Goal: Task Accomplishment & Management: Manage account settings

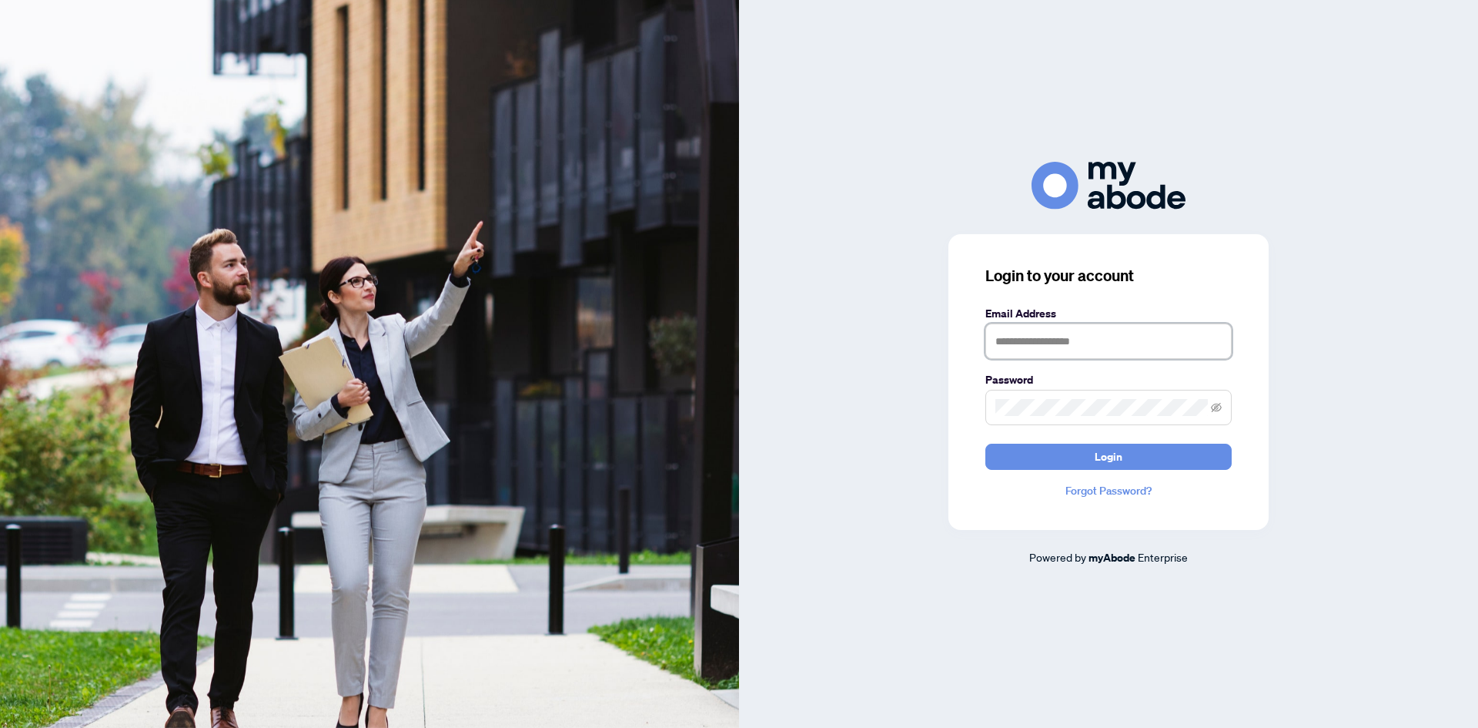
click at [1061, 337] on input "text" at bounding box center [1109, 340] width 246 height 35
type input "**********"
click at [1108, 460] on span "Login" at bounding box center [1109, 456] width 28 height 25
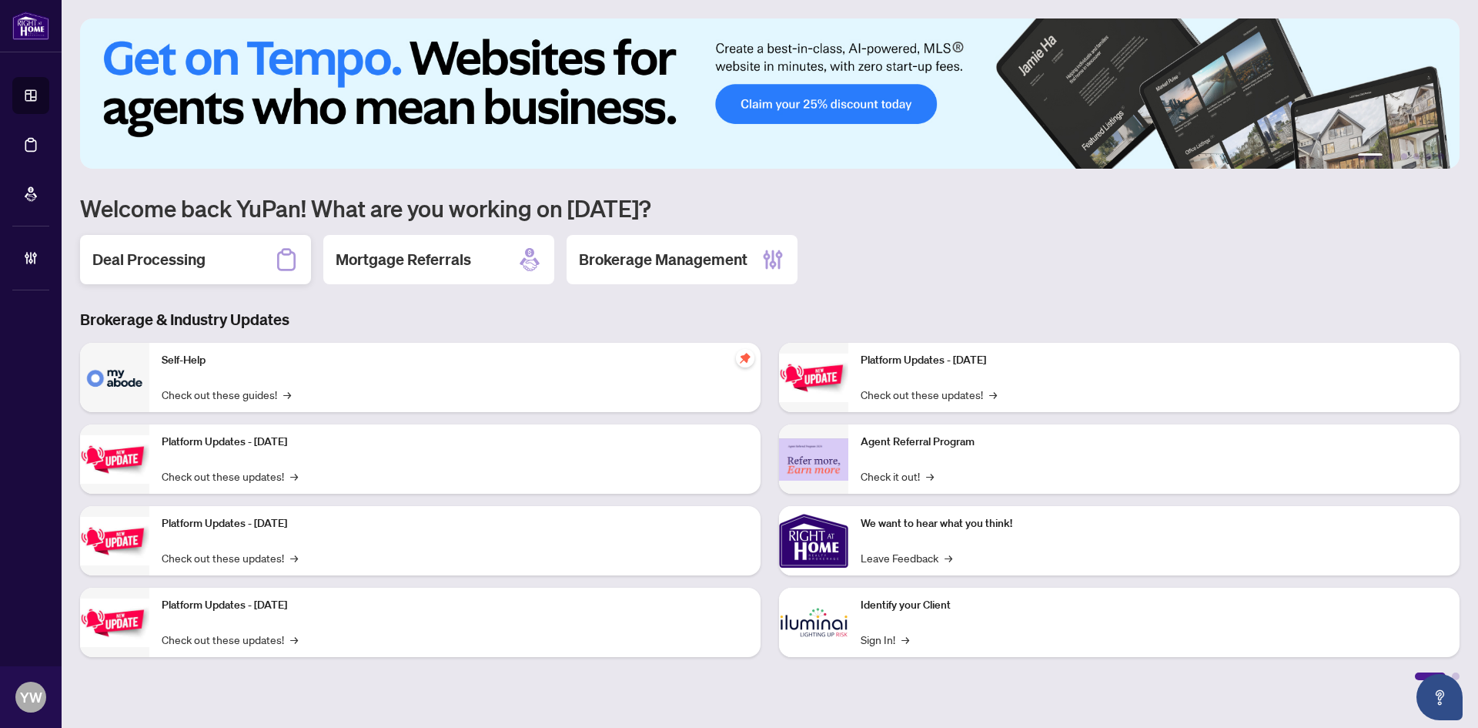
click at [172, 266] on h2 "Deal Processing" at bounding box center [148, 260] width 113 height 22
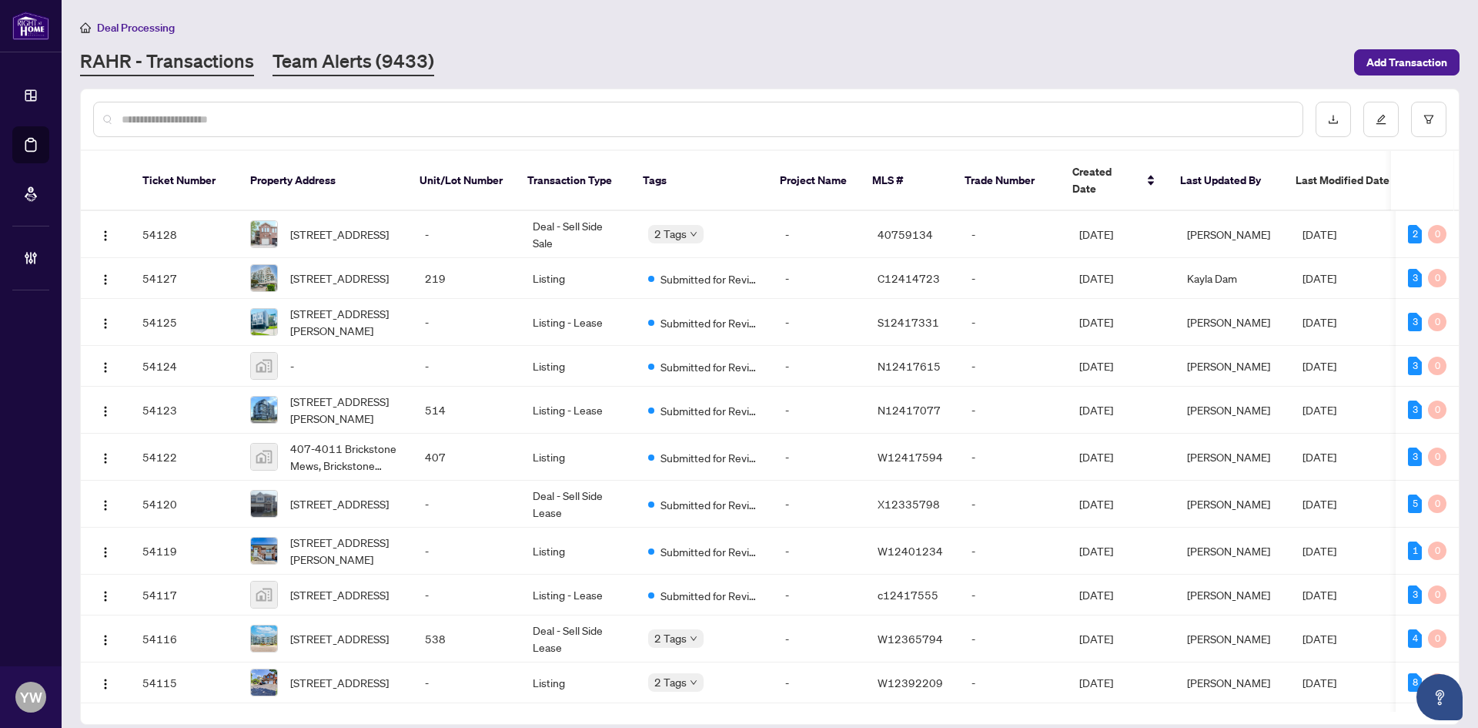
click at [324, 58] on link "Team Alerts (9433)" at bounding box center [354, 63] width 162 height 28
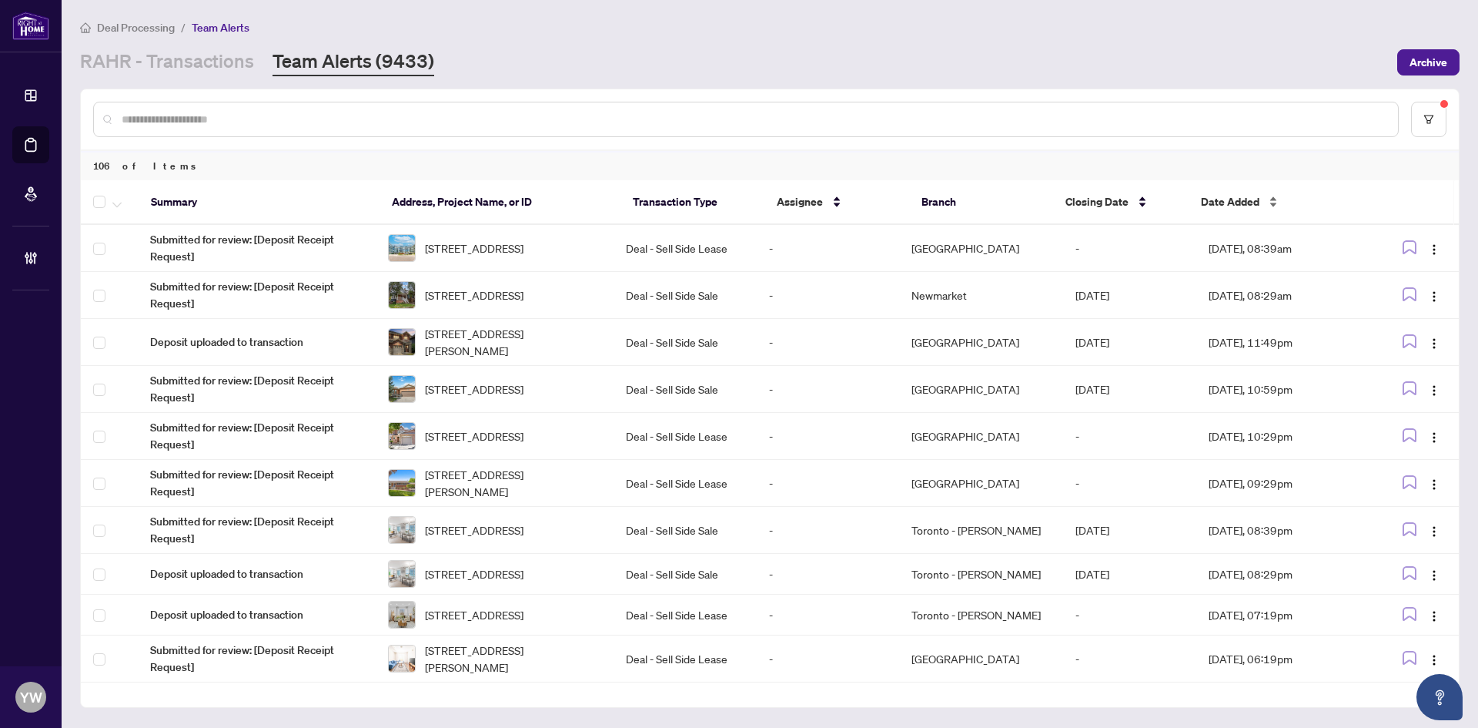
click at [1228, 199] on span "Date Added" at bounding box center [1230, 201] width 59 height 17
click at [1227, 199] on span "Date Added" at bounding box center [1230, 201] width 59 height 17
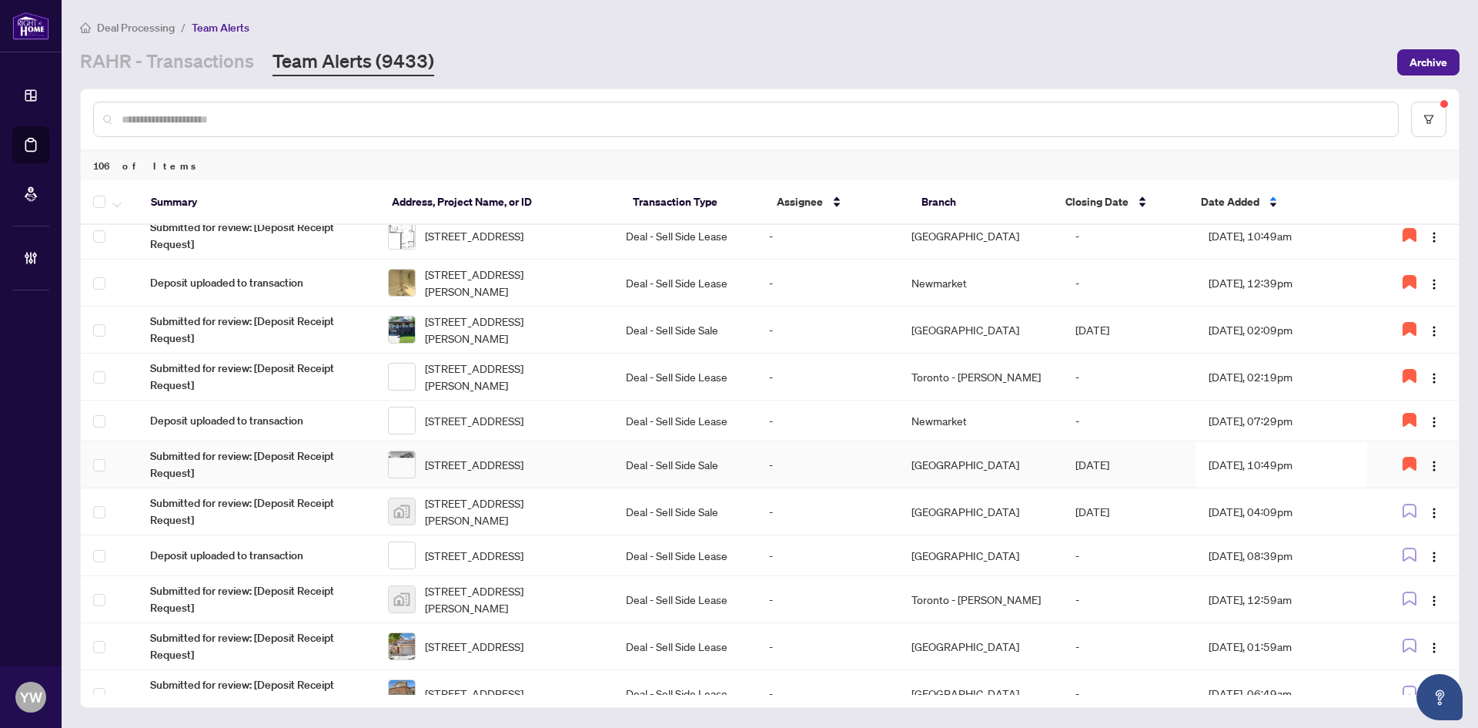
scroll to position [624, 0]
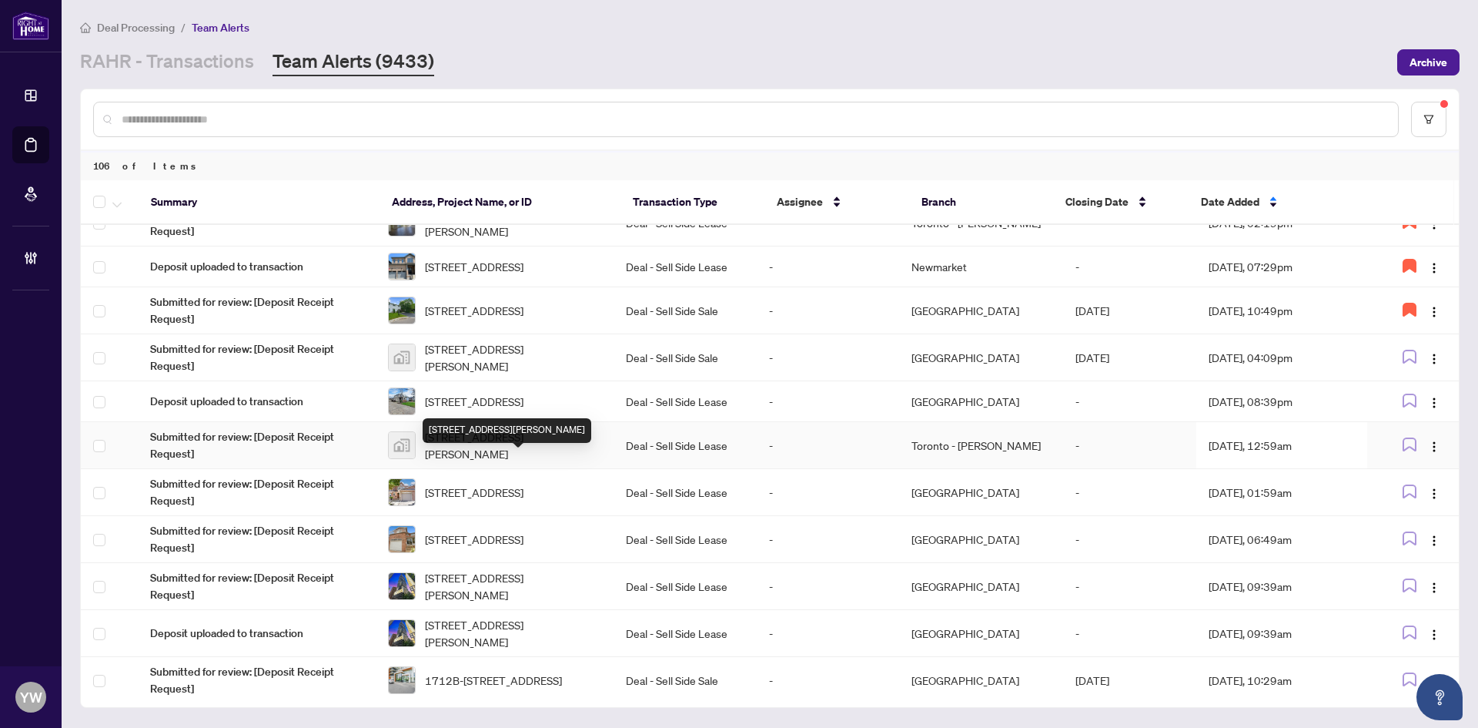
click at [550, 462] on span "16 Imperial Crown Lane, Barrie, ON, Canada" at bounding box center [513, 445] width 176 height 34
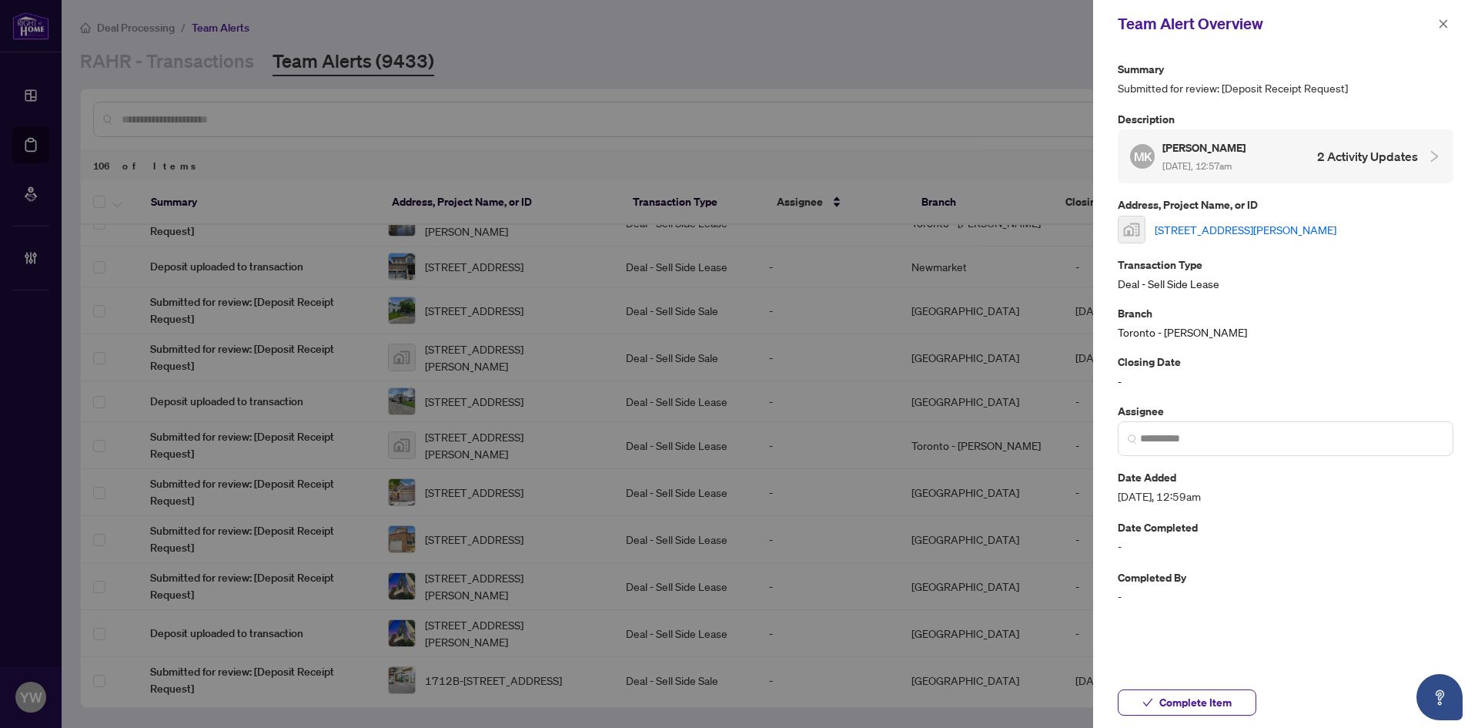
click at [1202, 238] on link "16 Imperial Crown Lane, Barrie, ON, Canada" at bounding box center [1246, 229] width 182 height 17
click at [1204, 712] on span "Complete Item" at bounding box center [1196, 702] width 72 height 25
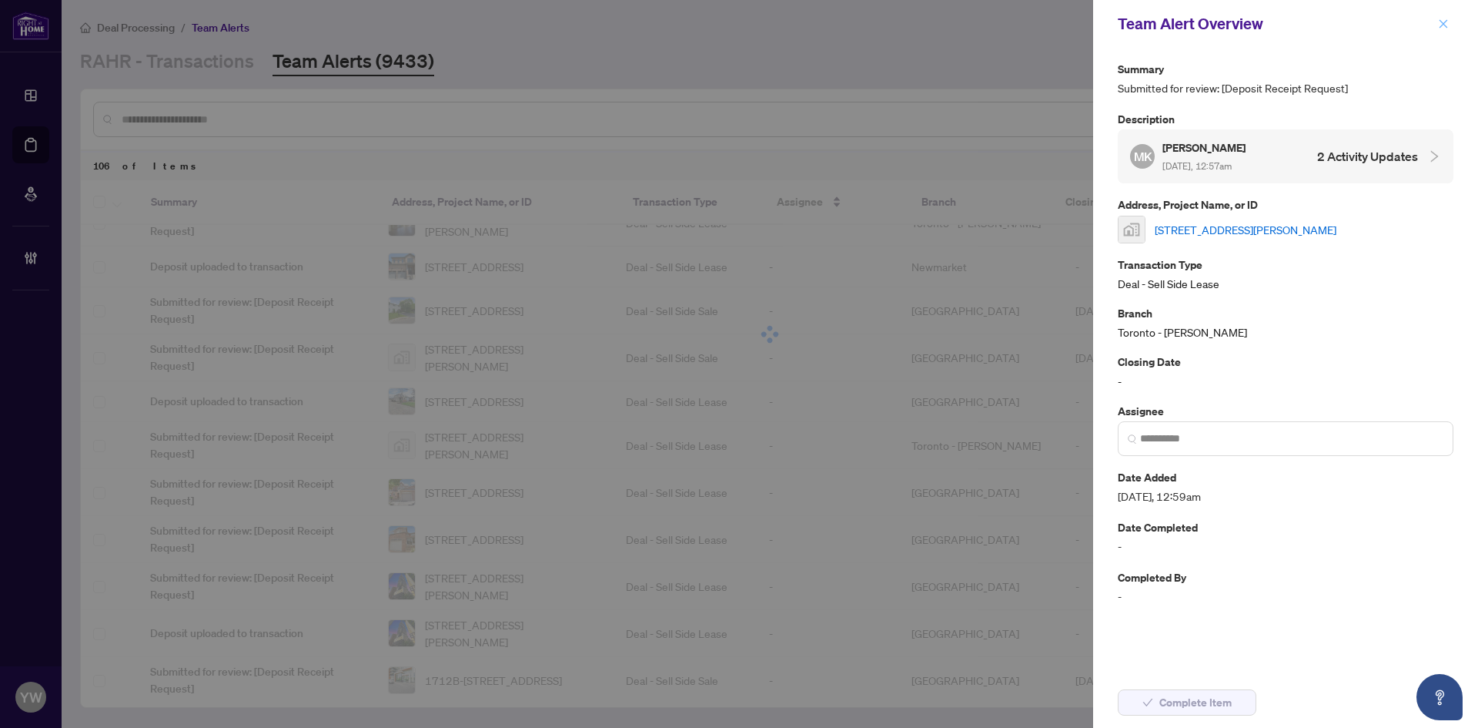
click at [1443, 25] on icon "close" at bounding box center [1444, 23] width 8 height 8
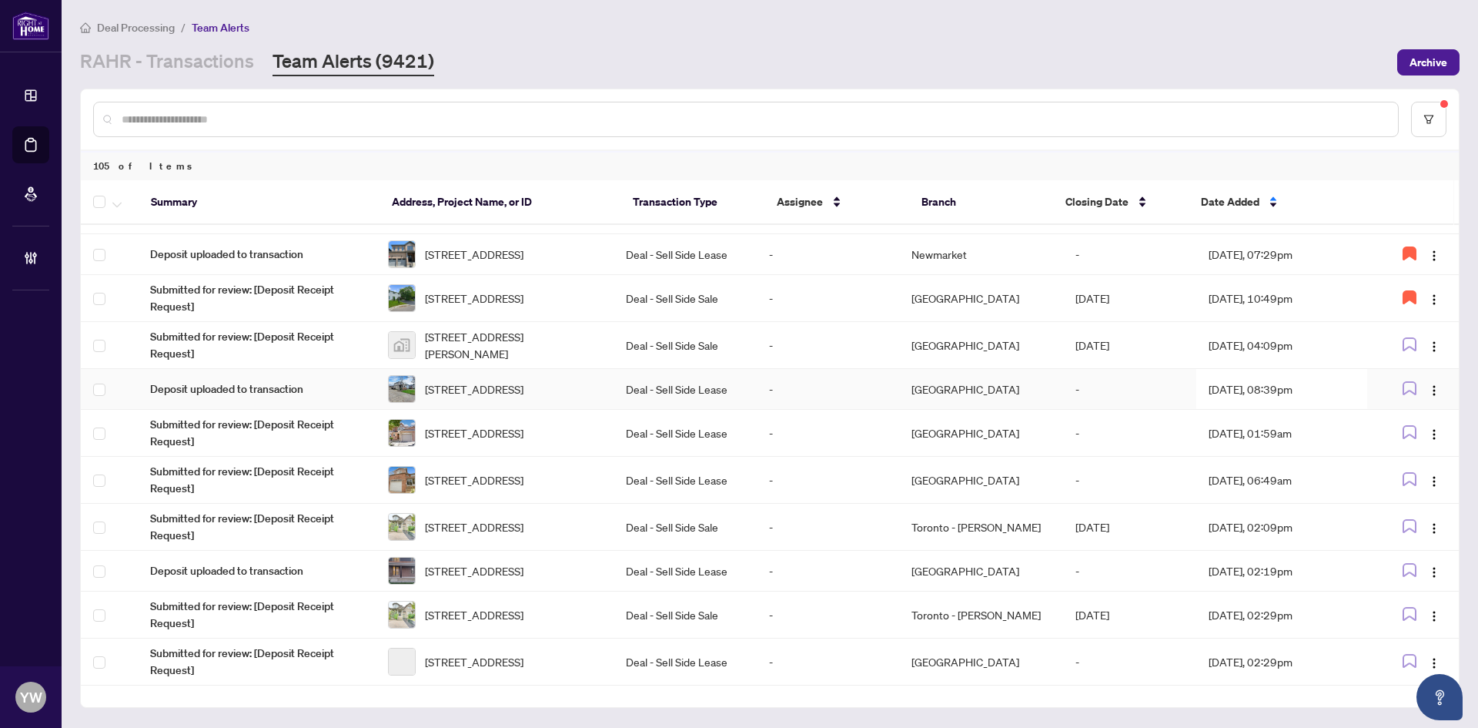
scroll to position [693, 0]
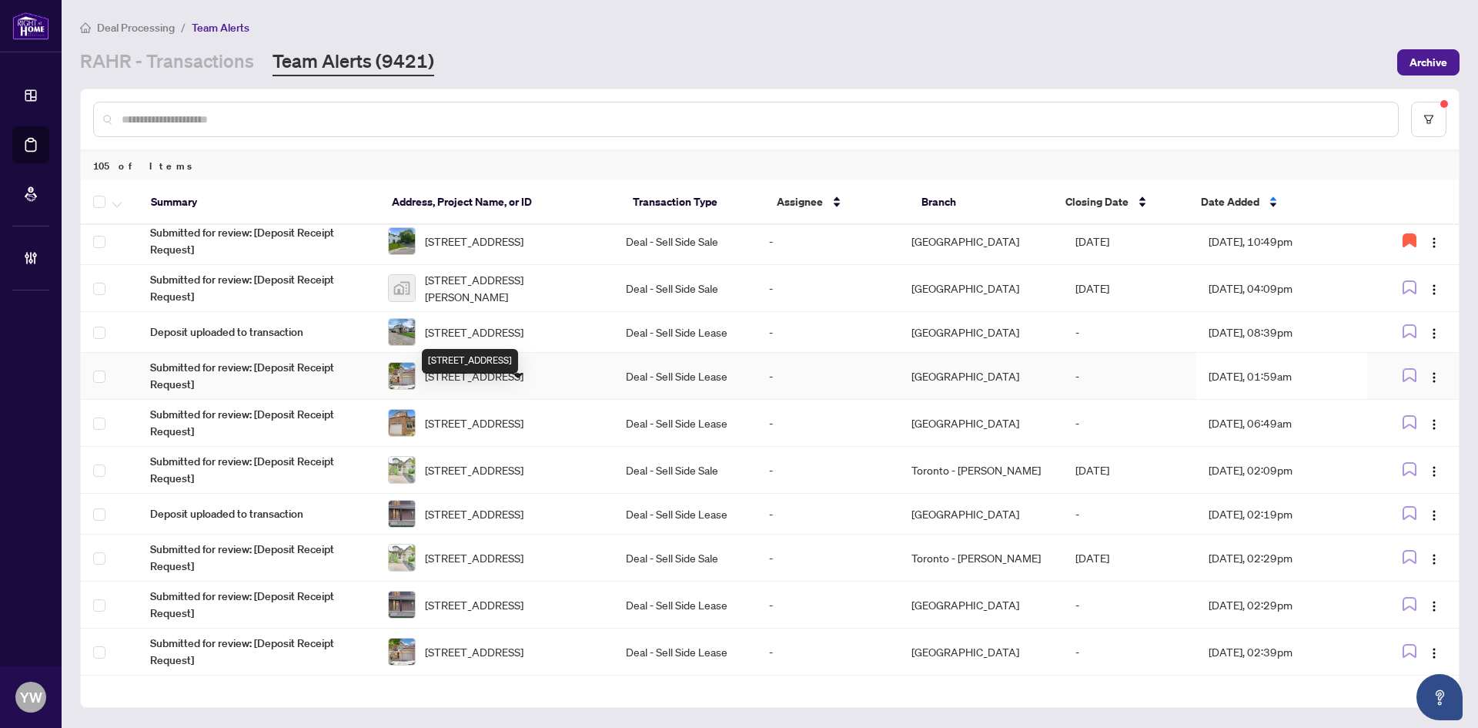
click at [524, 384] on span "[STREET_ADDRESS]" at bounding box center [474, 375] width 99 height 17
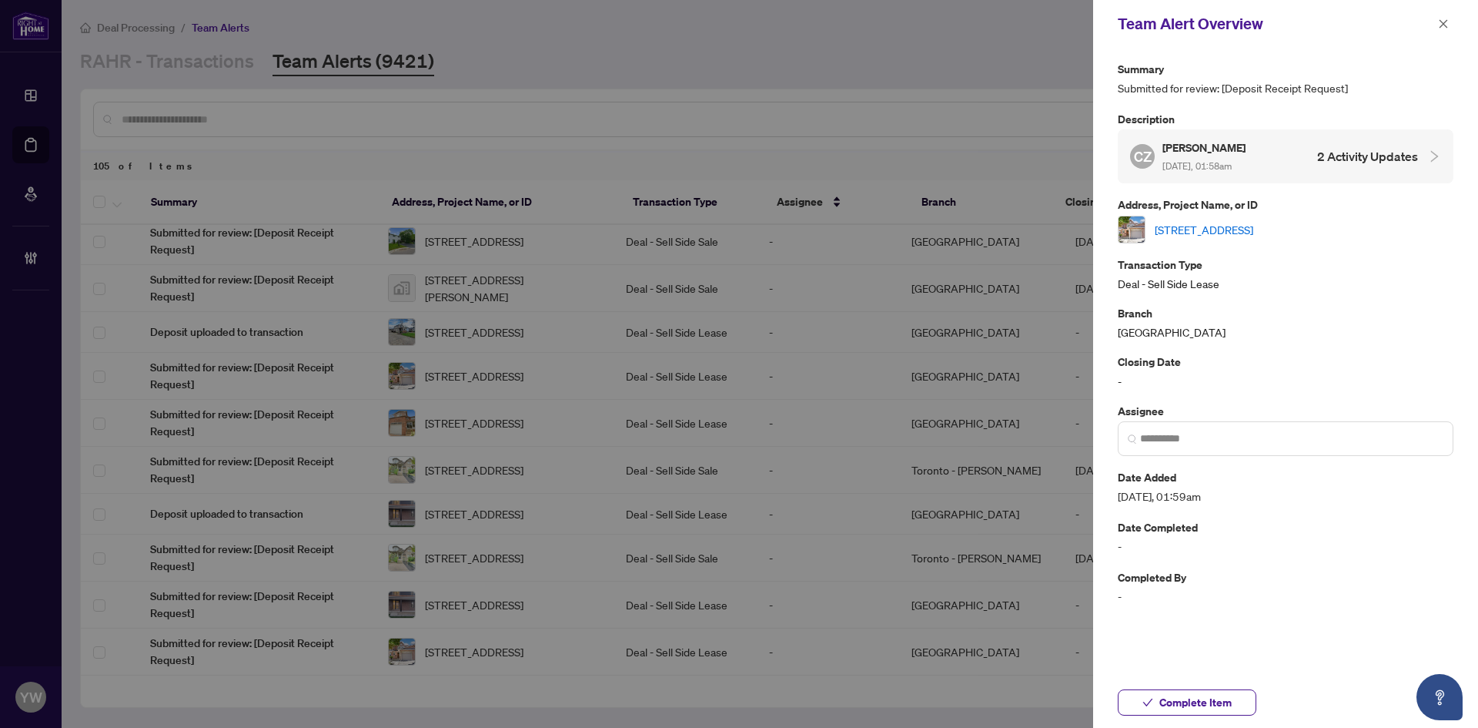
click at [1179, 221] on link "[STREET_ADDRESS]" at bounding box center [1204, 229] width 99 height 17
click at [1254, 224] on link "[STREET_ADDRESS]" at bounding box center [1204, 229] width 99 height 17
click at [1183, 696] on span "Complete Item" at bounding box center [1196, 702] width 72 height 25
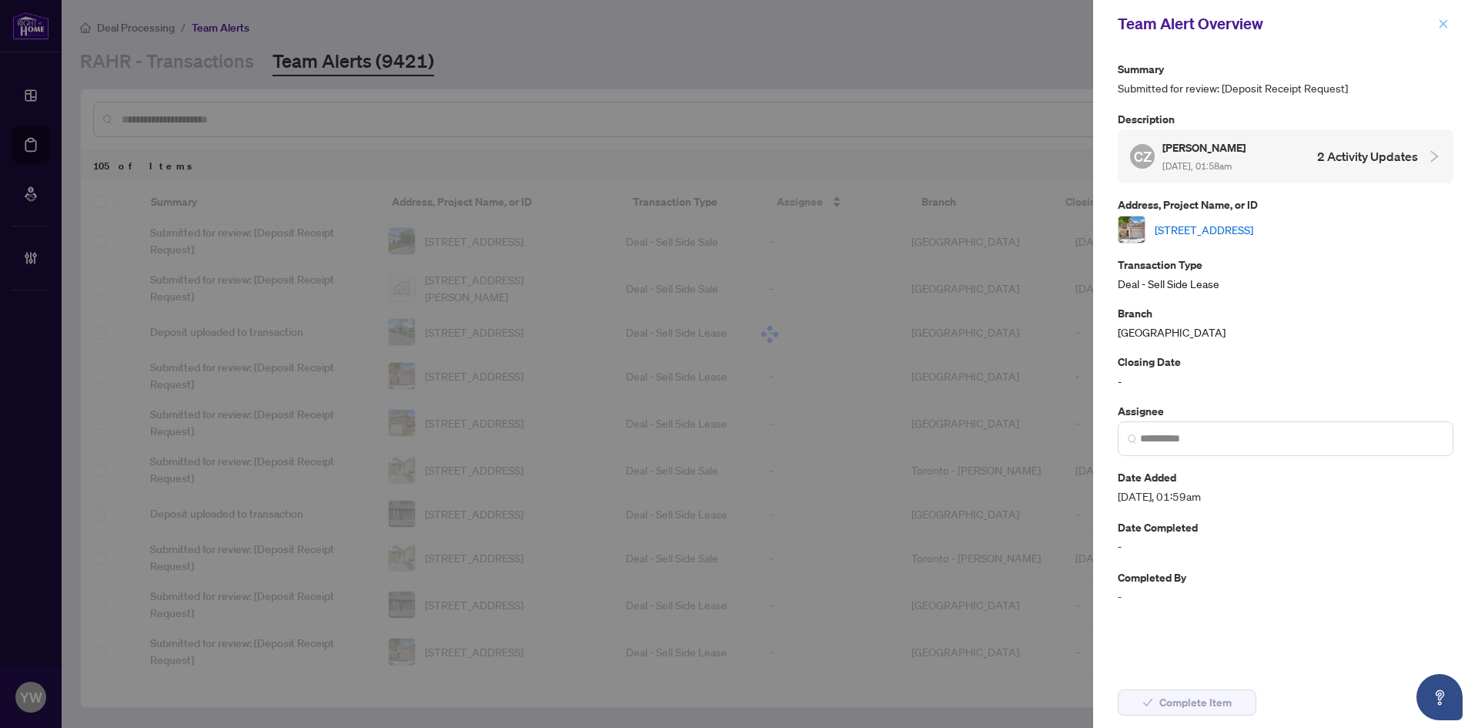
click at [1447, 25] on icon "close" at bounding box center [1443, 23] width 11 height 11
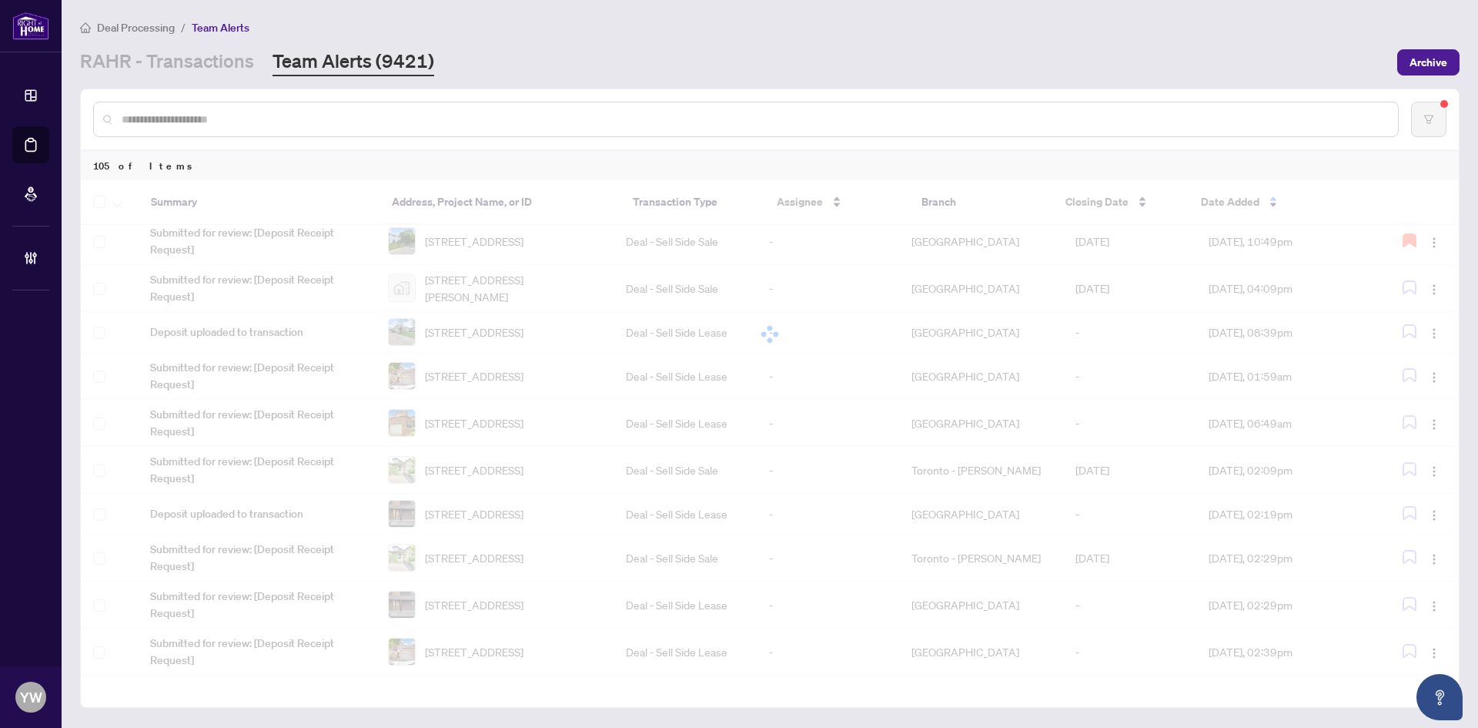
click at [330, 109] on div at bounding box center [746, 119] width 1306 height 35
click at [275, 131] on div at bounding box center [746, 119] width 1306 height 35
click at [275, 125] on input "text" at bounding box center [754, 119] width 1264 height 17
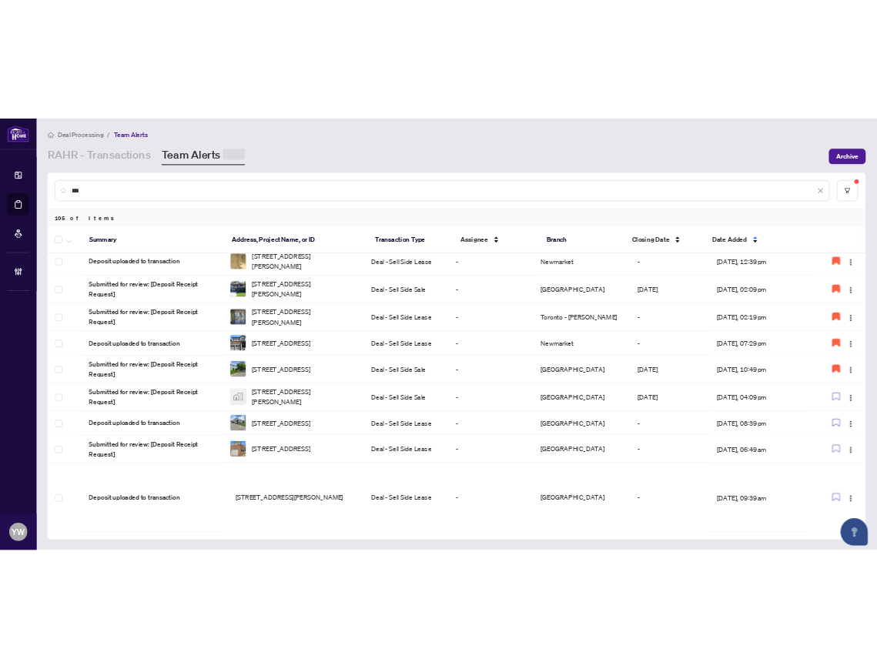
scroll to position [0, 0]
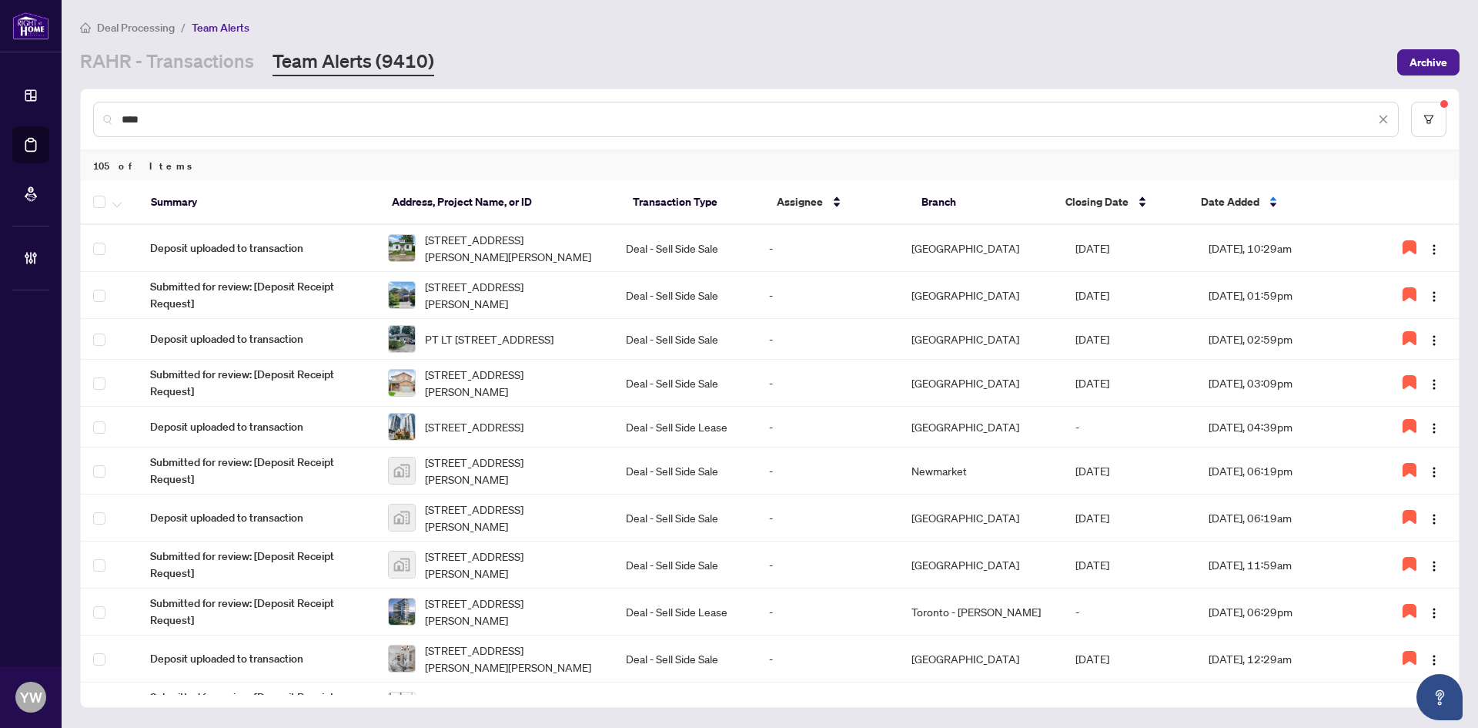
type input "****"
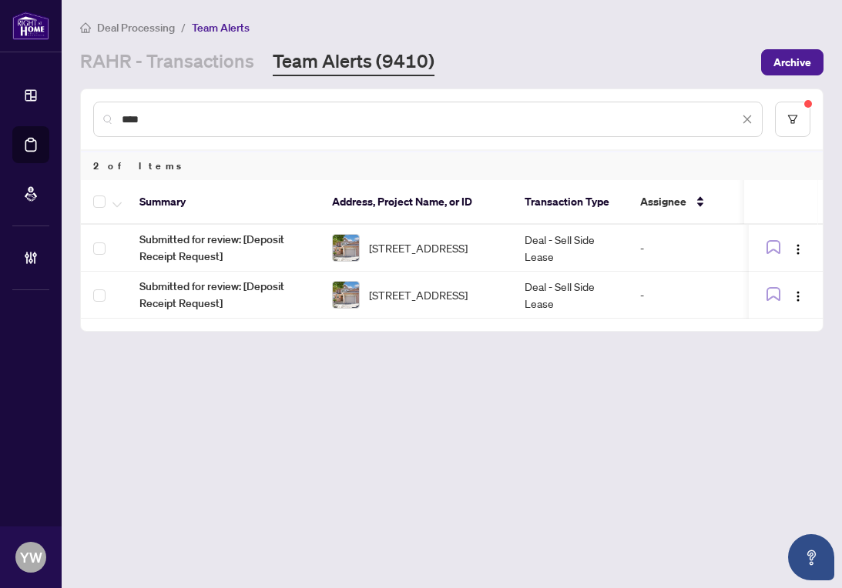
click at [462, 509] on main "Deal Processing / Team Alerts RAHR - Transactions Team Alerts (9410) Archive **…" at bounding box center [452, 294] width 780 height 588
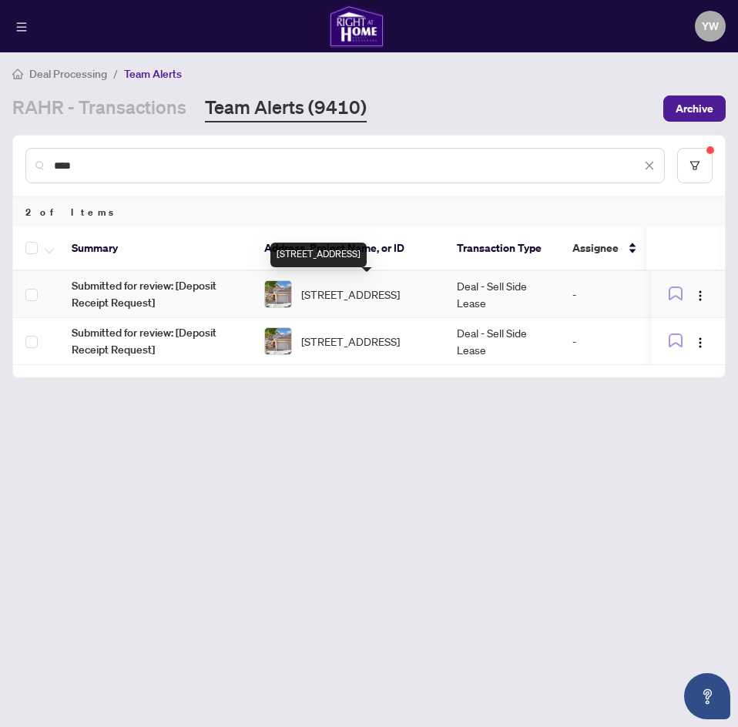
click at [354, 287] on span "[STREET_ADDRESS]" at bounding box center [350, 294] width 99 height 17
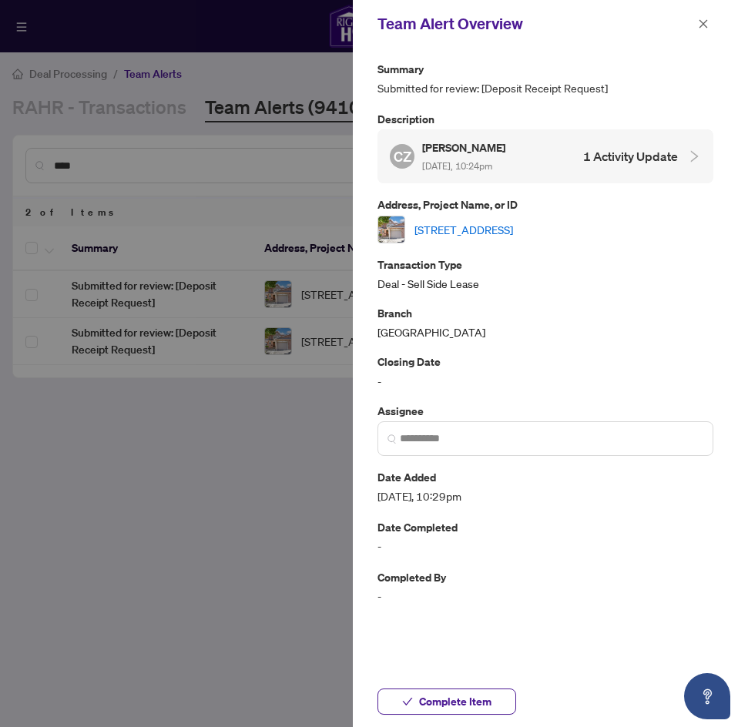
click at [448, 221] on link "[STREET_ADDRESS]" at bounding box center [463, 229] width 99 height 17
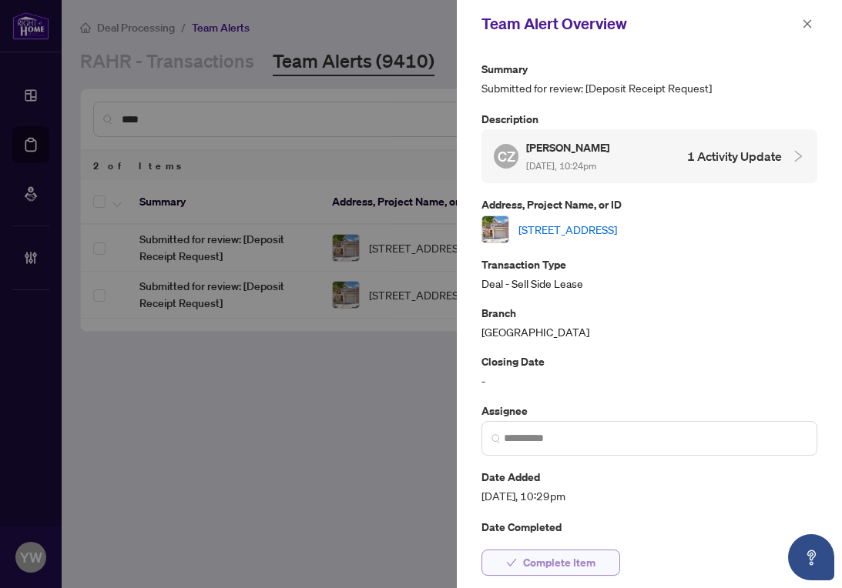
click at [586, 562] on span "Complete Item" at bounding box center [559, 563] width 72 height 25
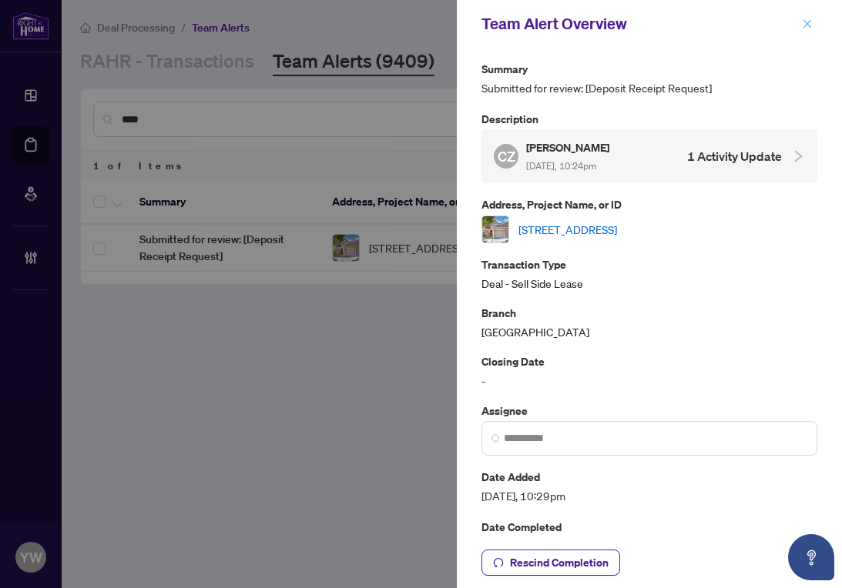
click at [809, 27] on icon "close" at bounding box center [807, 23] width 11 height 11
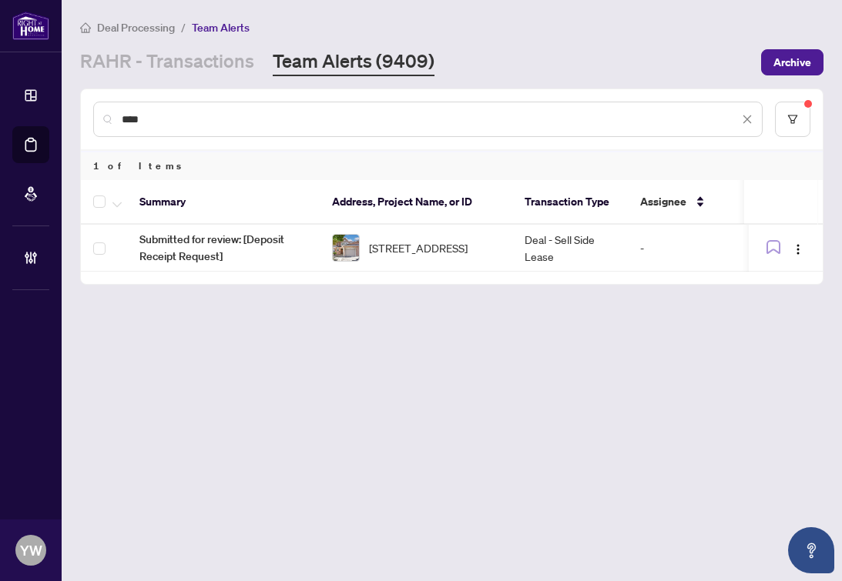
click at [521, 38] on div "Deal Processing / Team Alerts RAHR - Transactions Team Alerts (9409) Archive" at bounding box center [451, 47] width 743 height 58
click at [159, 63] on link "RAHR - Transactions" at bounding box center [167, 63] width 174 height 28
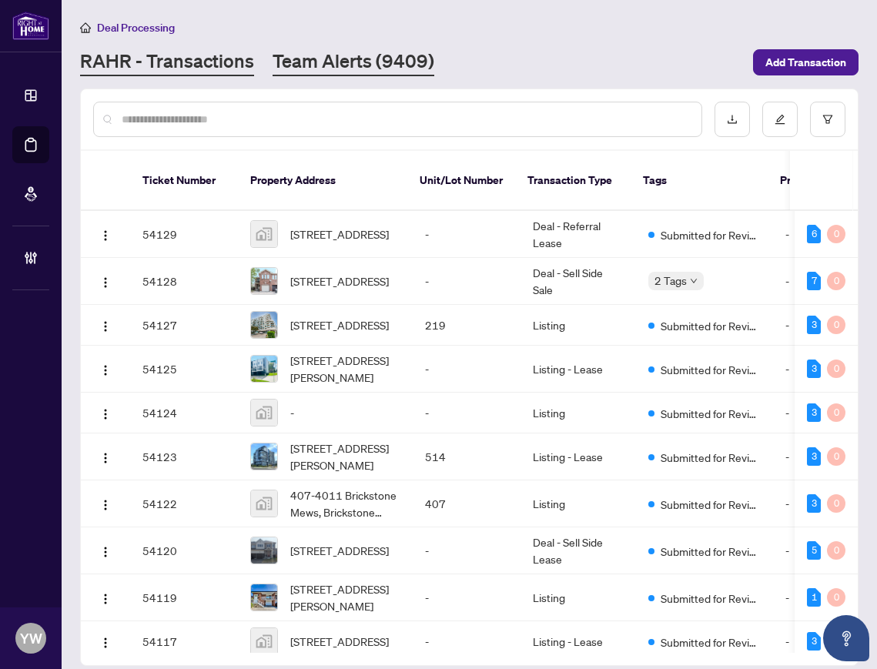
click at [331, 73] on link "Team Alerts (9409)" at bounding box center [354, 63] width 162 height 28
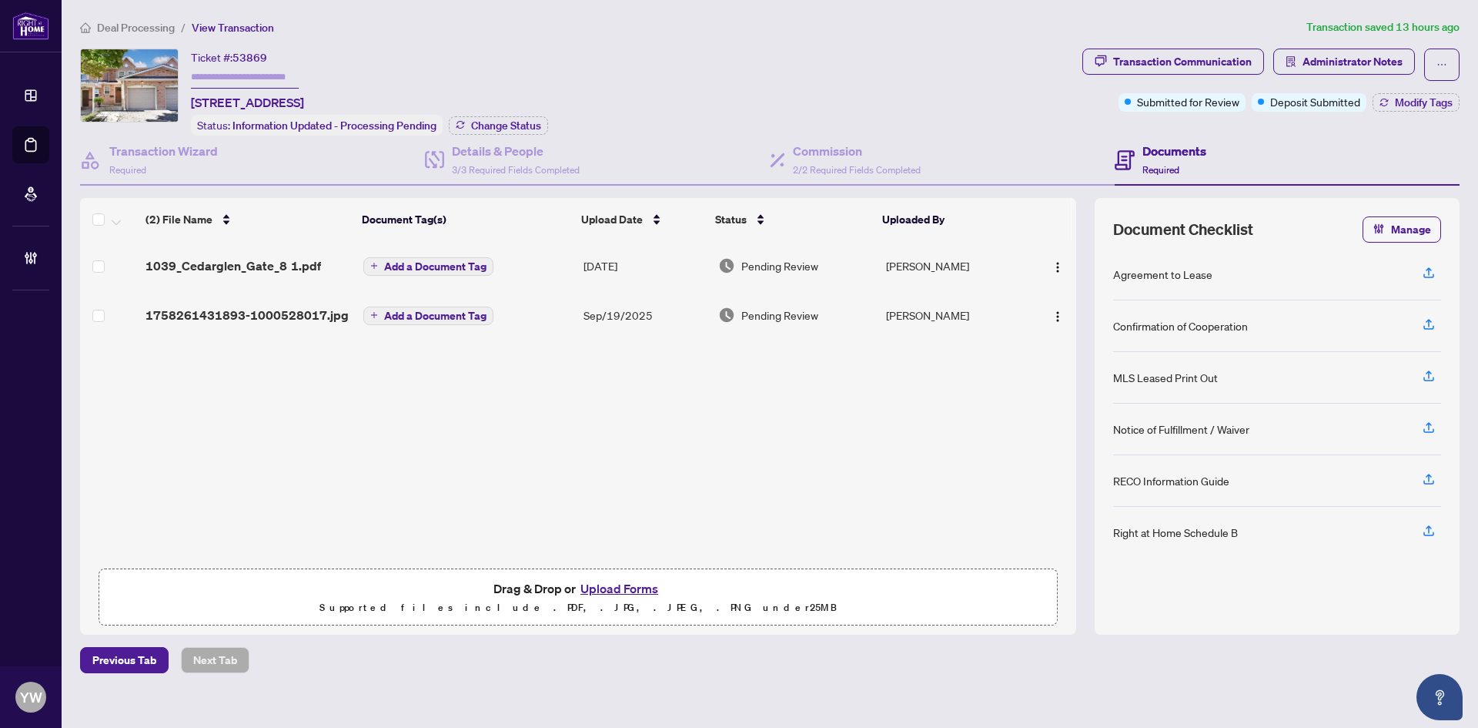
click at [138, 26] on span "Deal Processing" at bounding box center [136, 28] width 78 height 14
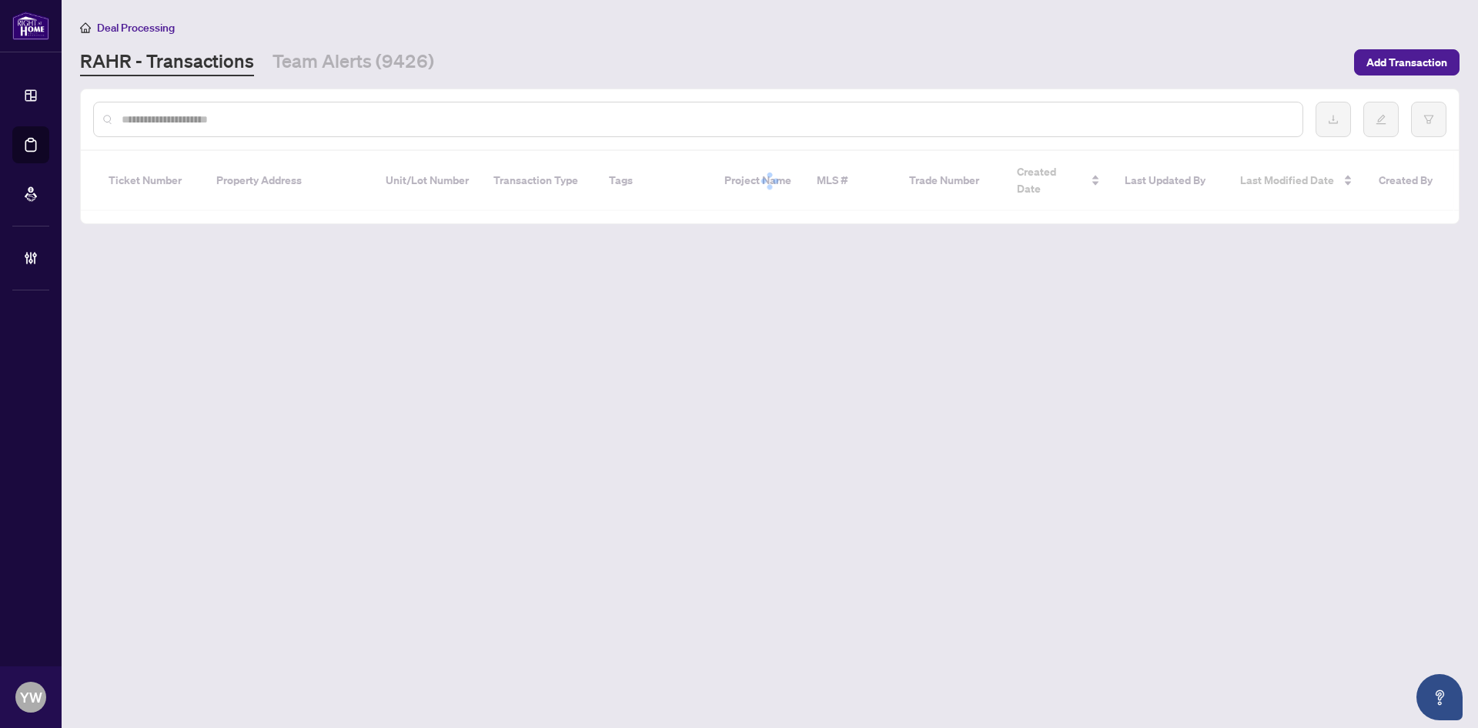
click at [141, 114] on input "text" at bounding box center [706, 119] width 1169 height 17
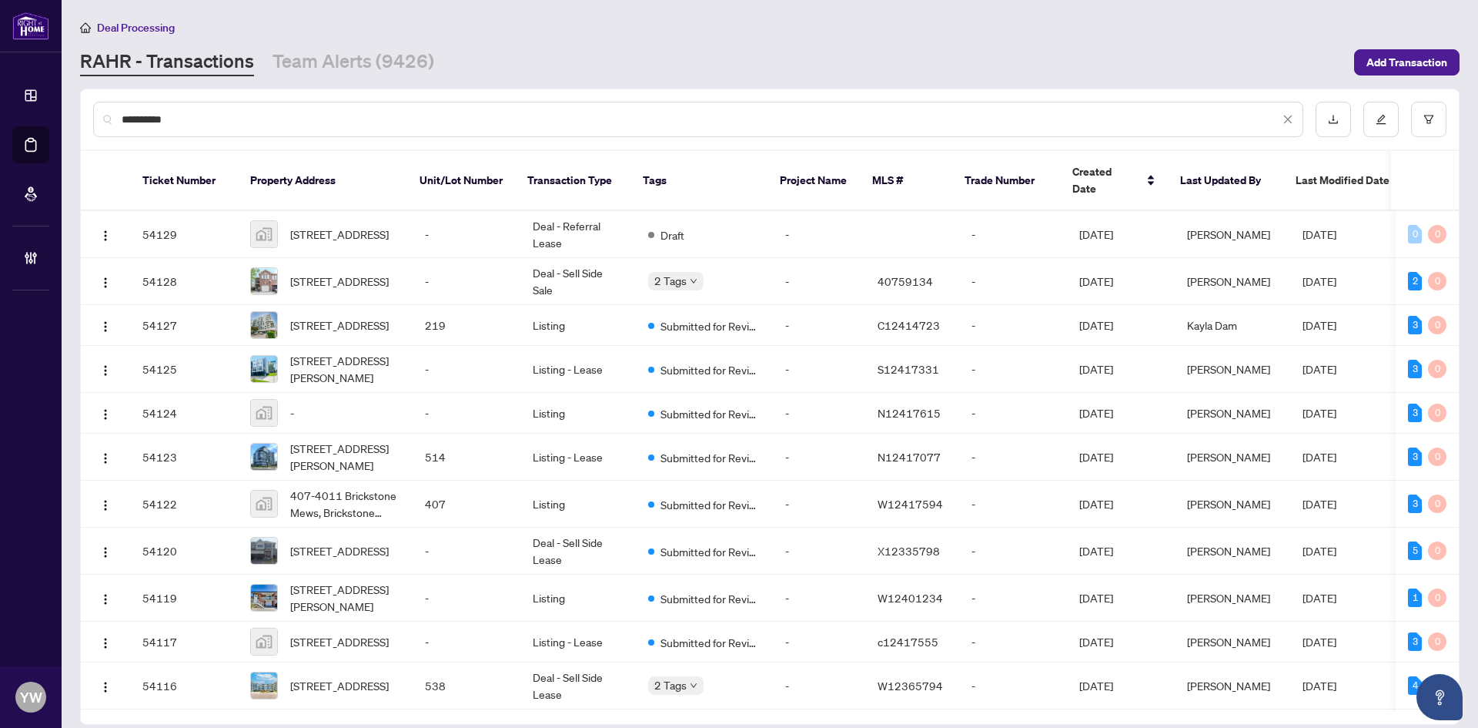
type input "**********"
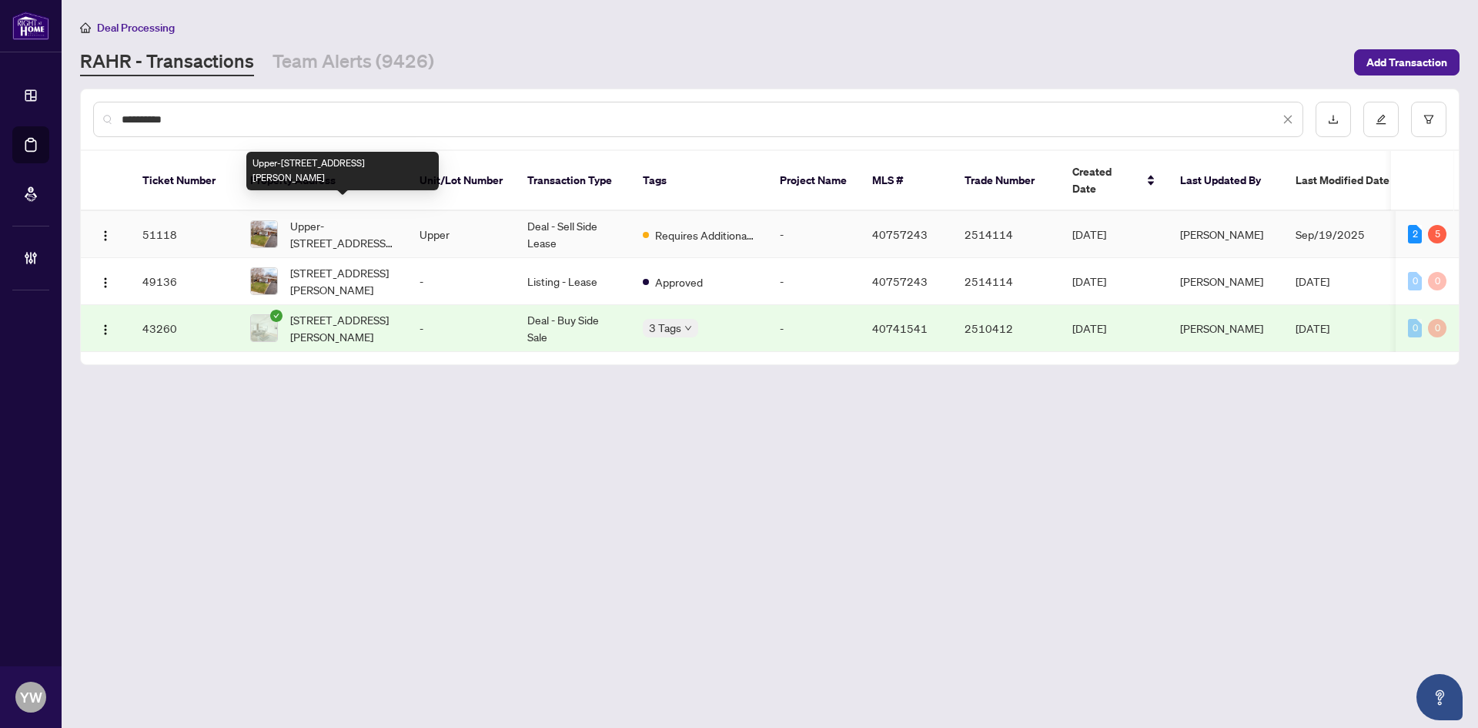
click at [352, 222] on span "Upper-67 Sunrise Drive, Hamilton, ON L8K 4C4, Canada" at bounding box center [342, 234] width 105 height 34
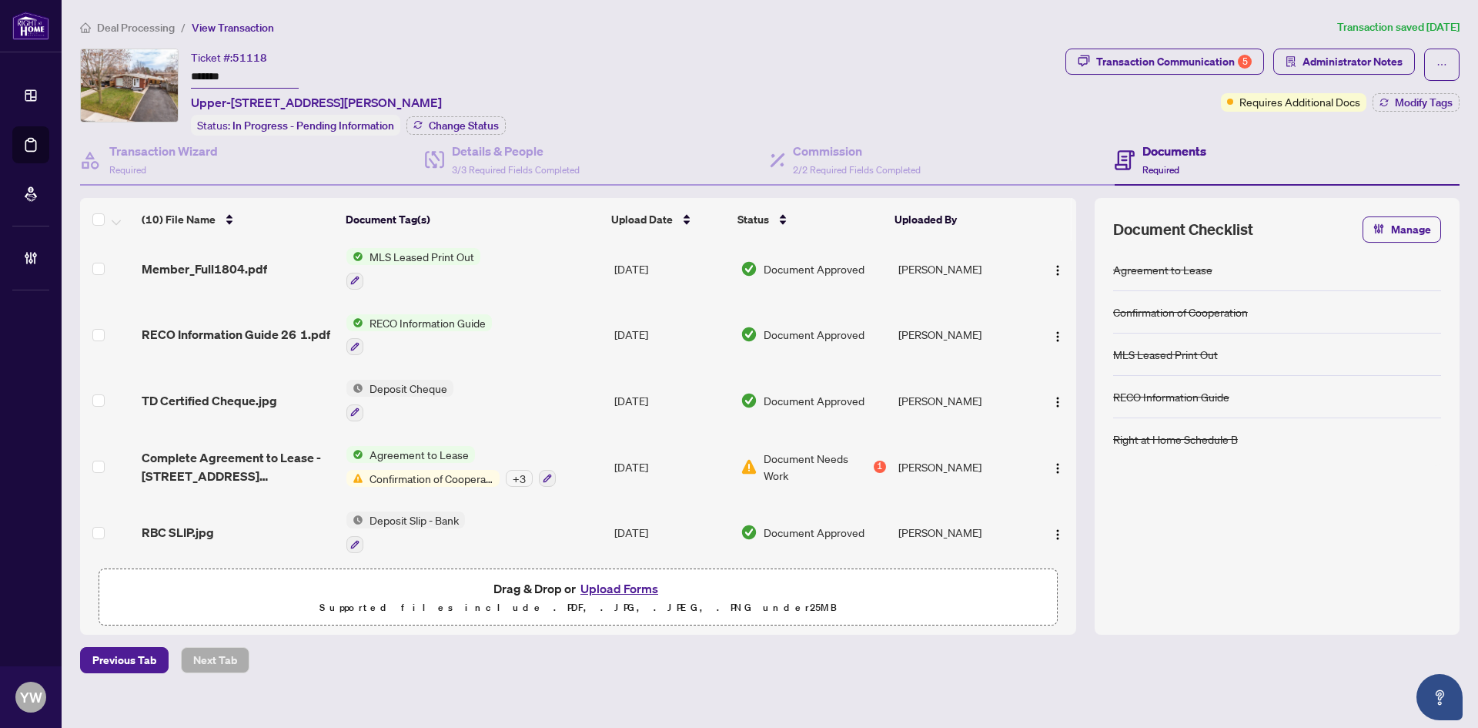
scroll to position [334, 0]
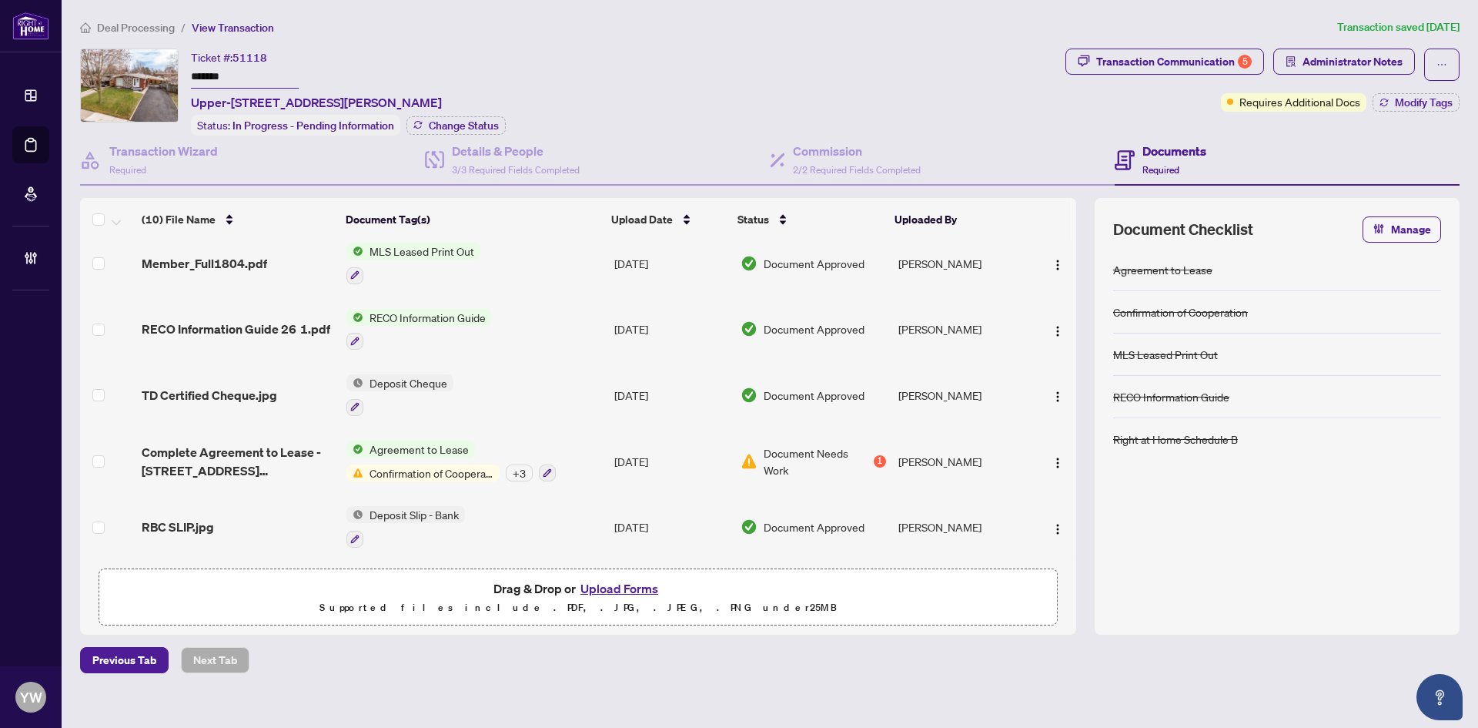
click at [249, 393] on span "TD Certified Cheque.jpg" at bounding box center [210, 395] width 136 height 18
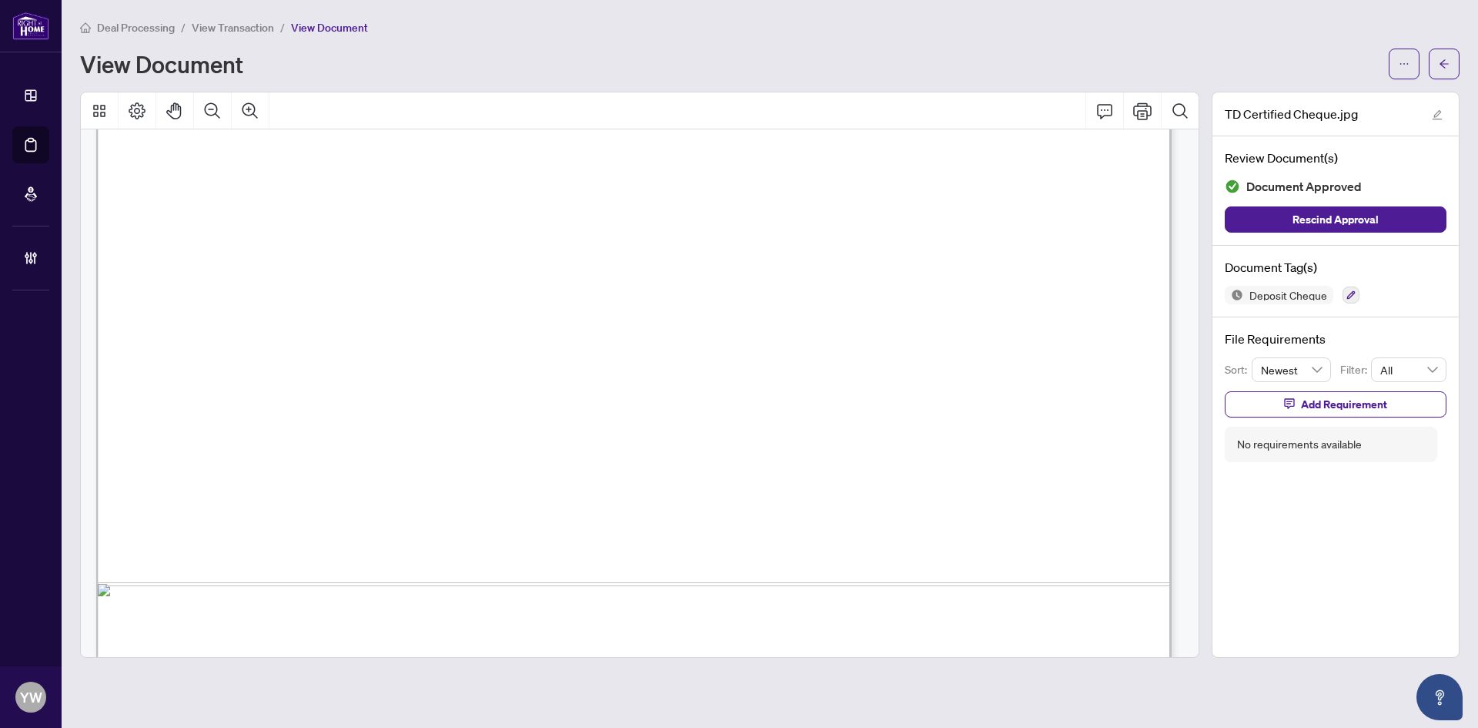
scroll to position [847, 0]
click at [1440, 66] on icon "arrow-left" at bounding box center [1444, 64] width 11 height 11
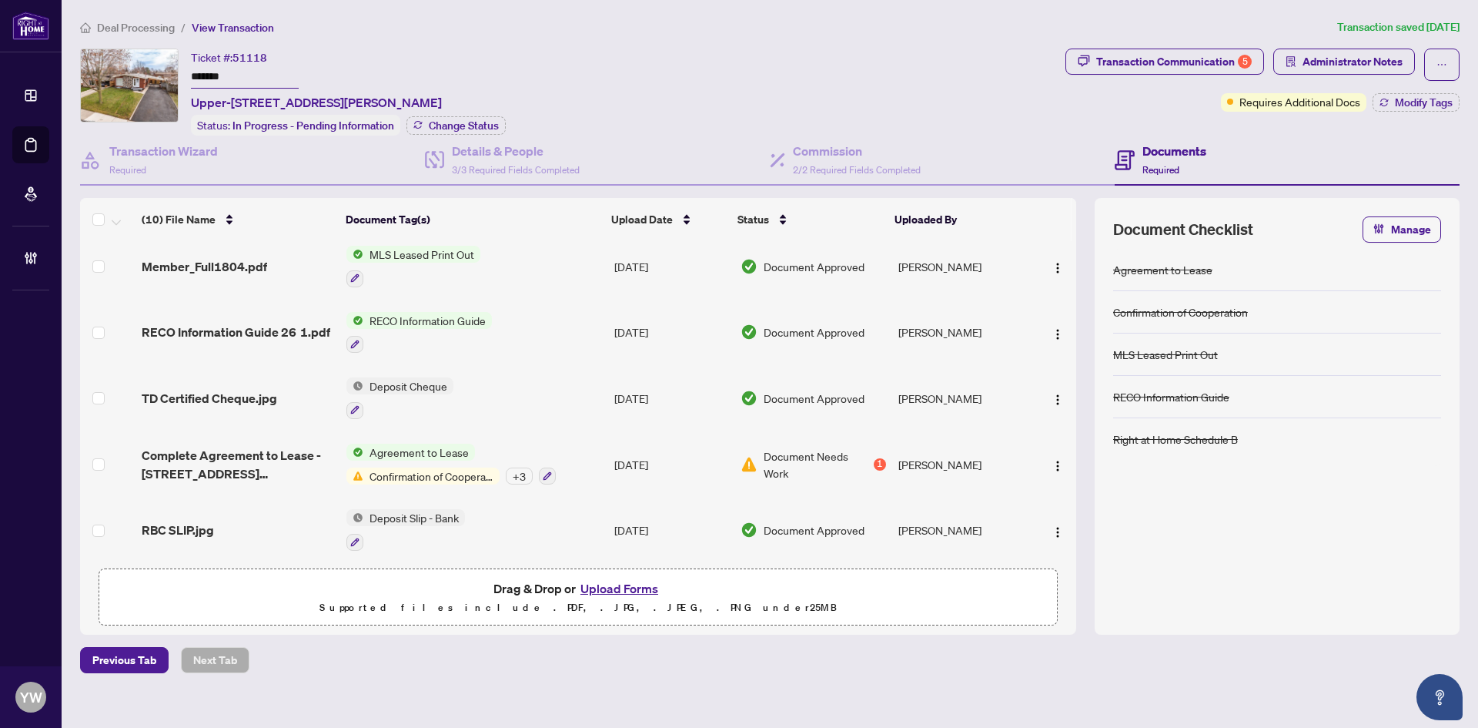
scroll to position [334, 0]
click at [167, 519] on span "RBC SLIP.jpg" at bounding box center [178, 526] width 72 height 18
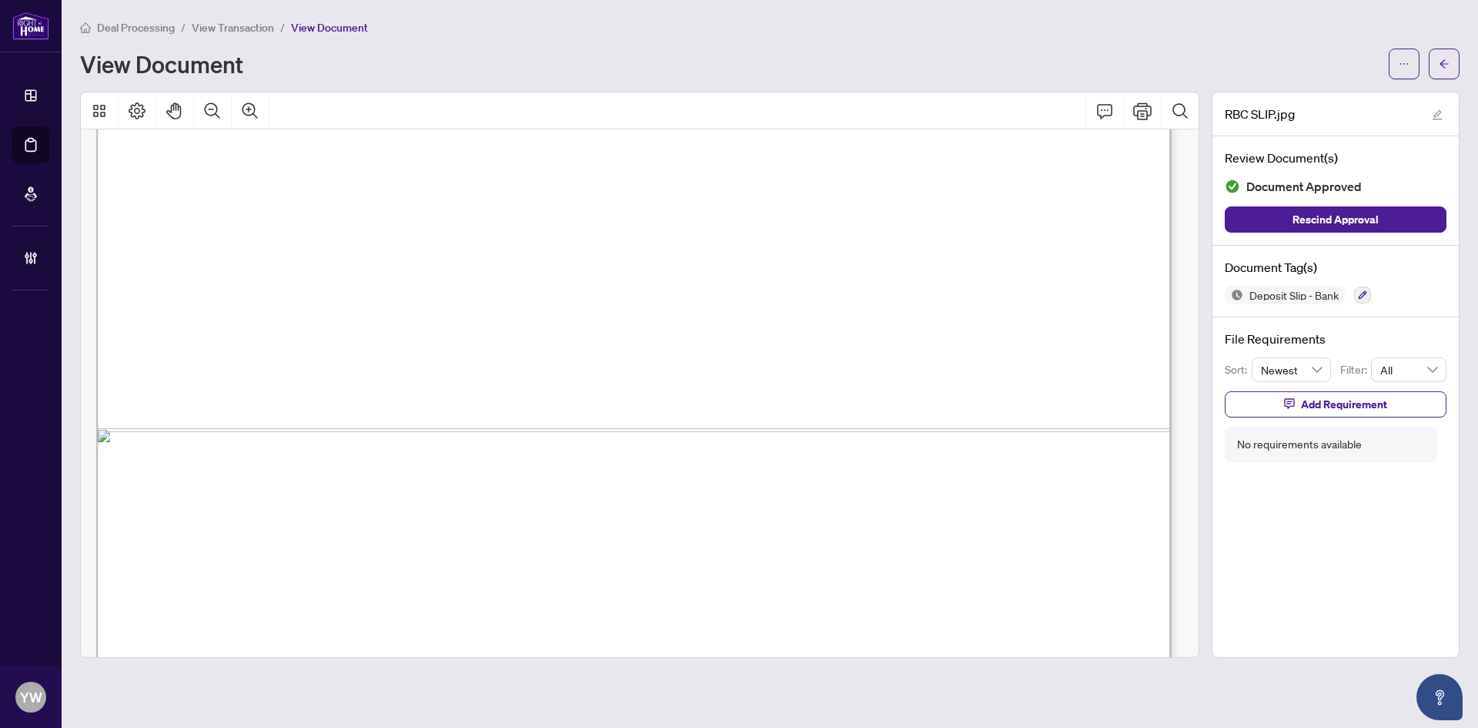
scroll to position [924, 0]
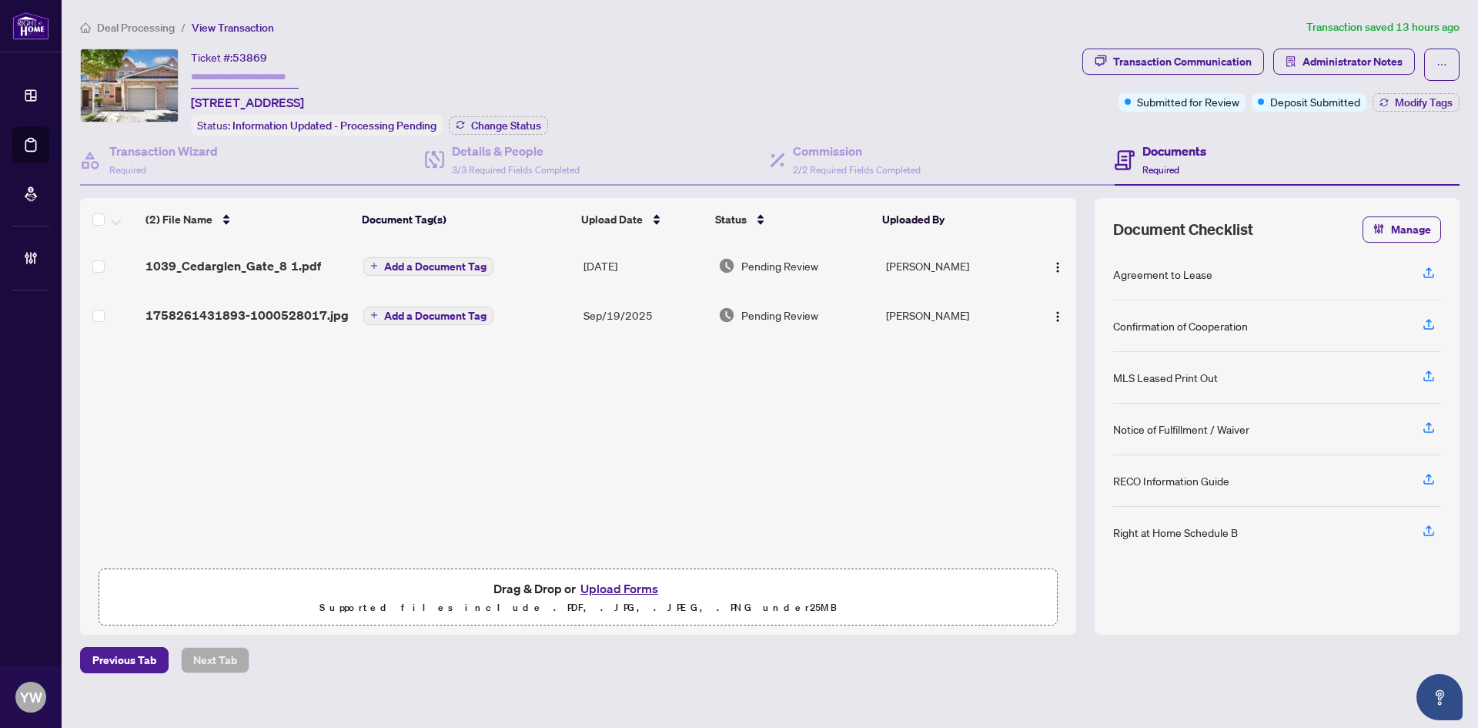
click at [285, 316] on span "1758261431893-1000528017.jpg" at bounding box center [247, 315] width 203 height 18
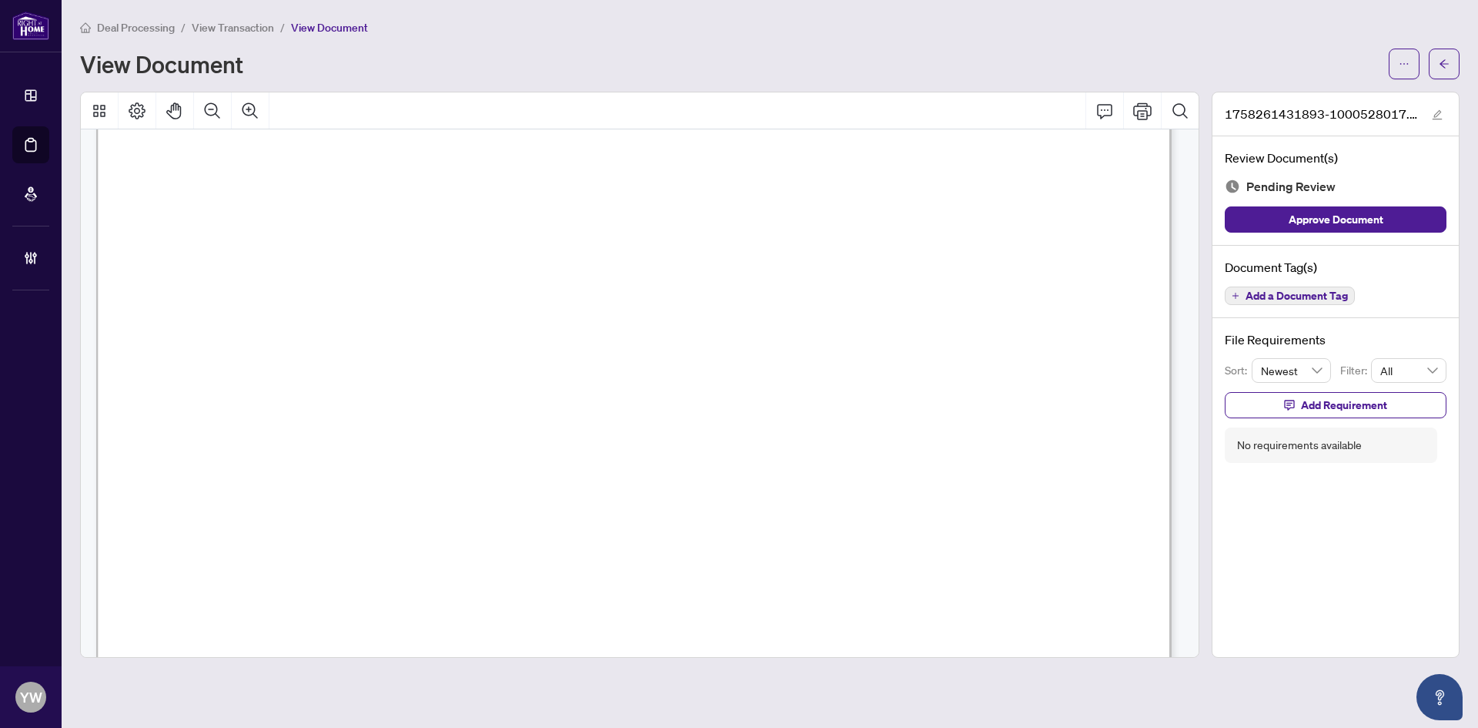
scroll to position [924, 0]
drag, startPoint x: 1388, startPoint y: 213, endPoint x: 1444, endPoint y: 109, distance: 118.5
click at [1388, 213] on button "Approve Document" at bounding box center [1336, 219] width 222 height 26
click at [1447, 110] on div "1758261431893-1000528017.jpg" at bounding box center [1336, 114] width 246 height 44
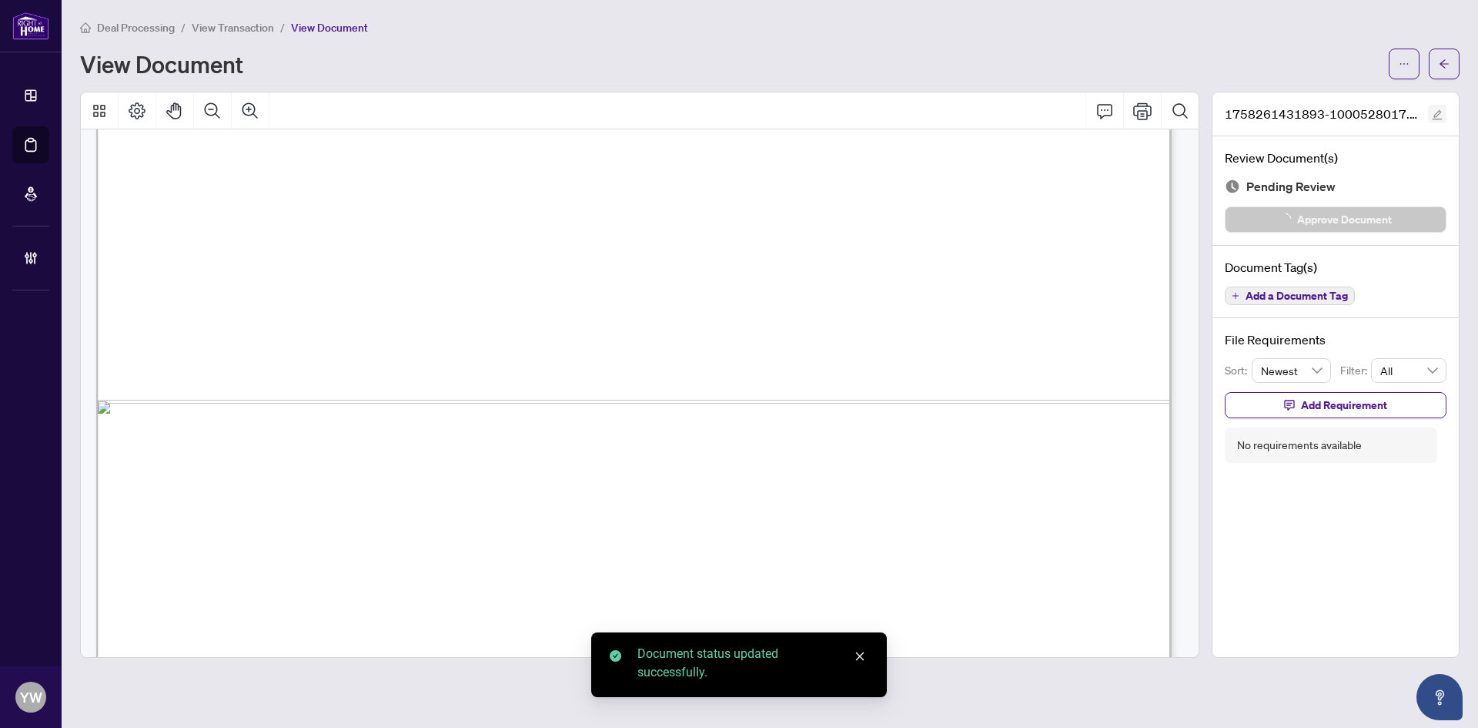
click at [1437, 109] on icon "edit" at bounding box center [1437, 114] width 11 height 11
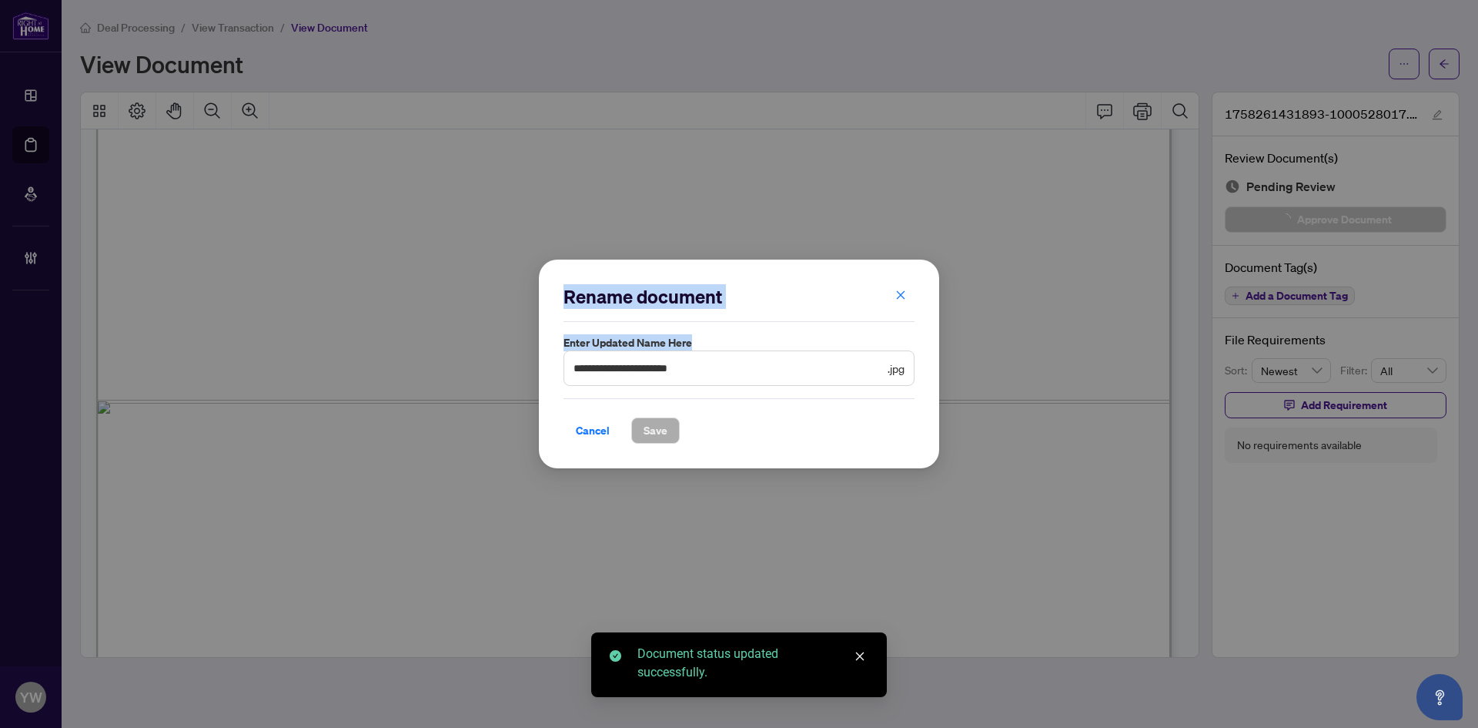
drag, startPoint x: 724, startPoint y: 378, endPoint x: 420, endPoint y: 384, distance: 303.5
click at [421, 382] on div "**********" at bounding box center [739, 364] width 1478 height 728
click at [709, 371] on input "**********" at bounding box center [729, 368] width 311 height 17
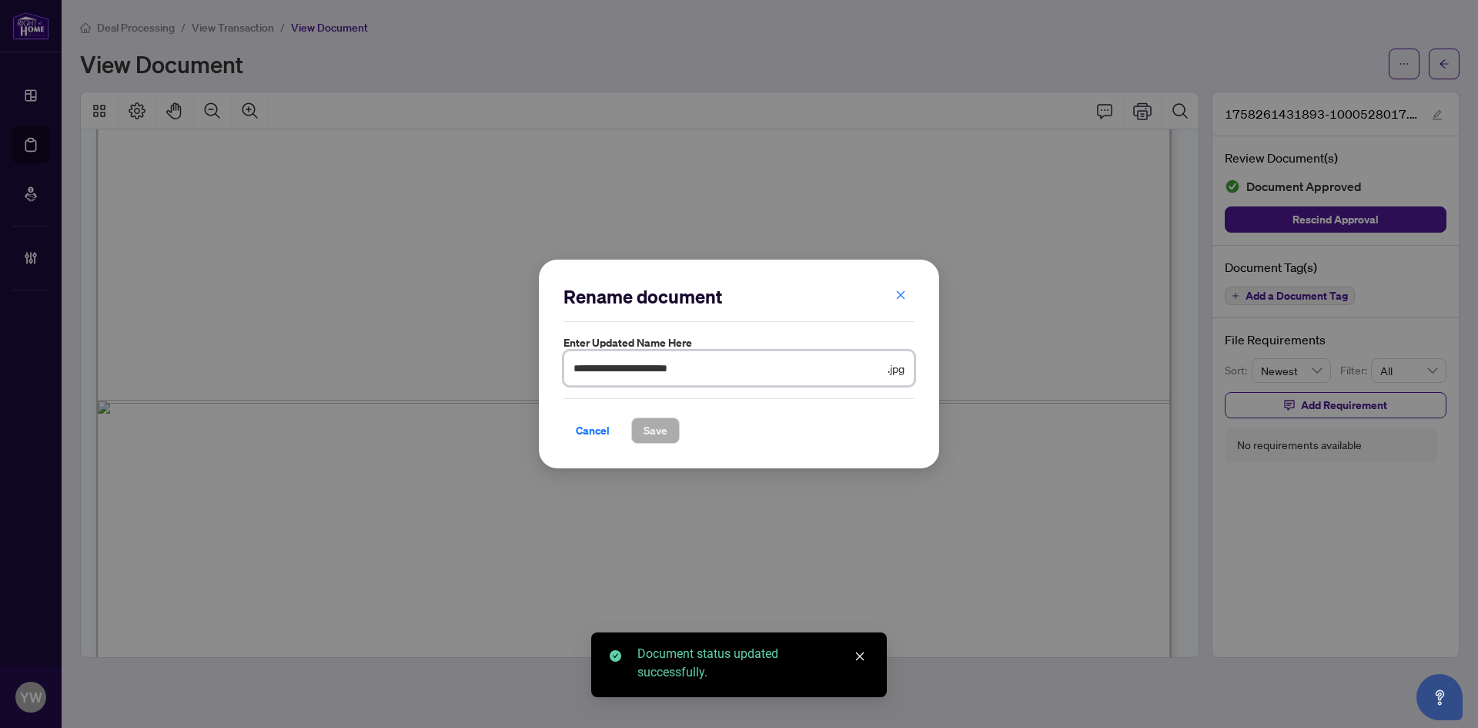
drag, startPoint x: 731, startPoint y: 366, endPoint x: 474, endPoint y: 367, distance: 257.2
click at [474, 367] on div "**********" at bounding box center [739, 364] width 1478 height 728
type input "********"
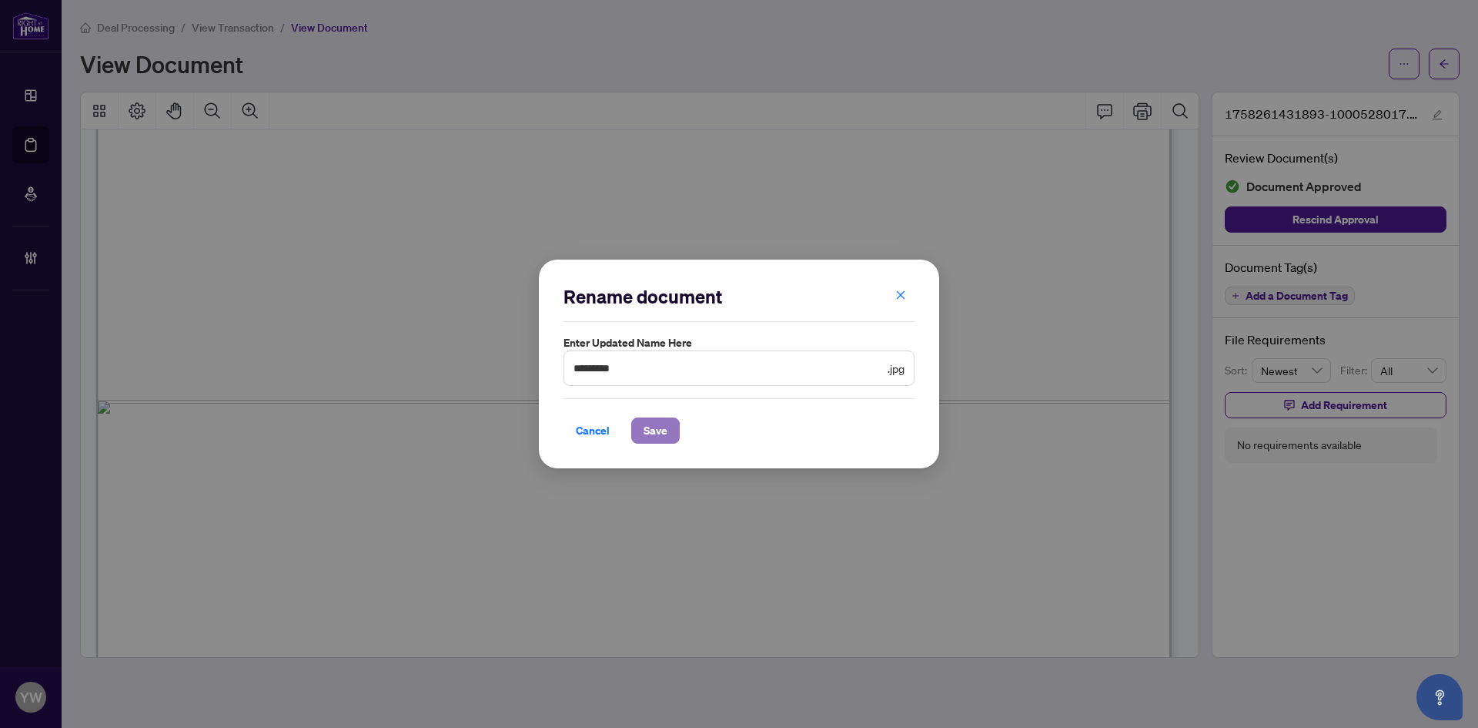
click at [661, 427] on span "Save" at bounding box center [656, 430] width 24 height 25
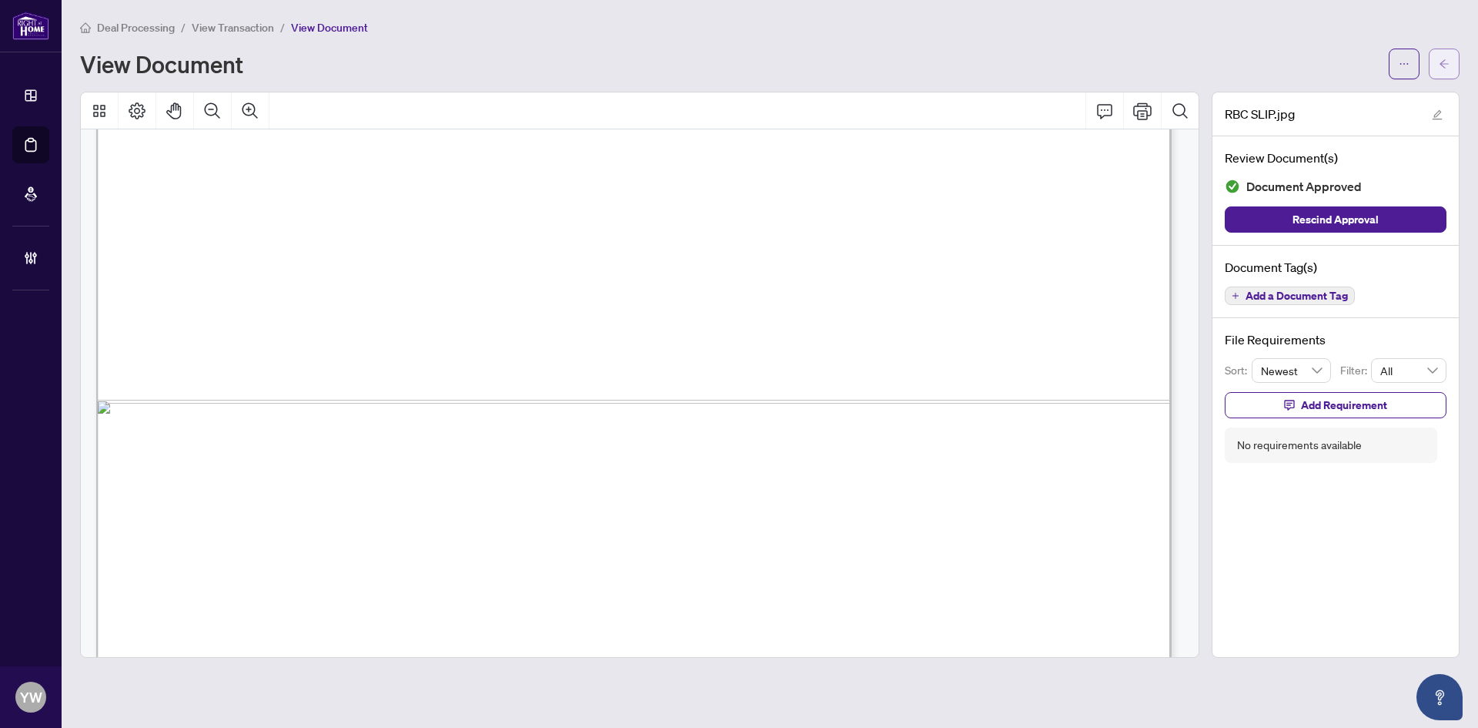
click at [1435, 64] on button "button" at bounding box center [1444, 64] width 31 height 31
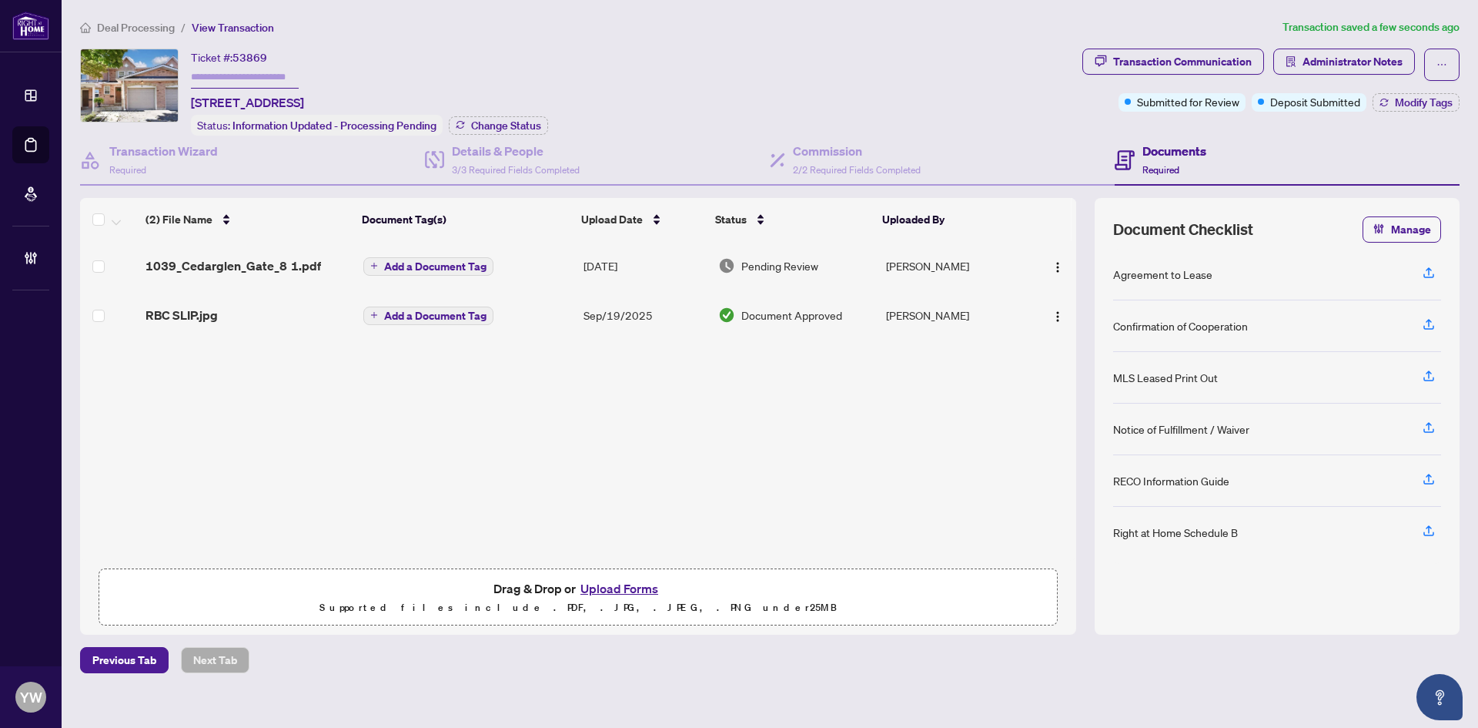
drag, startPoint x: 558, startPoint y: 415, endPoint x: 500, endPoint y: 391, distance: 63.2
click at [558, 415] on div "1039_Cedarglen_Gate_8 1.pdf Add a Document Tag Sep/20/2025 Pending Review Cindy…" at bounding box center [578, 401] width 996 height 320
click at [235, 261] on span "1039_Cedarglen_Gate_8 1.pdf" at bounding box center [234, 265] width 176 height 18
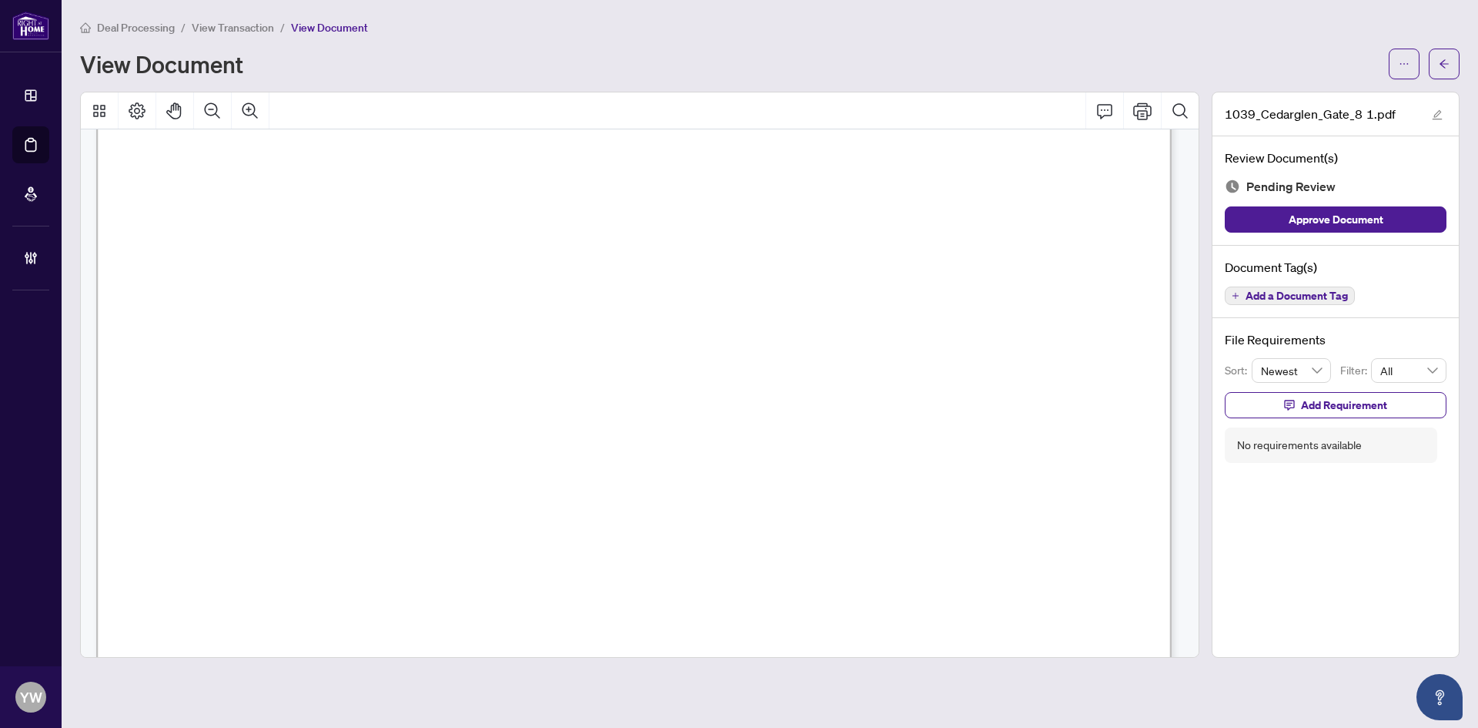
scroll to position [11215, 0]
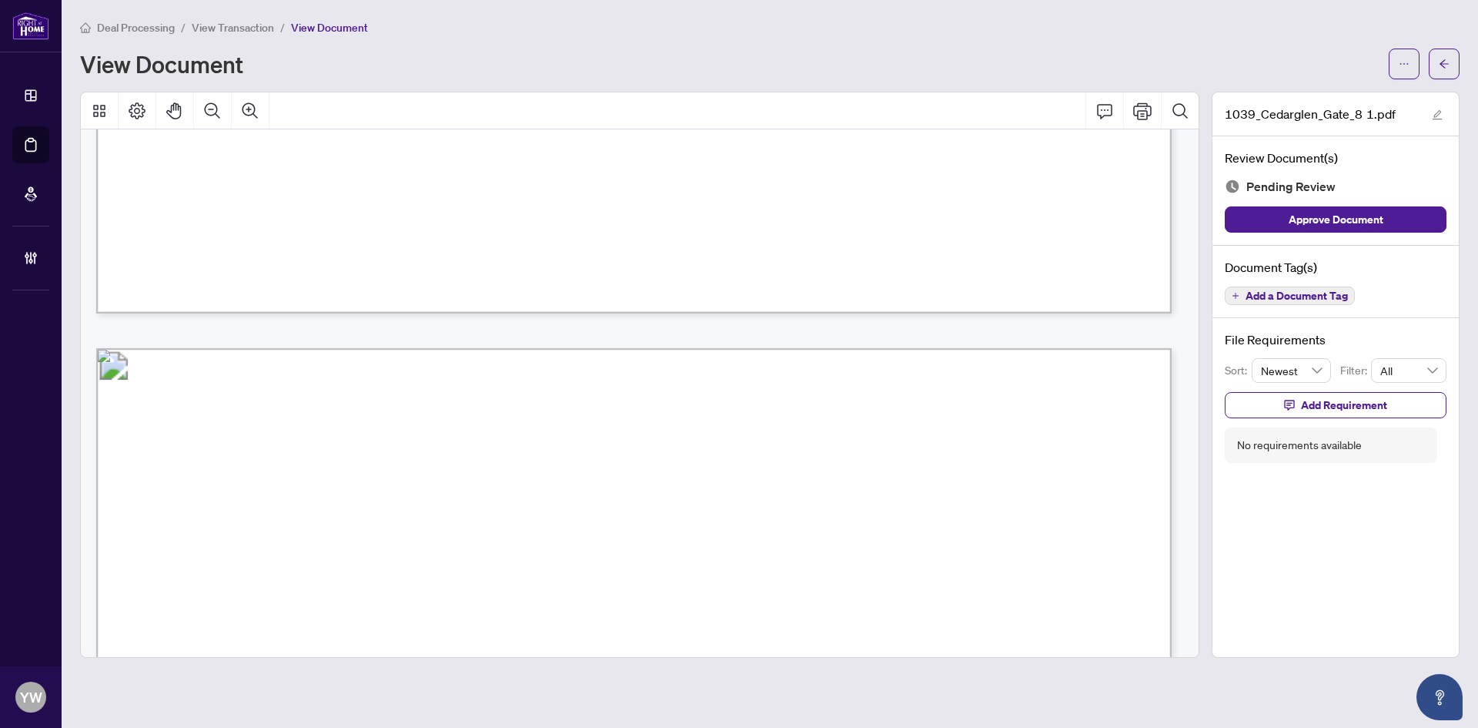
drag, startPoint x: 1170, startPoint y: 300, endPoint x: 1162, endPoint y: 406, distance: 106.5
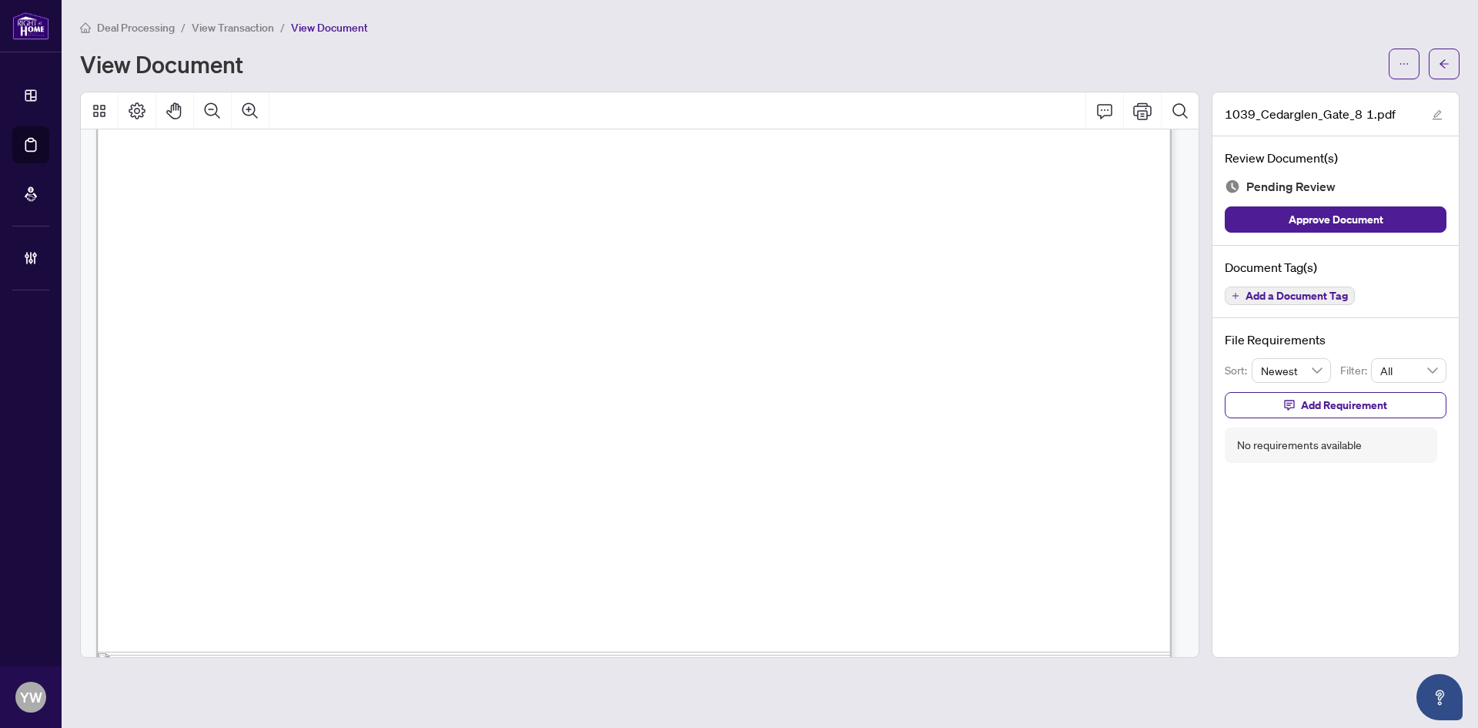
scroll to position [25758, 0]
click at [1441, 72] on span "button" at bounding box center [1444, 64] width 11 height 25
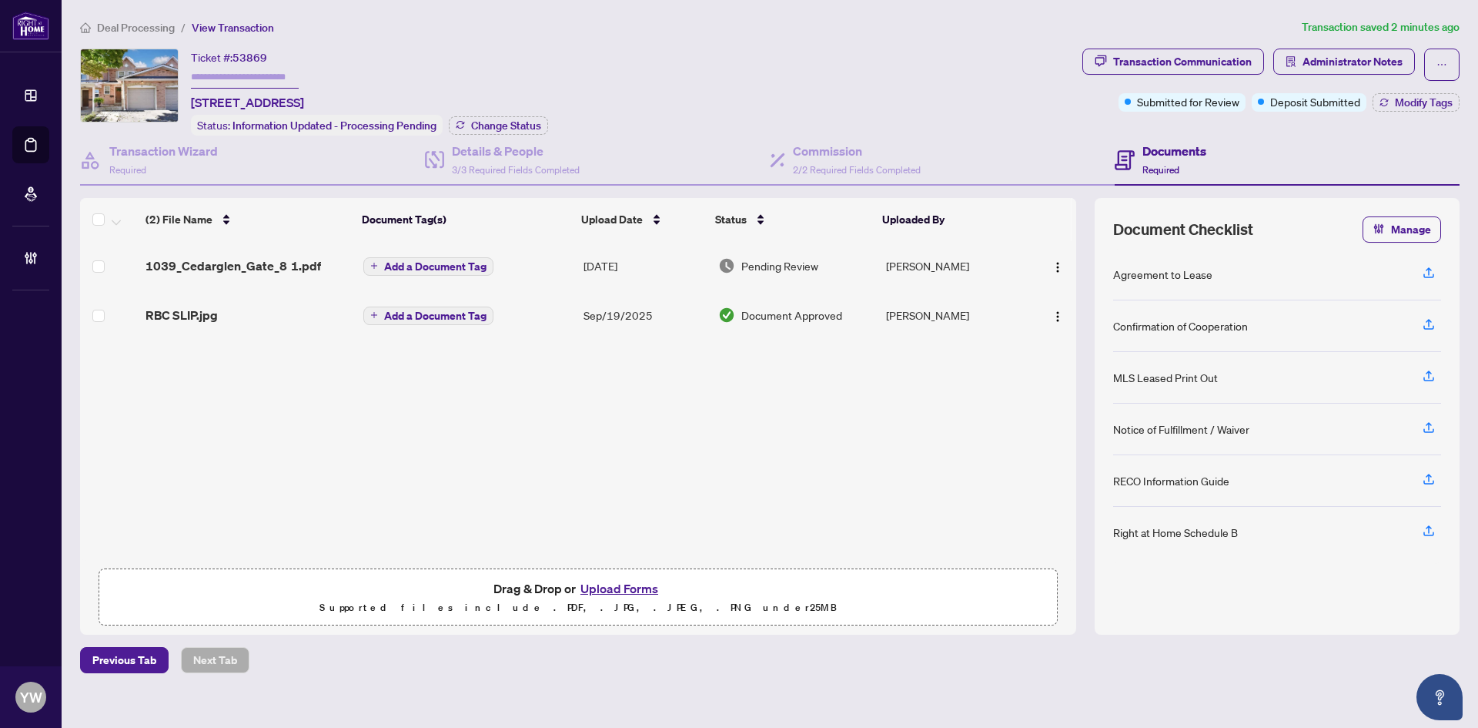
click at [548, 396] on div "1039_Cedarglen_Gate_8 1.pdf Add a Document Tag Sep/20/2025 Pending Review Cindy…" at bounding box center [578, 401] width 996 height 320
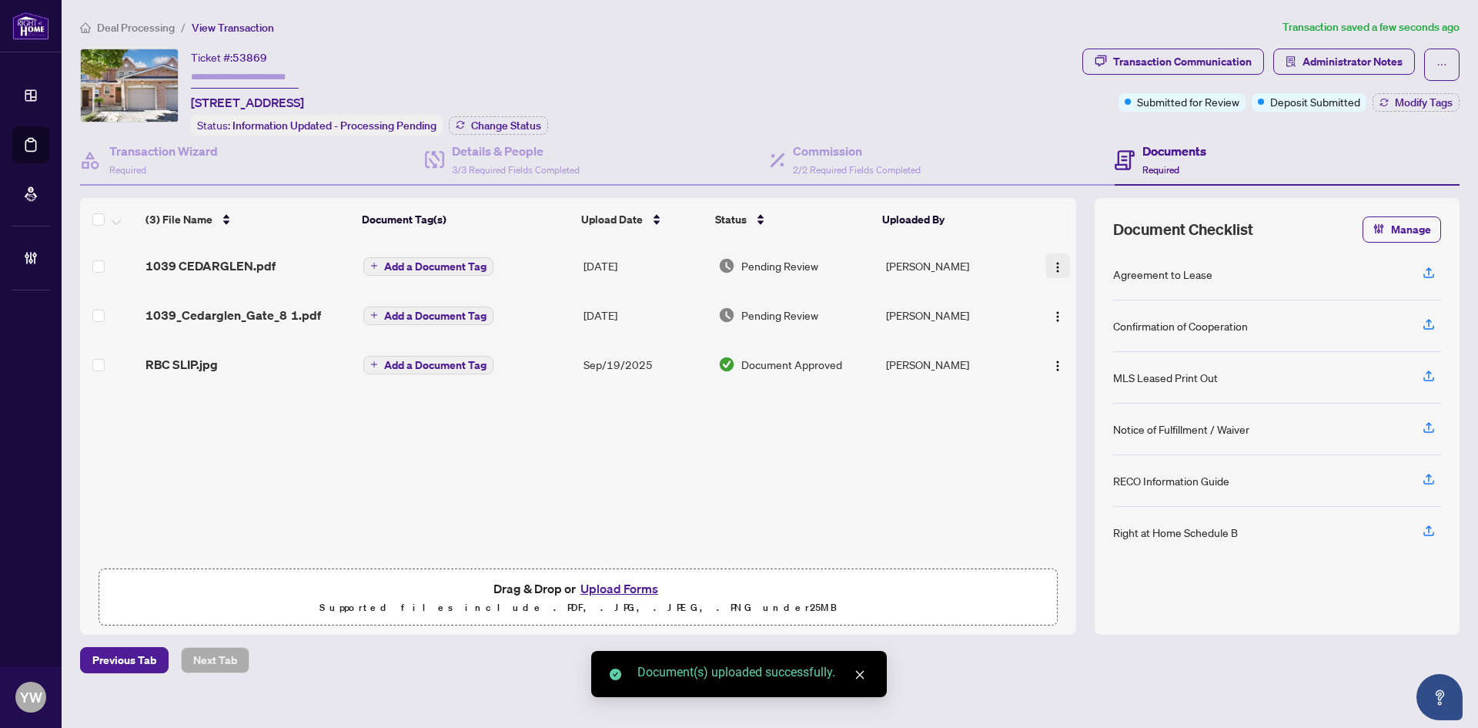
drag, startPoint x: 1044, startPoint y: 263, endPoint x: 1063, endPoint y: 263, distance: 19.3
click at [1046, 263] on button "button" at bounding box center [1058, 265] width 25 height 25
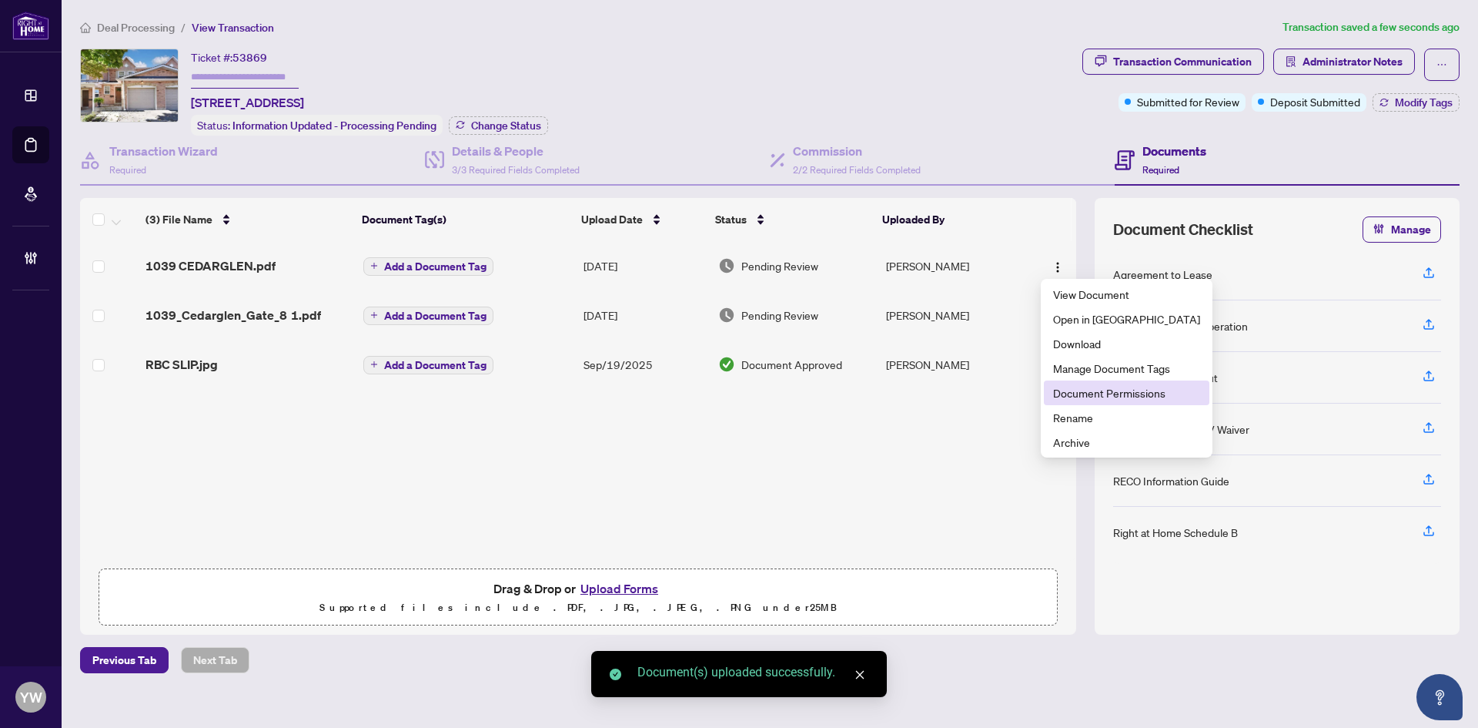
click at [1110, 387] on span "Document Permissions" at bounding box center [1126, 392] width 147 height 17
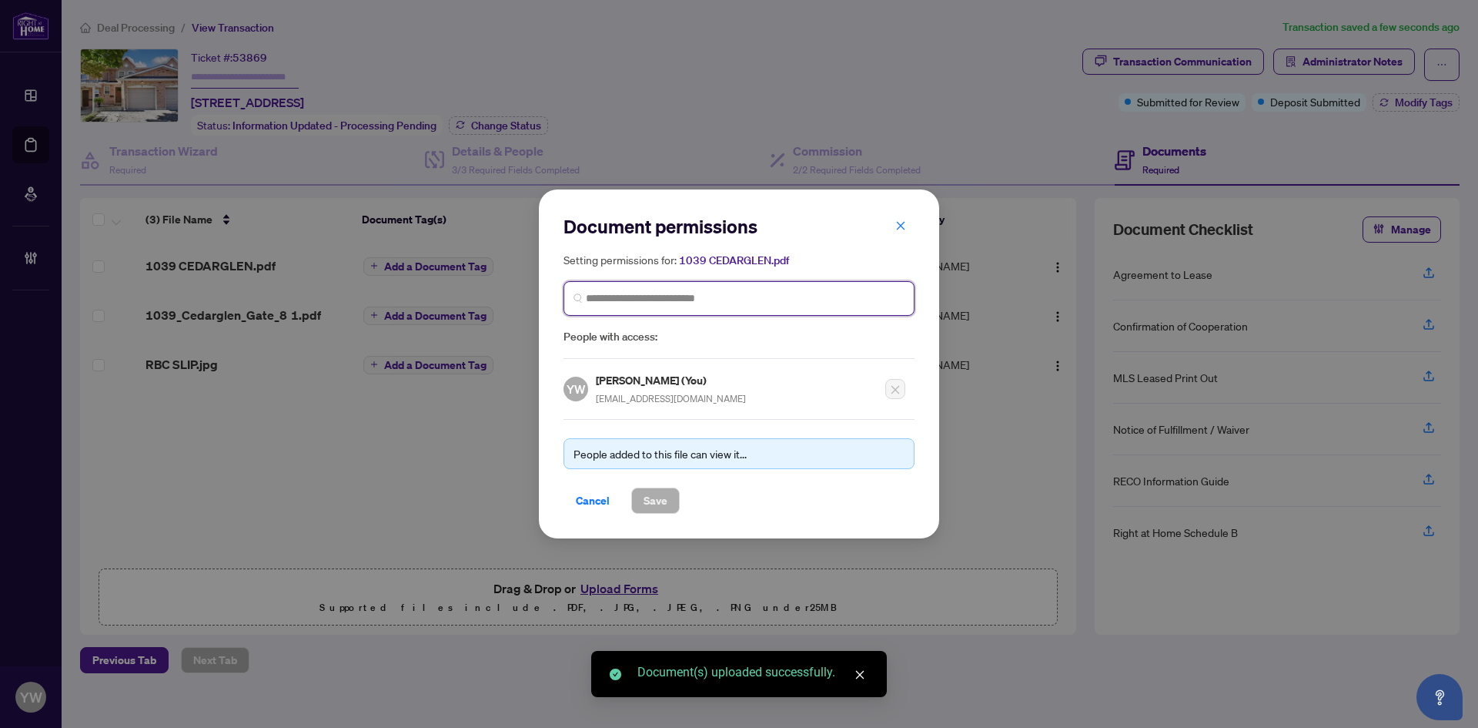
click at [629, 295] on input "search" at bounding box center [745, 298] width 319 height 16
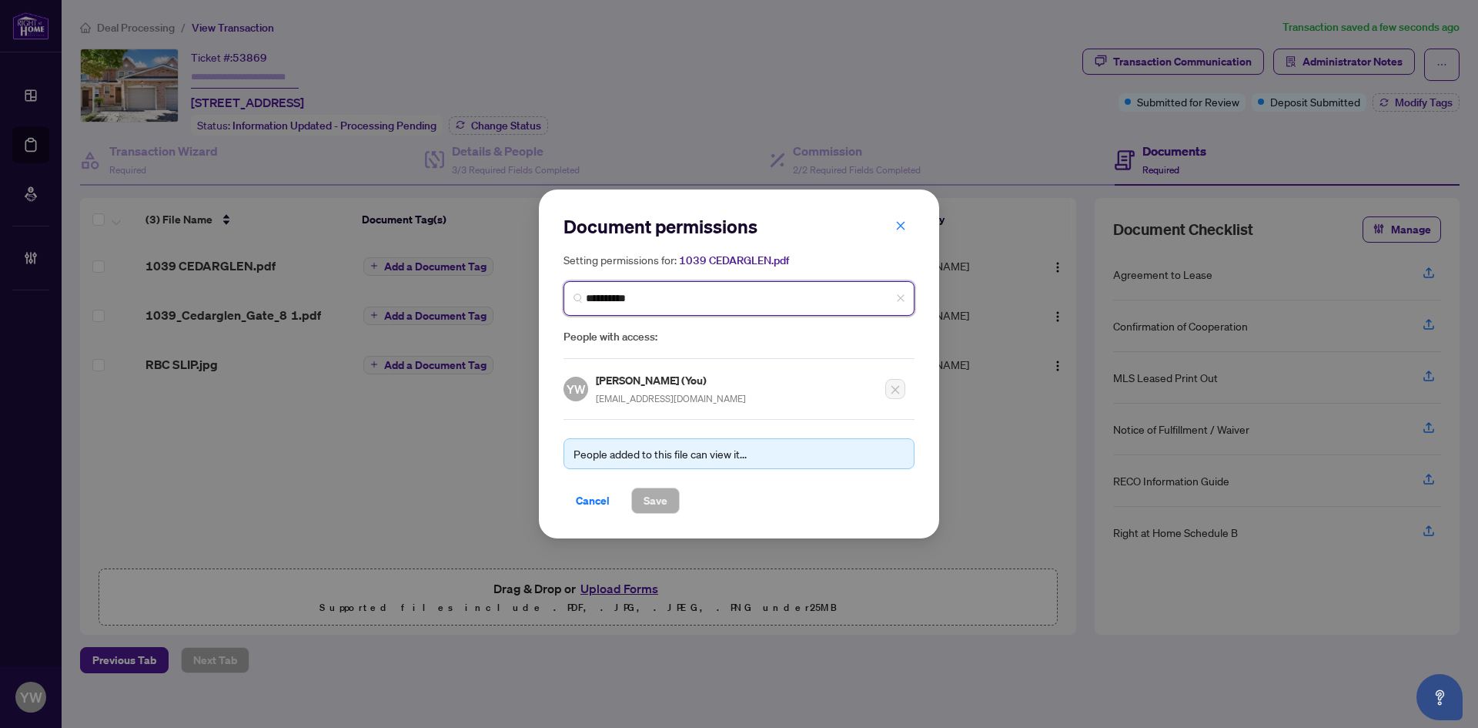
type input "**********"
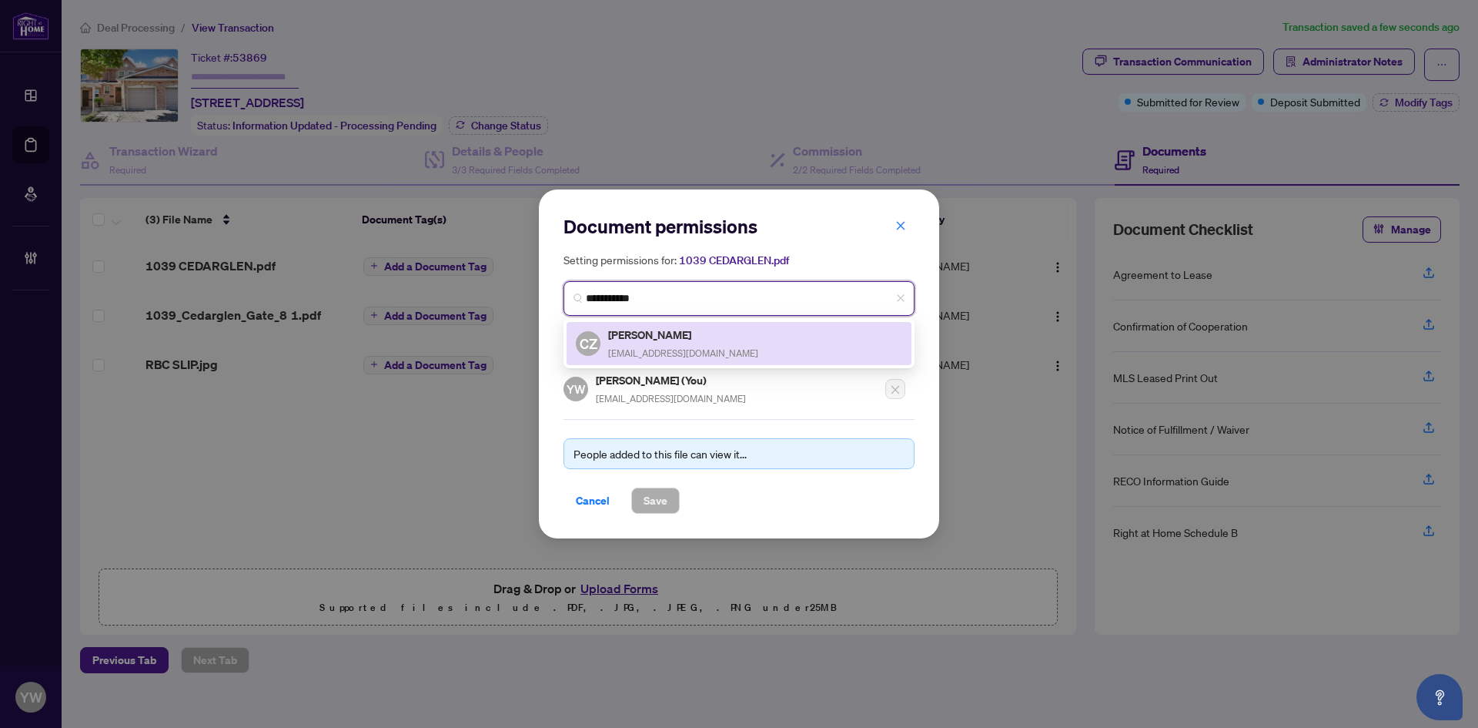
click at [668, 344] on div "Cindy Zhang cindy9968@gmail.com" at bounding box center [683, 343] width 150 height 35
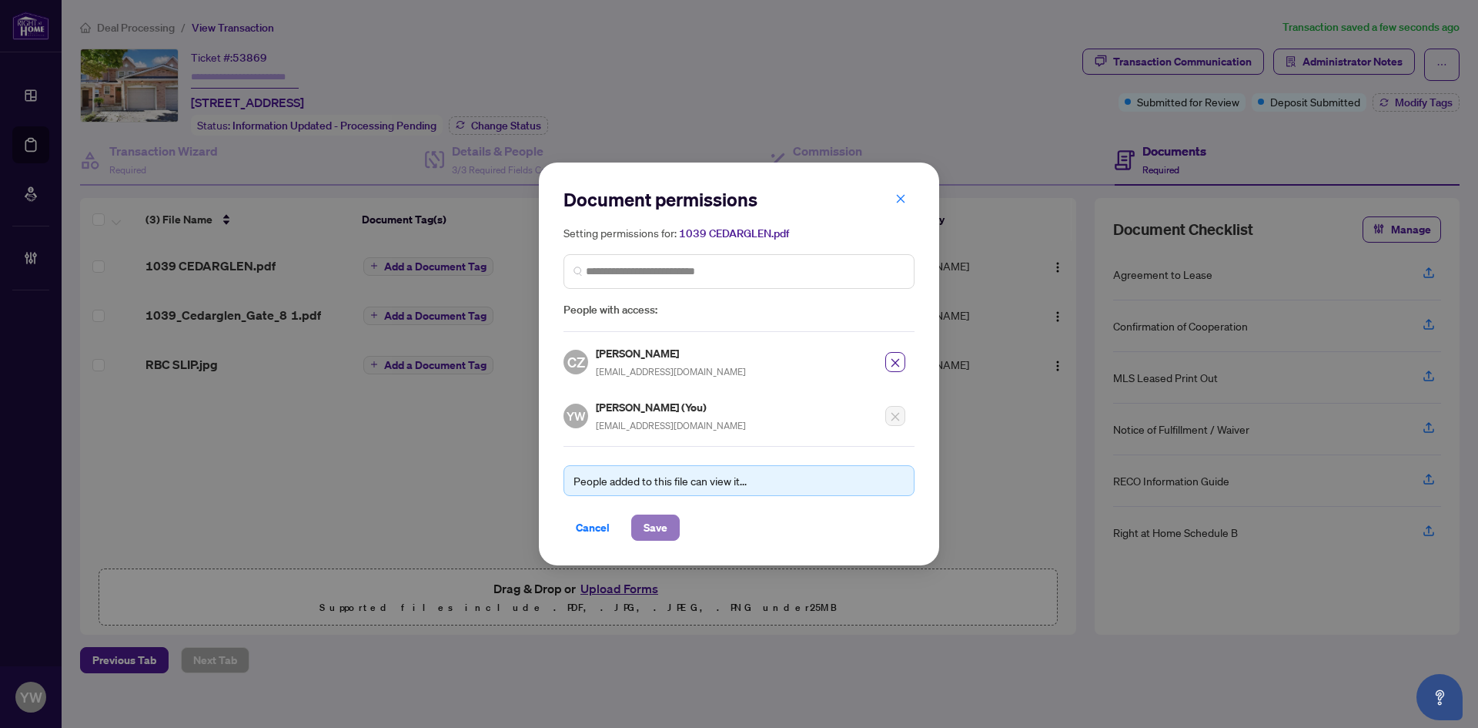
click at [662, 522] on span "Save" at bounding box center [656, 527] width 24 height 25
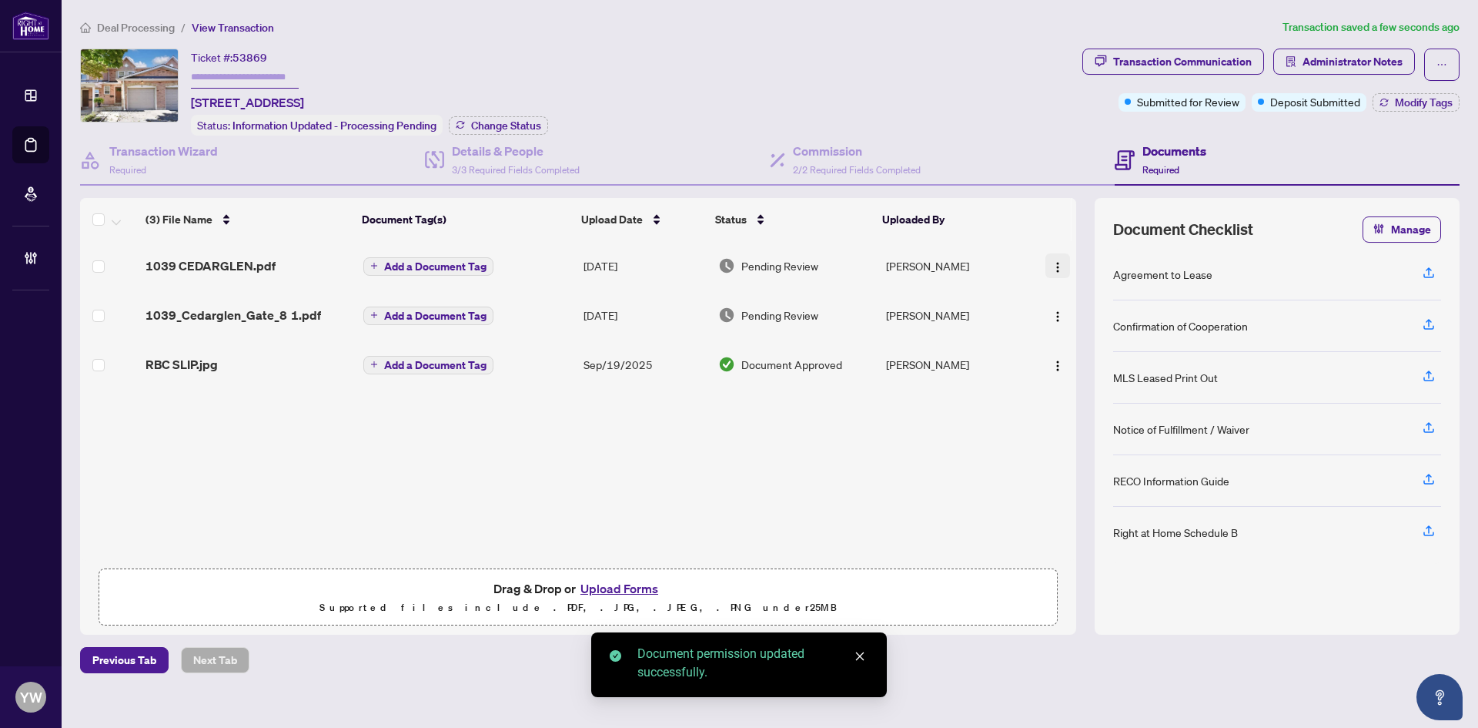
click at [1047, 273] on button "button" at bounding box center [1058, 265] width 25 height 25
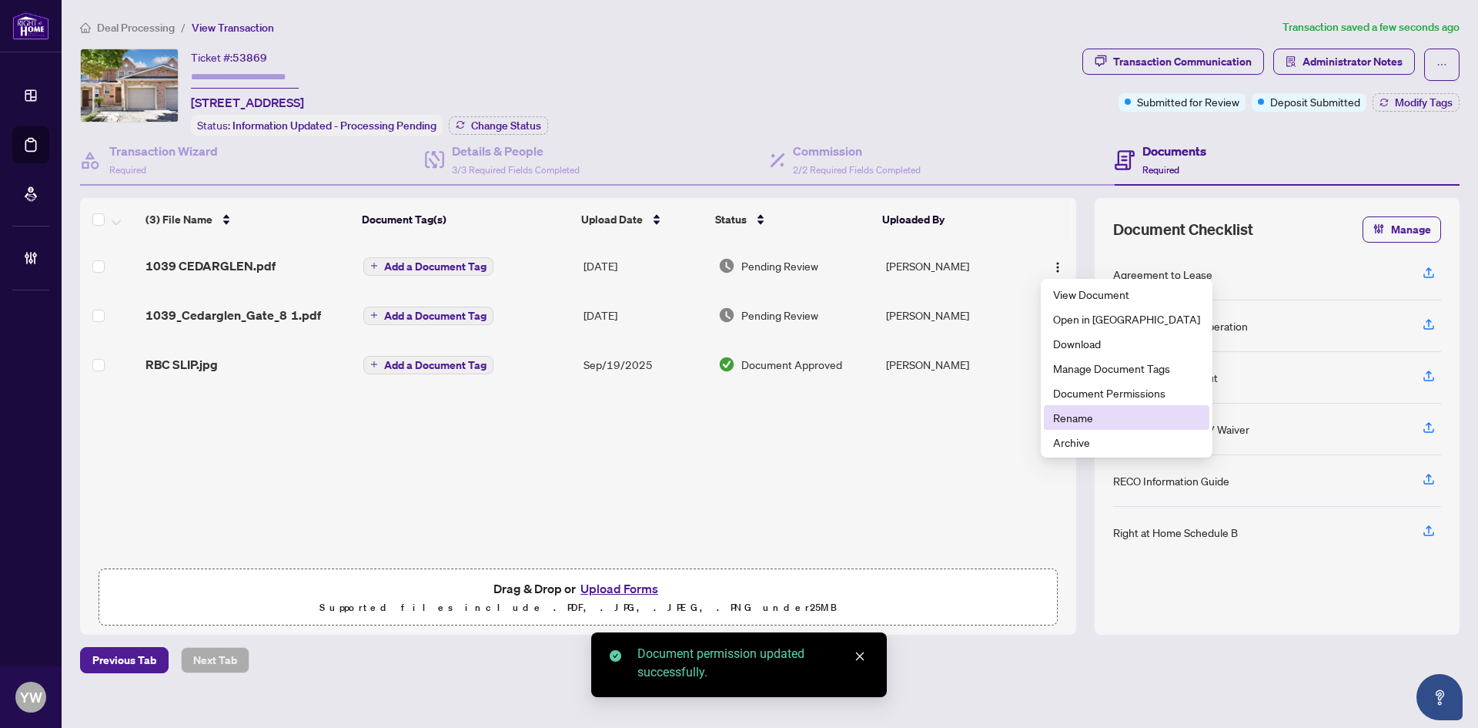
click at [1057, 411] on span "Rename" at bounding box center [1126, 417] width 147 height 17
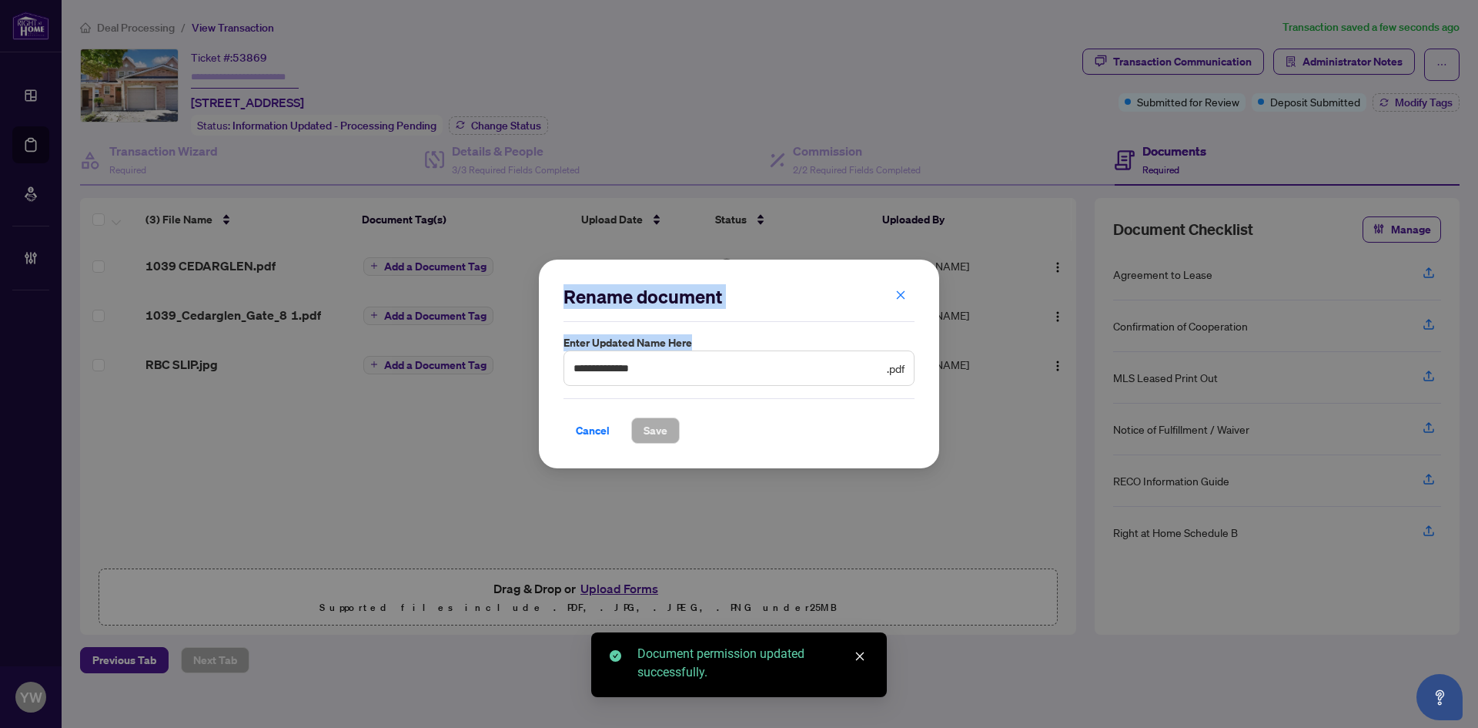
drag, startPoint x: 713, startPoint y: 359, endPoint x: 440, endPoint y: 367, distance: 272.7
click at [440, 367] on div "**********" at bounding box center [739, 364] width 1478 height 728
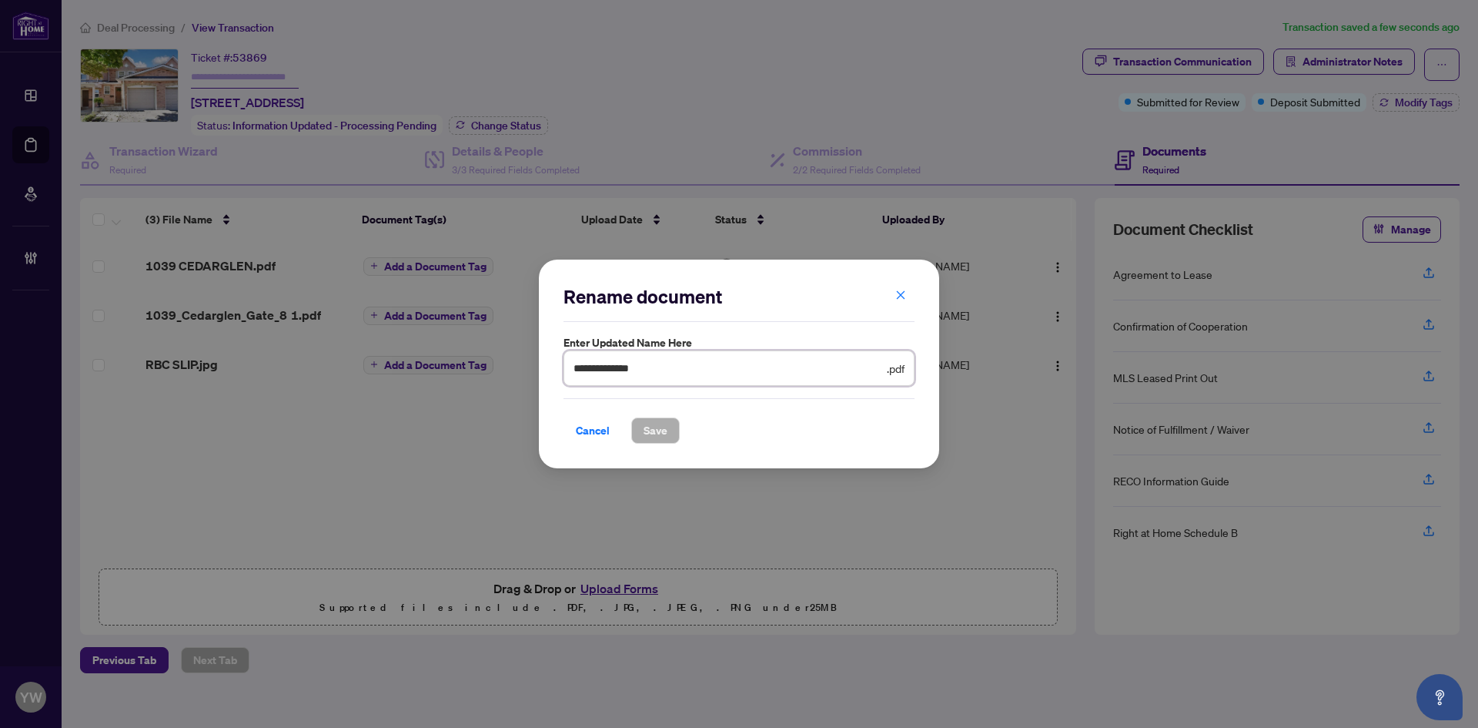
click at [686, 367] on input "**********" at bounding box center [729, 368] width 310 height 17
drag, startPoint x: 708, startPoint y: 371, endPoint x: 550, endPoint y: 375, distance: 158.7
click at [537, 368] on div "**********" at bounding box center [739, 364] width 1478 height 728
drag, startPoint x: 625, startPoint y: 374, endPoint x: 553, endPoint y: 378, distance: 71.7
click at [520, 367] on div "Rename document Enter updated name here ******** .pdf Cancel Save Cancel OK" at bounding box center [739, 364] width 1478 height 728
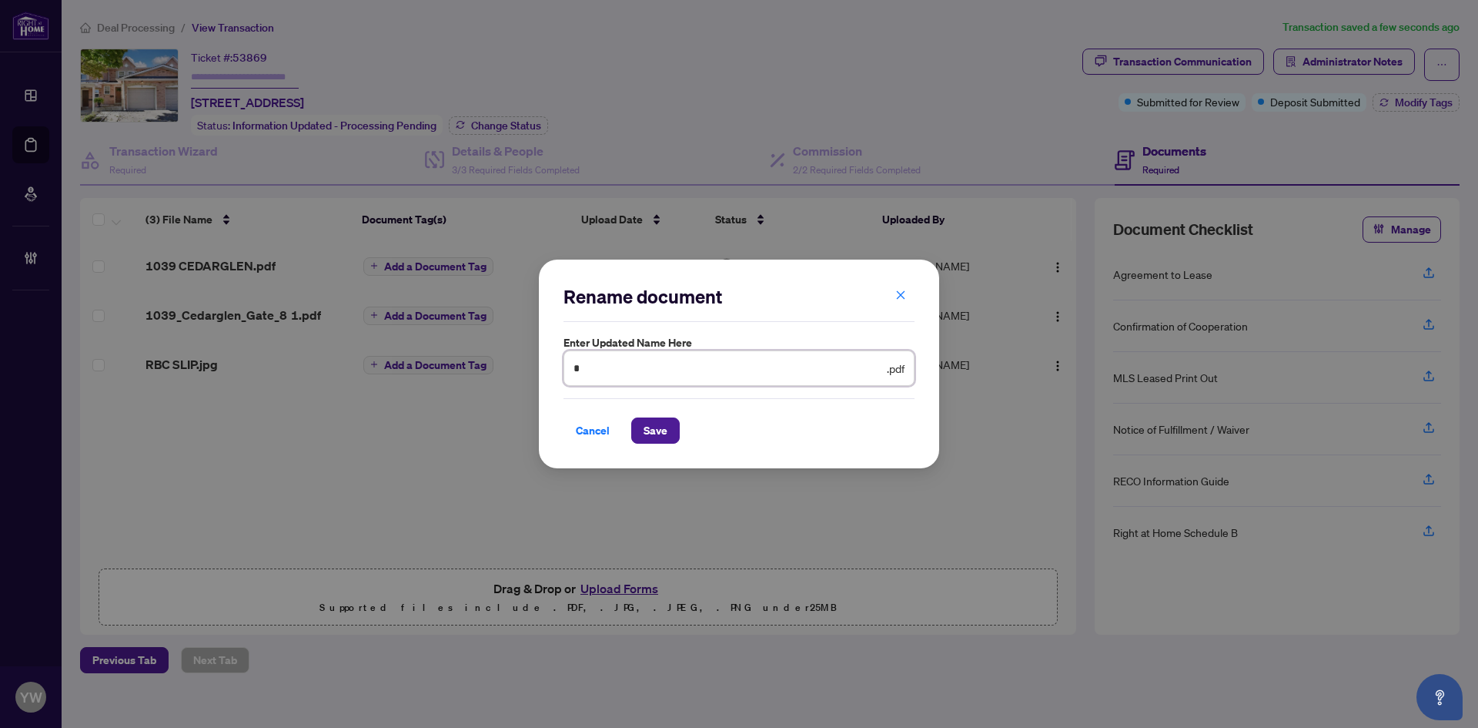
type input "**********"
click at [652, 427] on span "Save" at bounding box center [656, 430] width 24 height 25
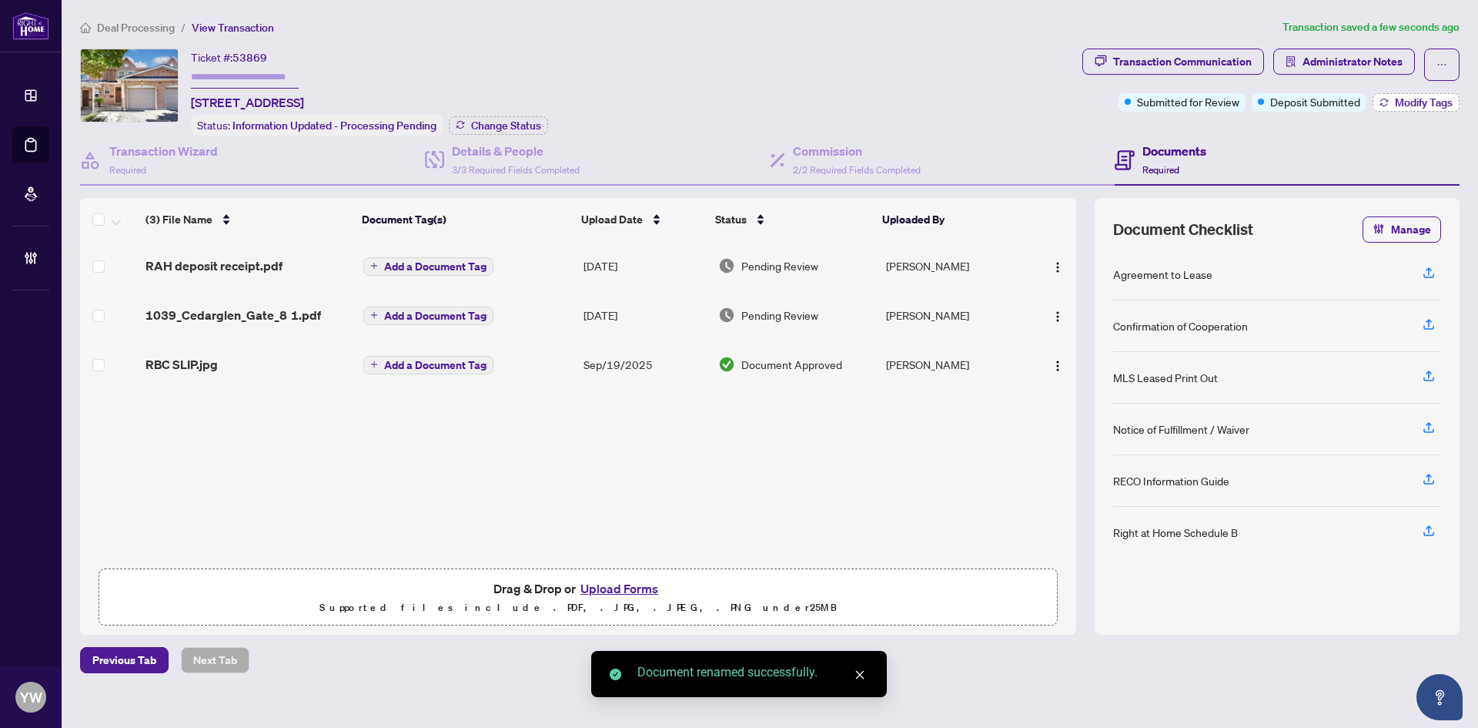
click at [1406, 107] on span "Modify Tags" at bounding box center [1424, 102] width 58 height 11
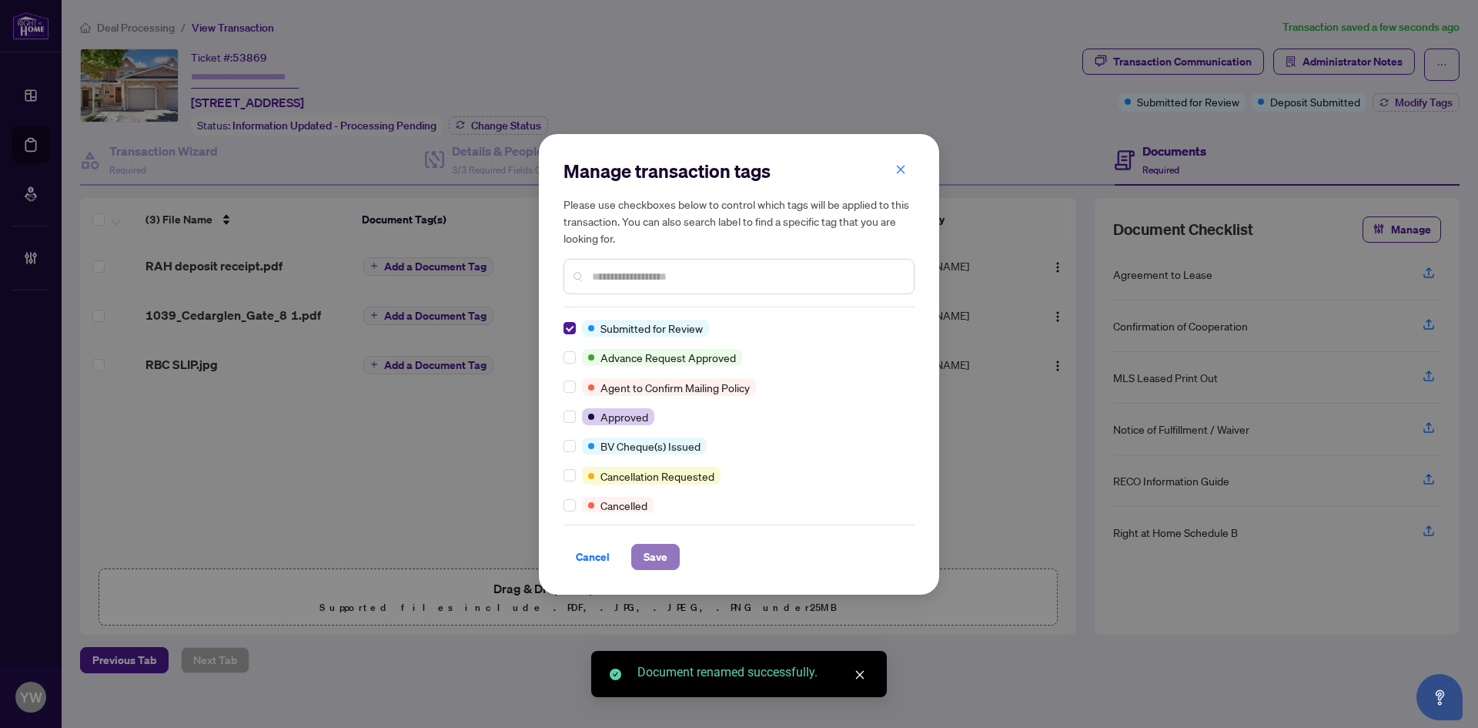
click at [668, 546] on button "Save" at bounding box center [655, 557] width 49 height 26
click at [376, 468] on div "Manage transaction tags Please use checkboxes below to control which tags will …" at bounding box center [739, 364] width 1478 height 728
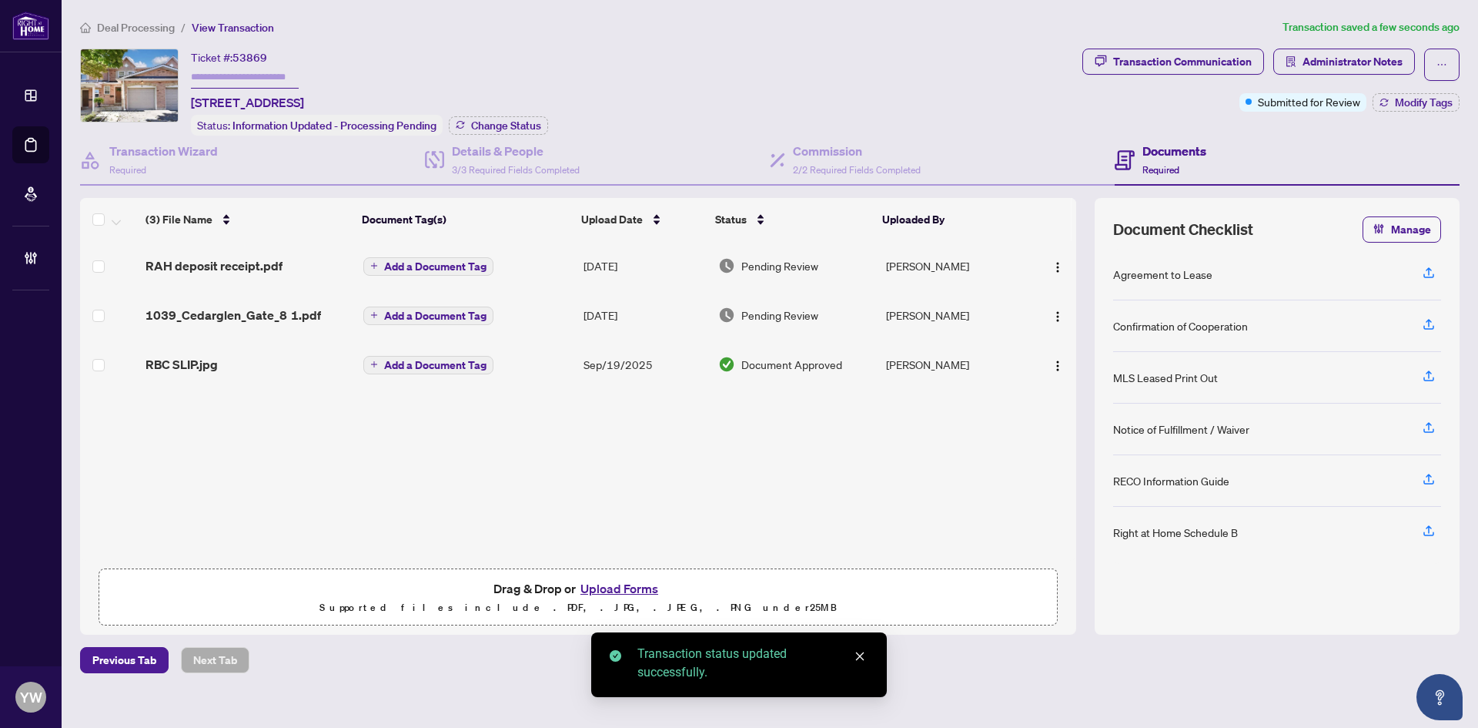
click at [464, 263] on span "Add a Document Tag" at bounding box center [435, 266] width 102 height 11
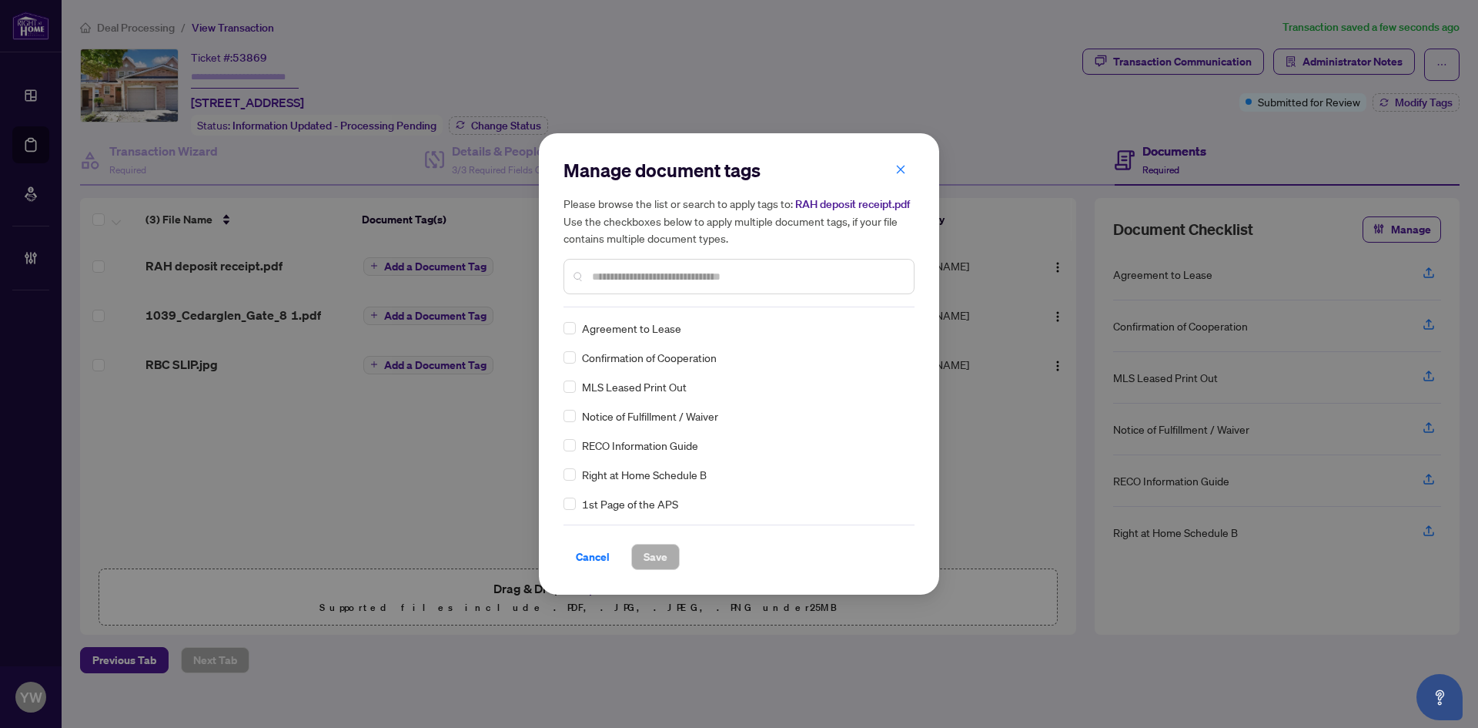
click at [670, 270] on input "text" at bounding box center [747, 276] width 310 height 17
type input "*"
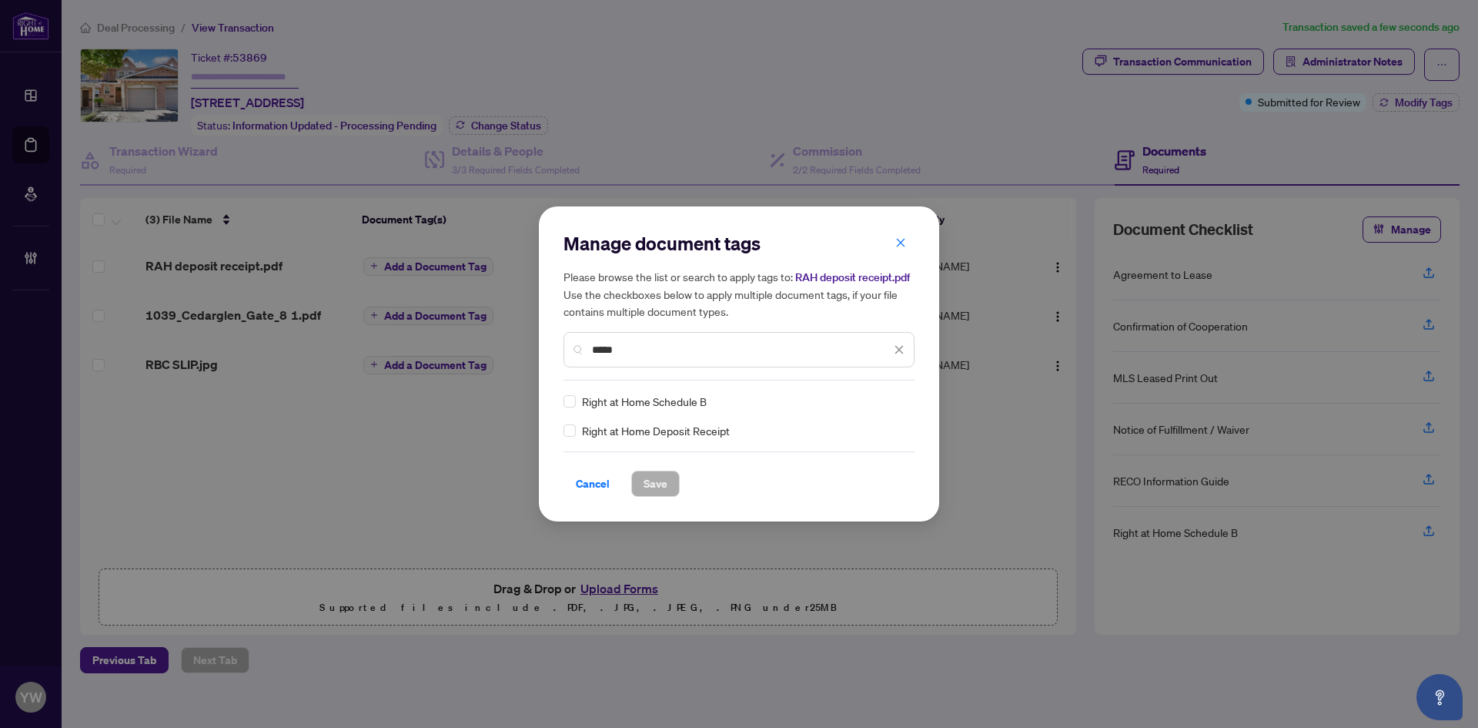
type input "*****"
click at [881, 394] on img at bounding box center [883, 400] width 15 height 15
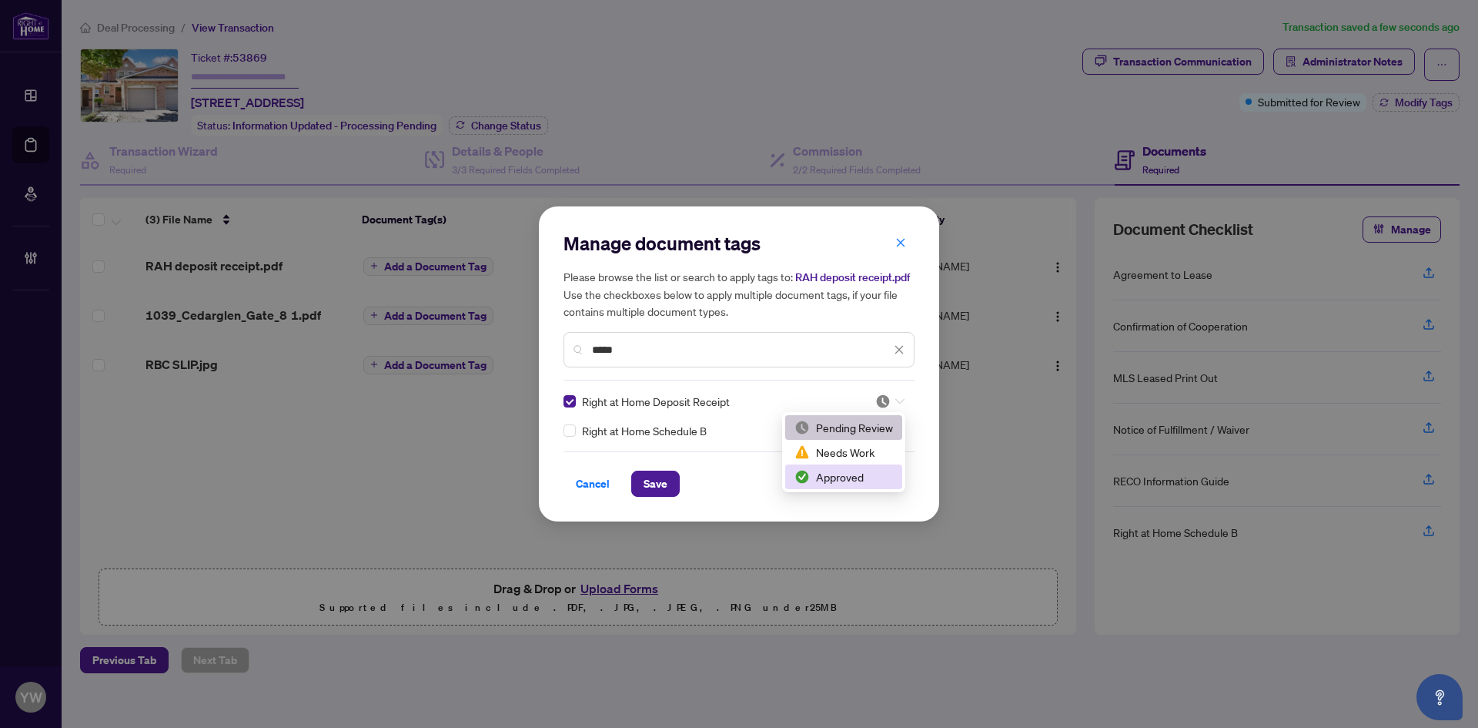
click at [843, 472] on div "Approved" at bounding box center [844, 476] width 99 height 17
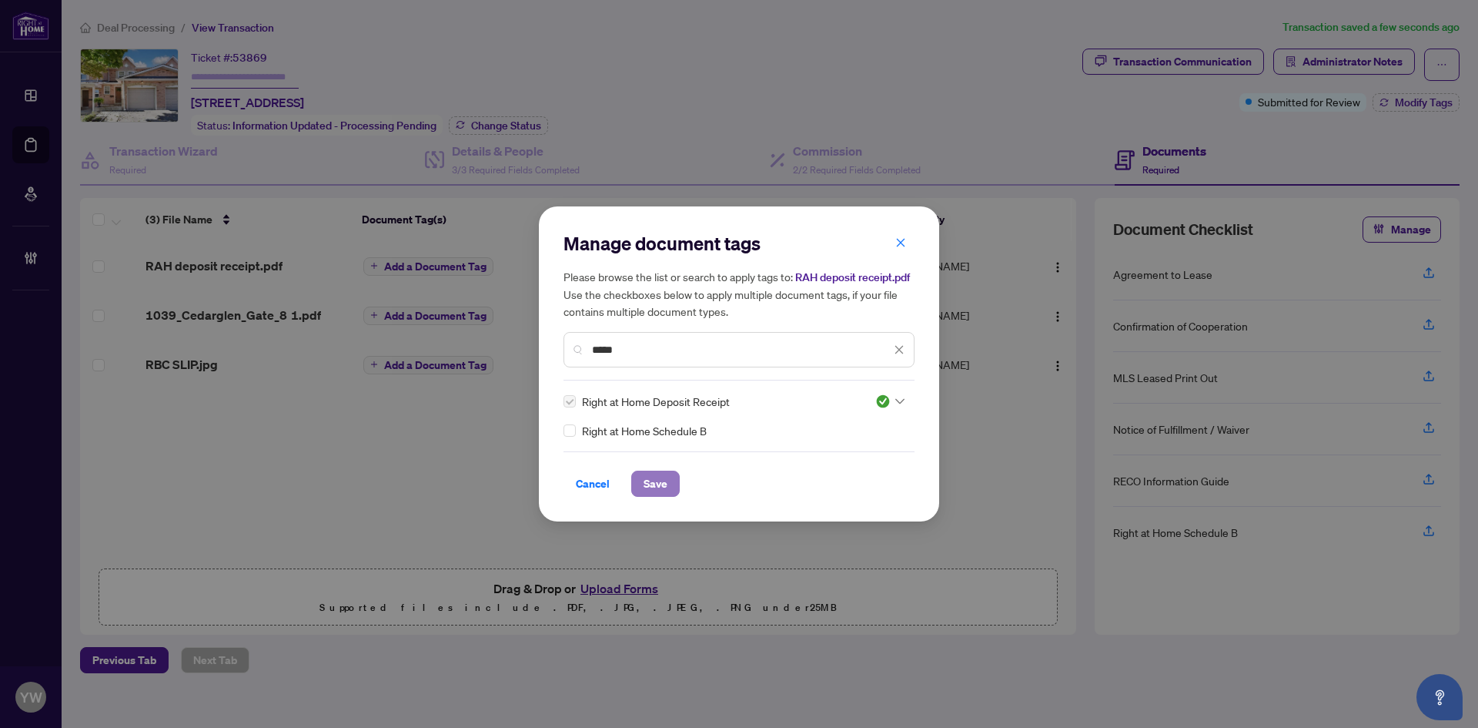
click at [651, 484] on span "Save" at bounding box center [656, 483] width 24 height 25
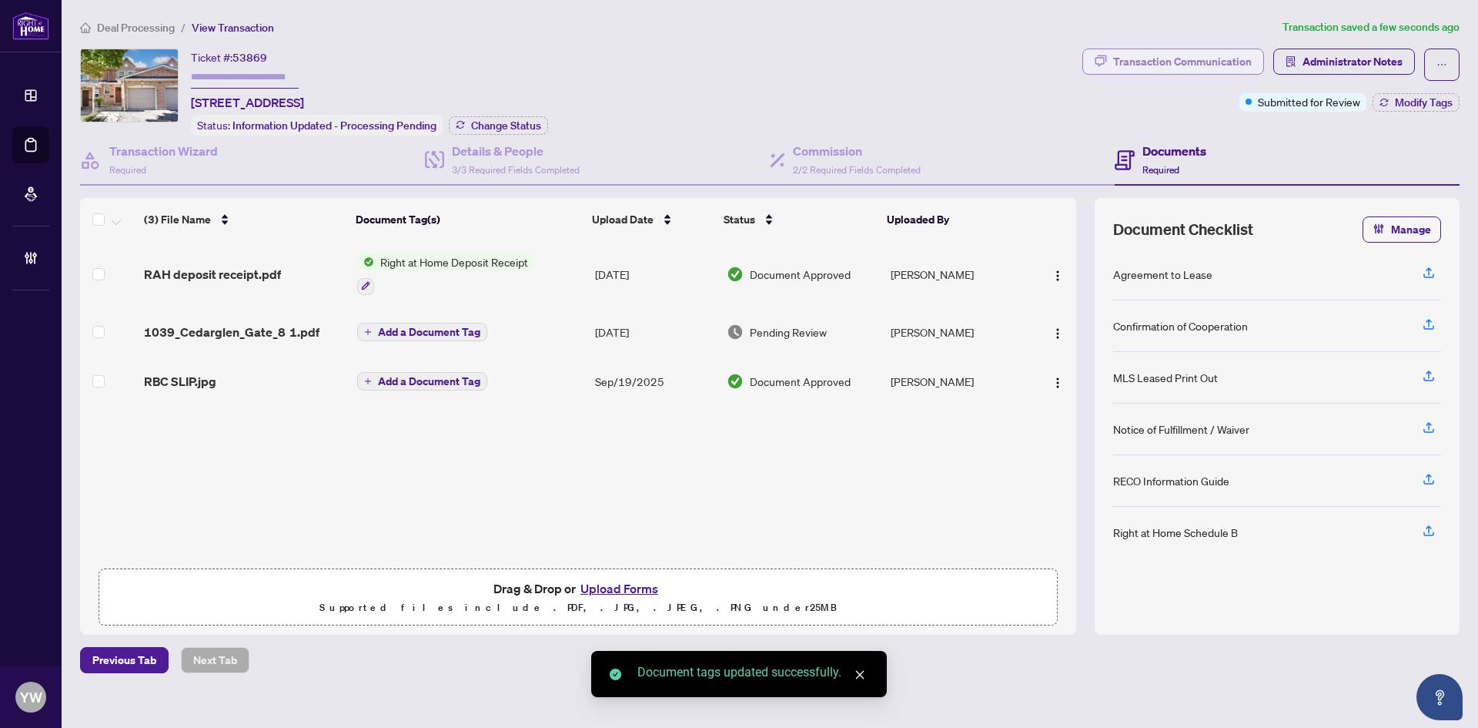
click at [1177, 53] on div "Transaction Communication" at bounding box center [1182, 61] width 139 height 25
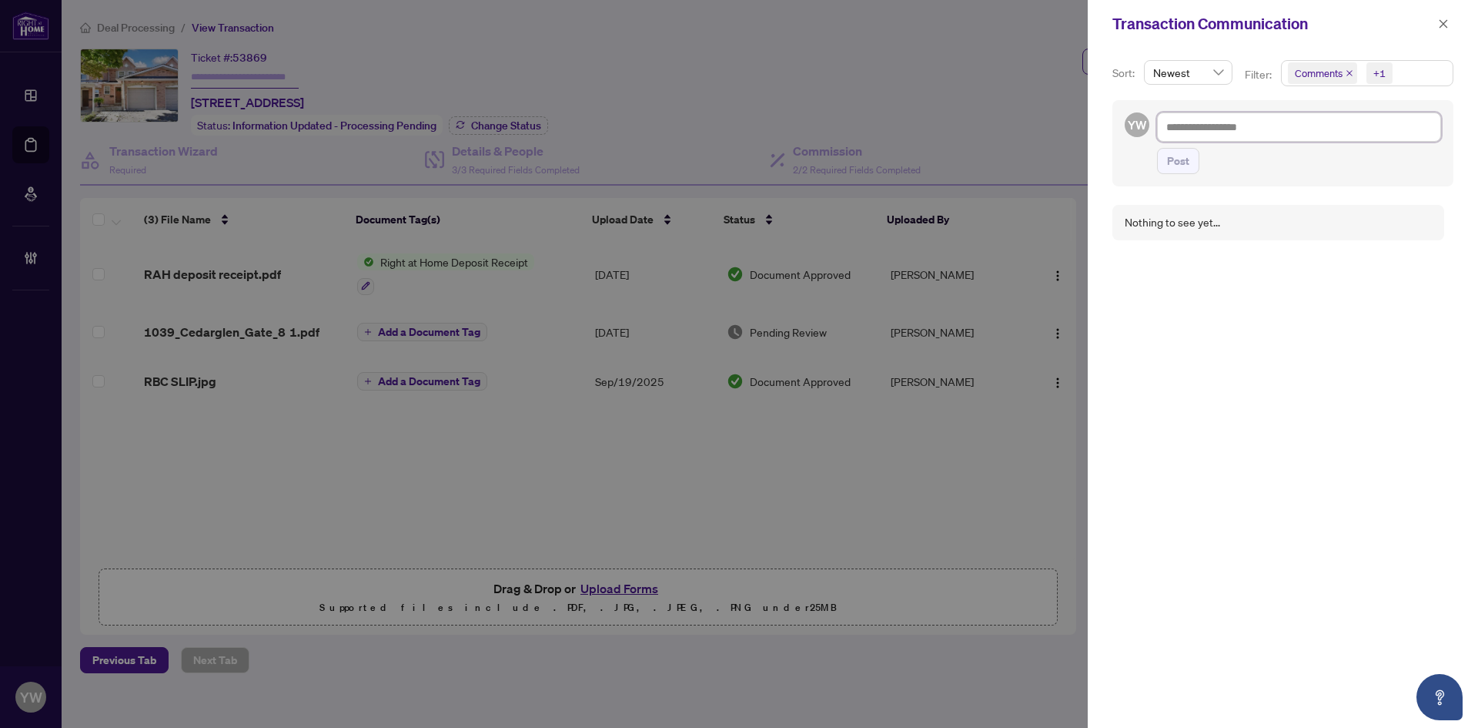
click at [1232, 133] on textarea at bounding box center [1299, 126] width 284 height 29
paste textarea "**********"
type textarea "**********"
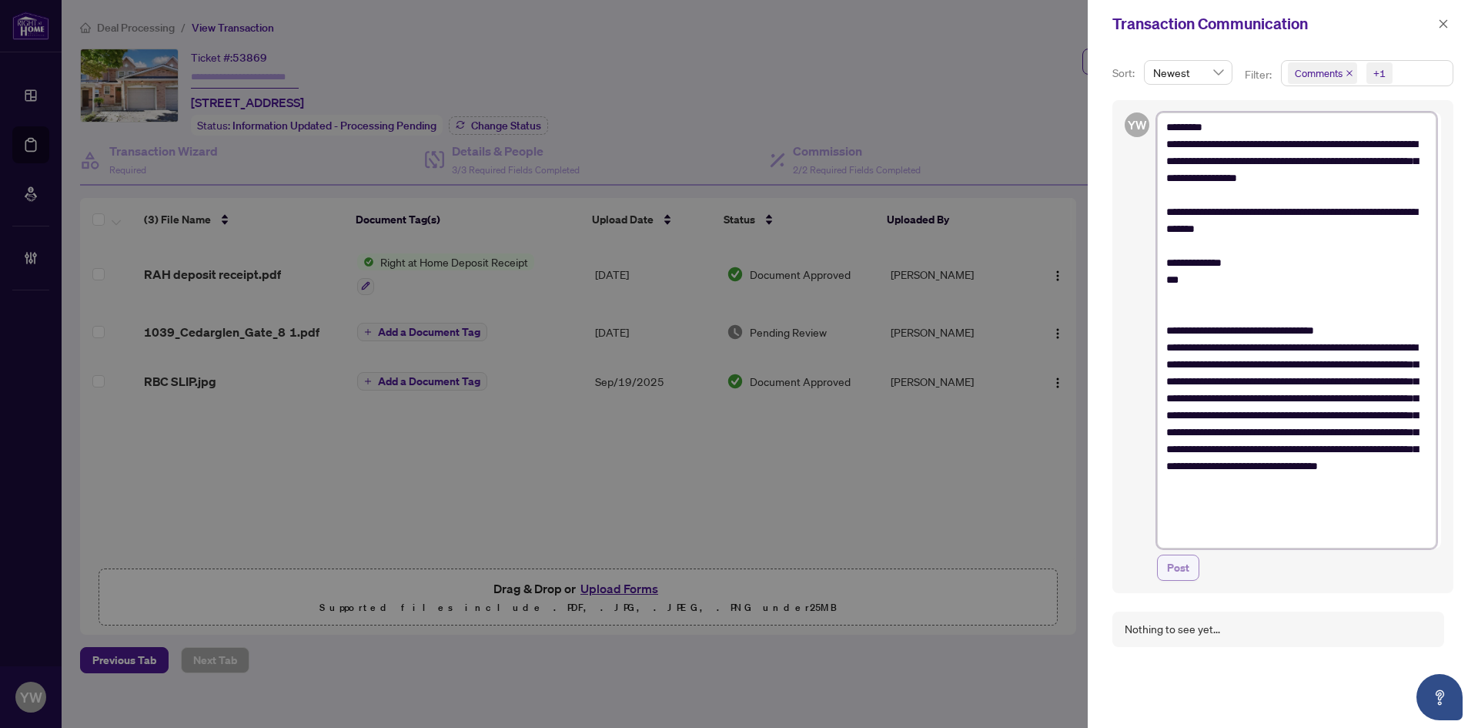
type textarea "**********"
click at [1162, 561] on button "Post" at bounding box center [1178, 567] width 42 height 26
type textarea "**********"
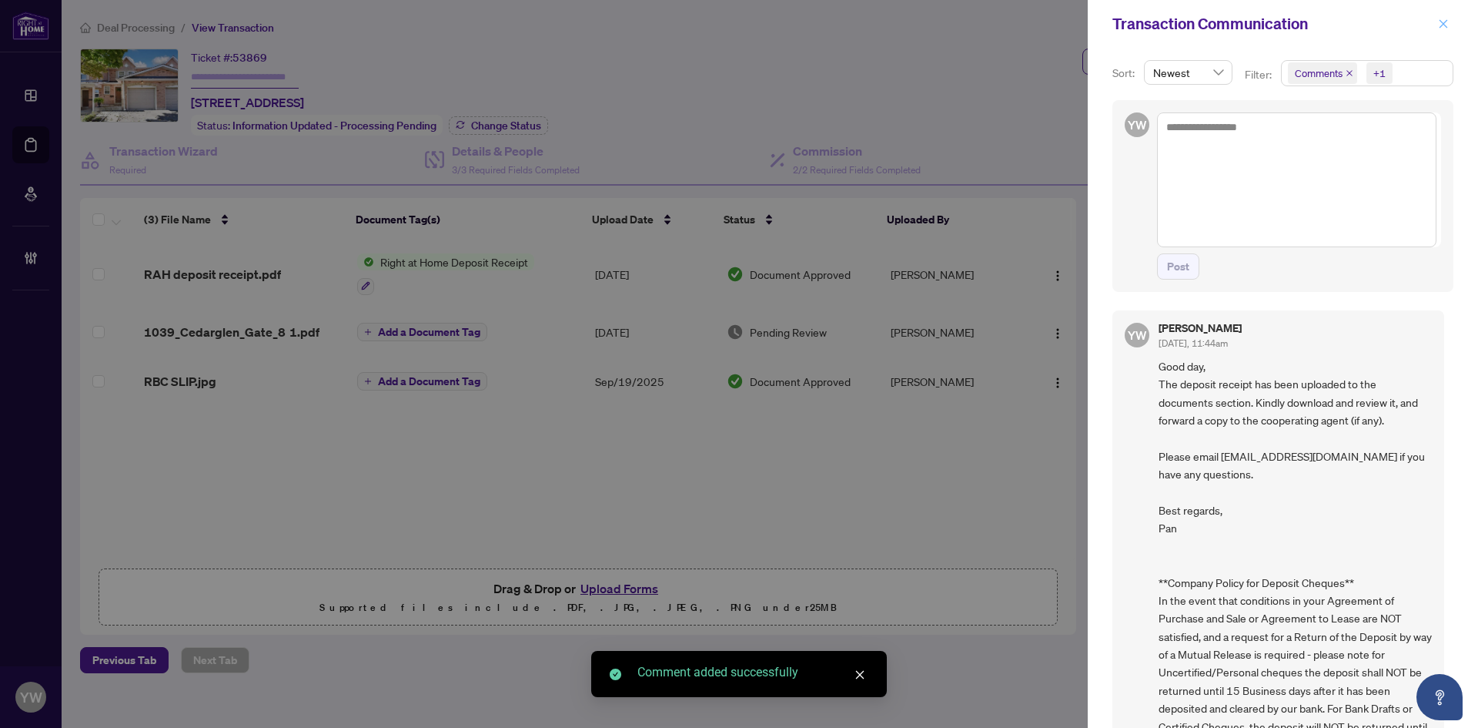
click at [1438, 17] on button "button" at bounding box center [1444, 24] width 20 height 18
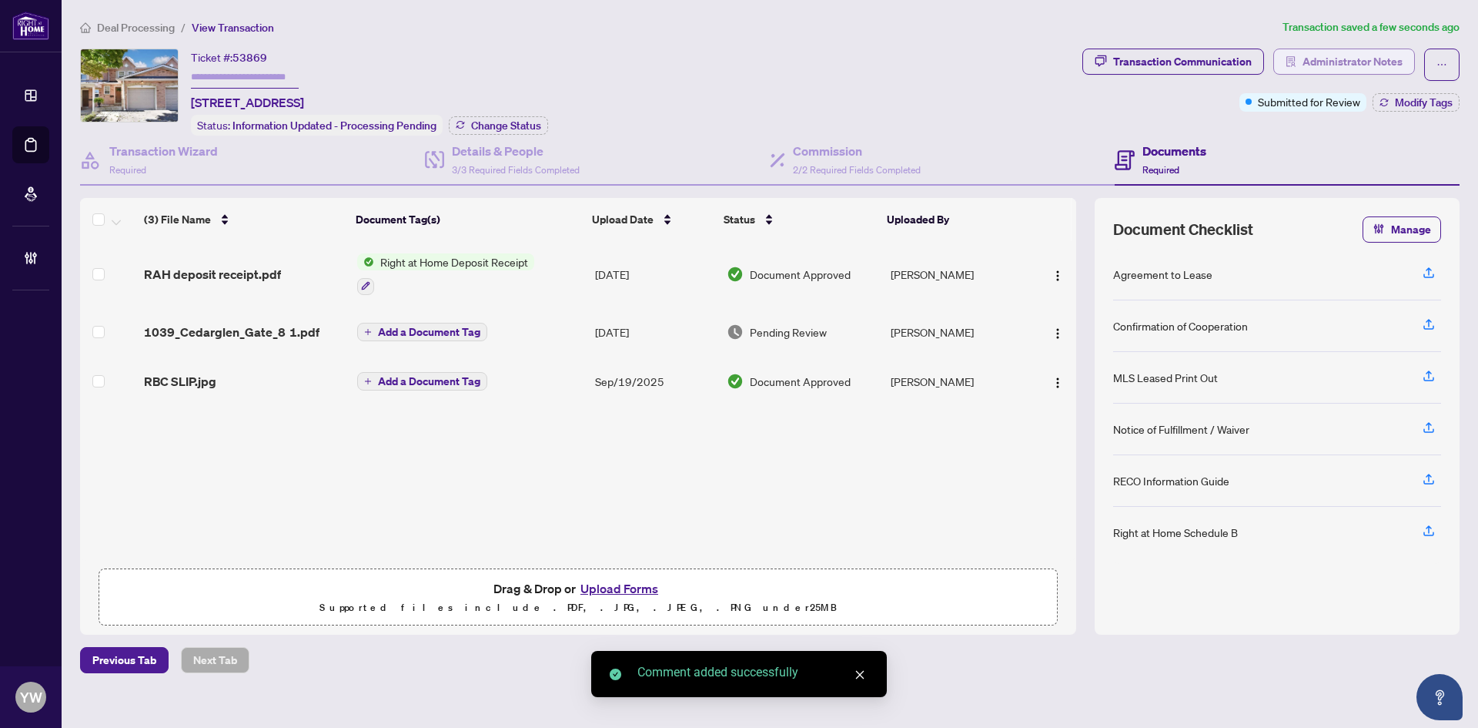
click at [1390, 58] on span "Administrator Notes" at bounding box center [1353, 61] width 100 height 25
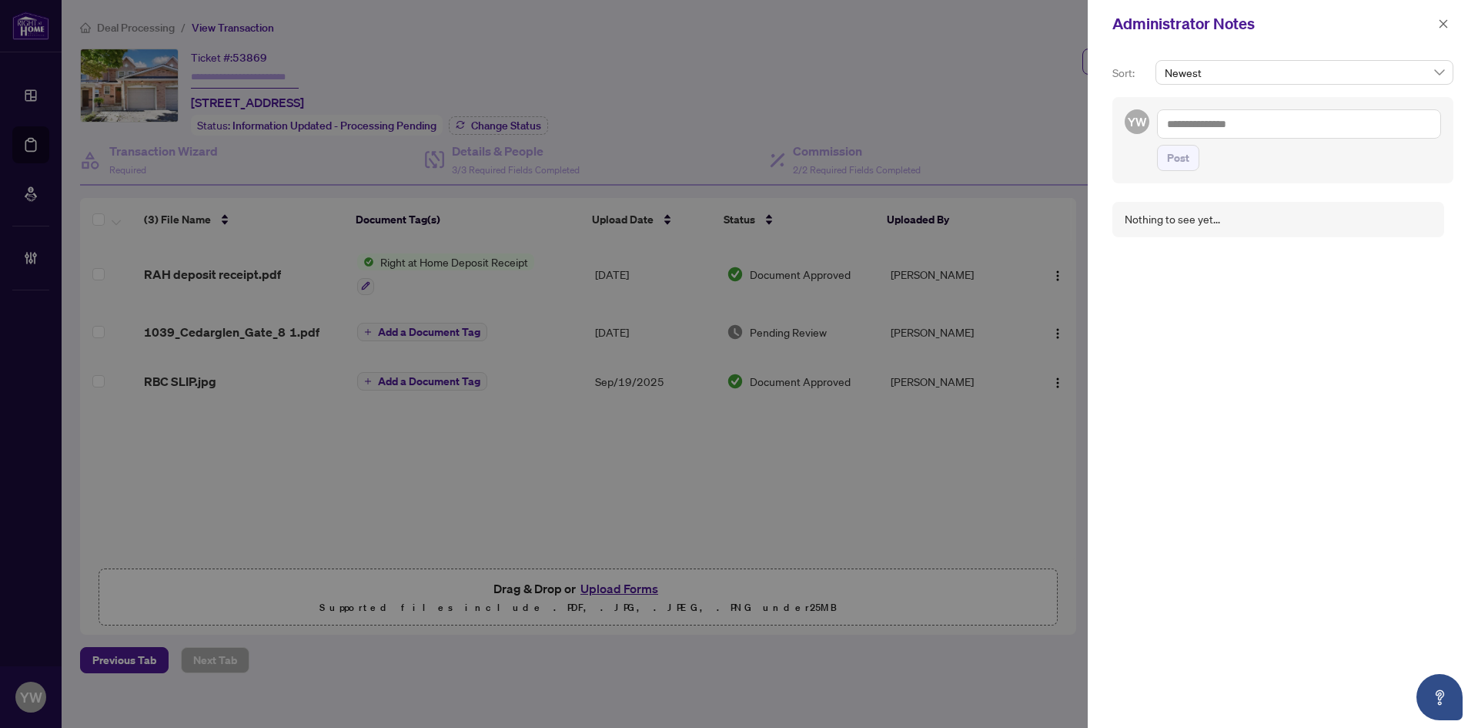
click at [1252, 129] on textarea at bounding box center [1299, 123] width 284 height 29
paste textarea "**********"
type textarea "**********"
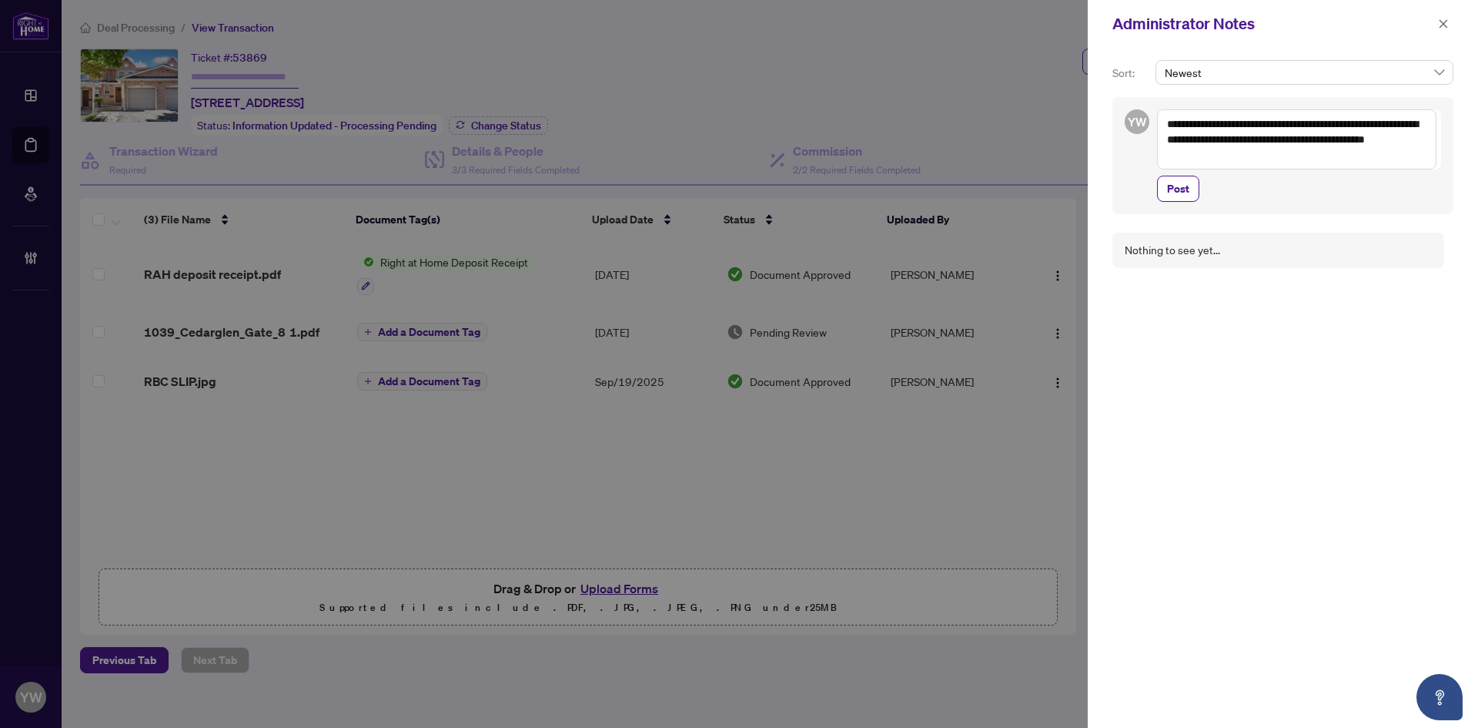
click at [1179, 203] on div "**********" at bounding box center [1283, 155] width 341 height 117
click at [1180, 187] on span "Post" at bounding box center [1178, 188] width 22 height 25
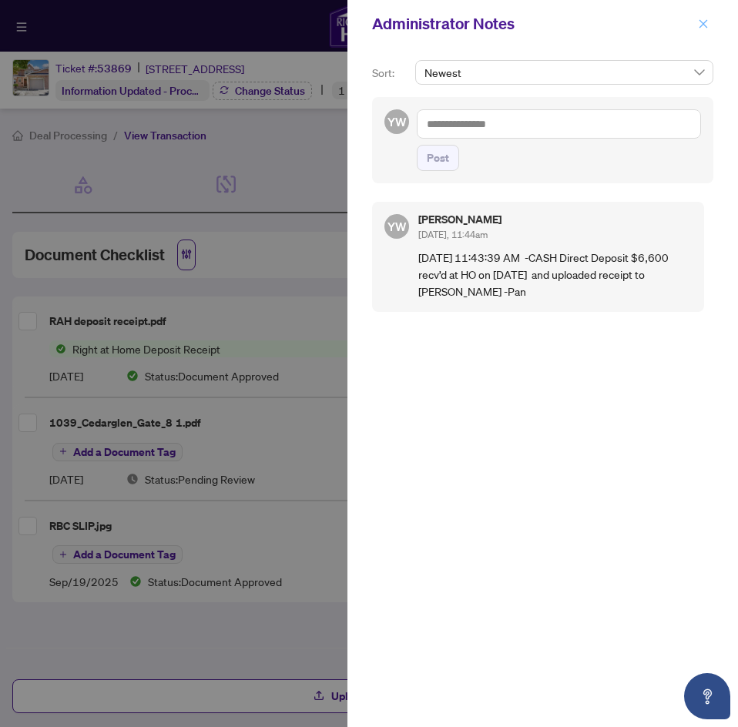
click at [702, 23] on icon "close" at bounding box center [703, 23] width 8 height 8
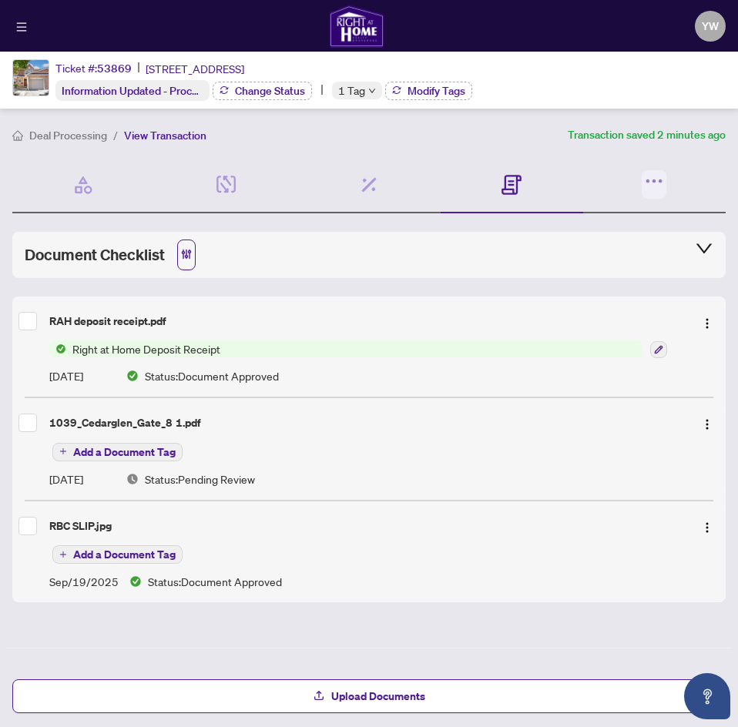
click at [648, 176] on icon "button" at bounding box center [654, 181] width 22 height 22
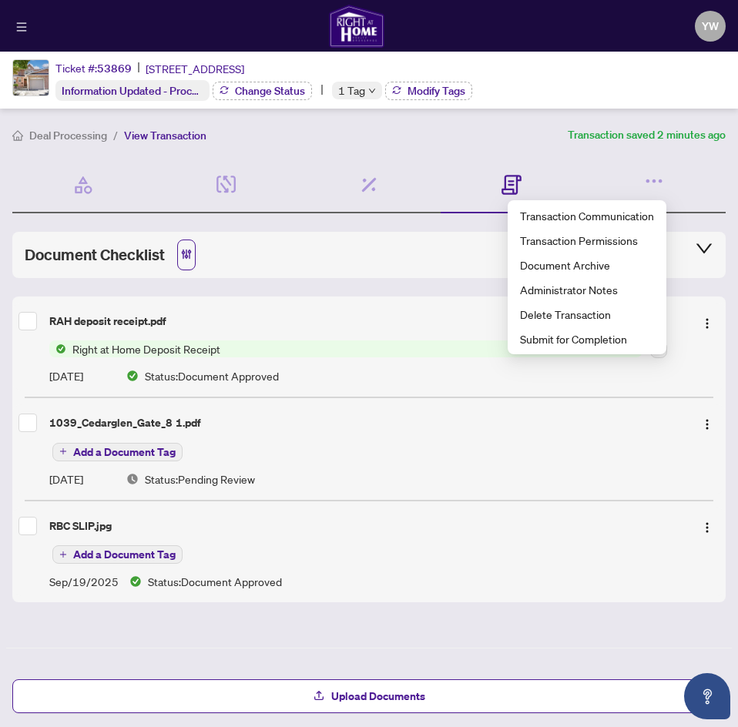
click at [513, 152] on div "Deal Processing / View Transaction Transaction saved 2 minutes ago Ticket #: 53…" at bounding box center [368, 384] width 725 height 638
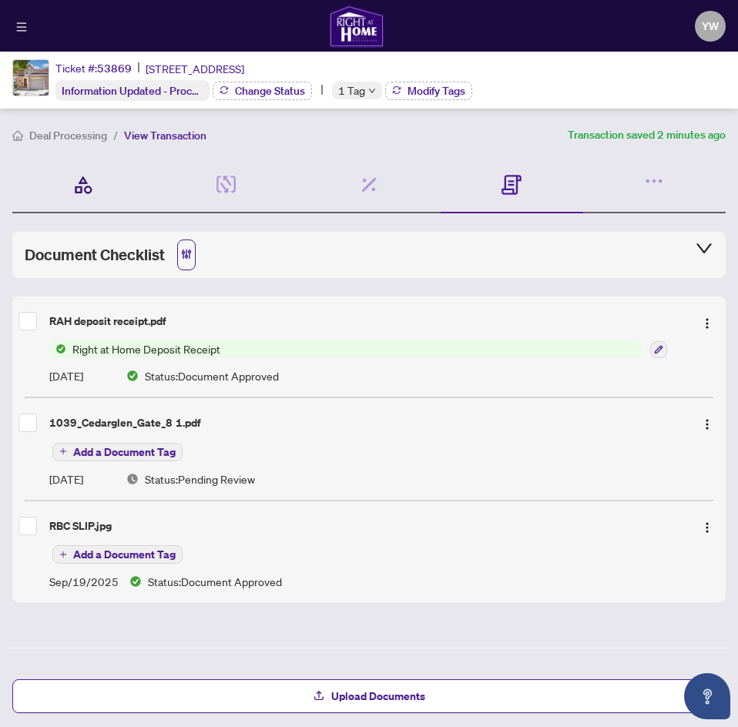
click at [86, 188] on icon at bounding box center [84, 185] width 22 height 22
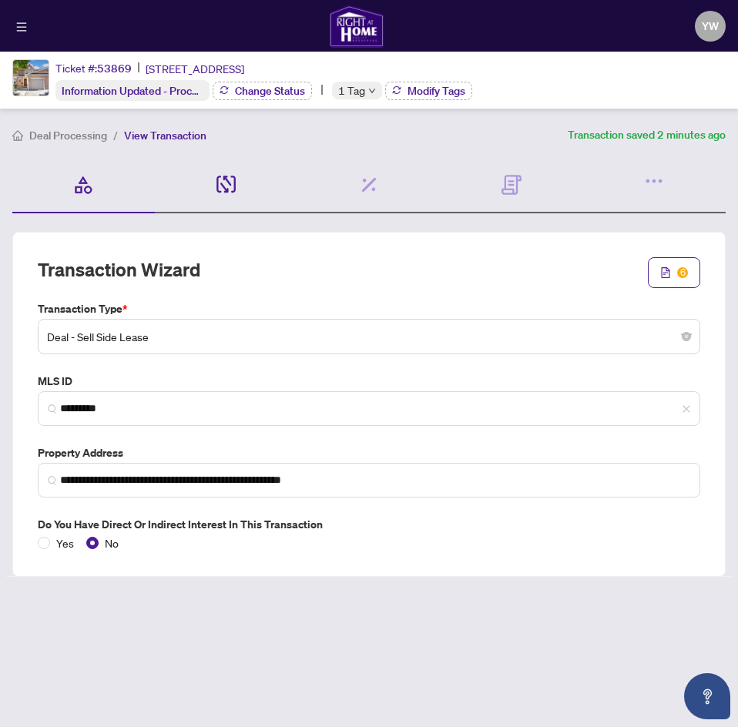
click at [209, 186] on div "Details & People 3/3 Required Fields Completed" at bounding box center [226, 185] width 142 height 56
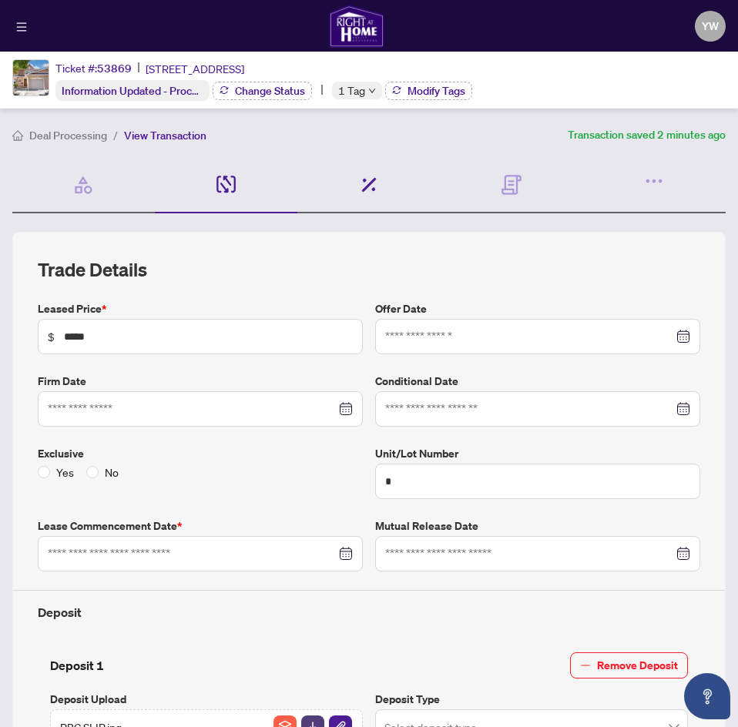
type input "**********"
click at [354, 174] on div "Commission 2/2 Required Fields Completed" at bounding box center [368, 185] width 142 height 56
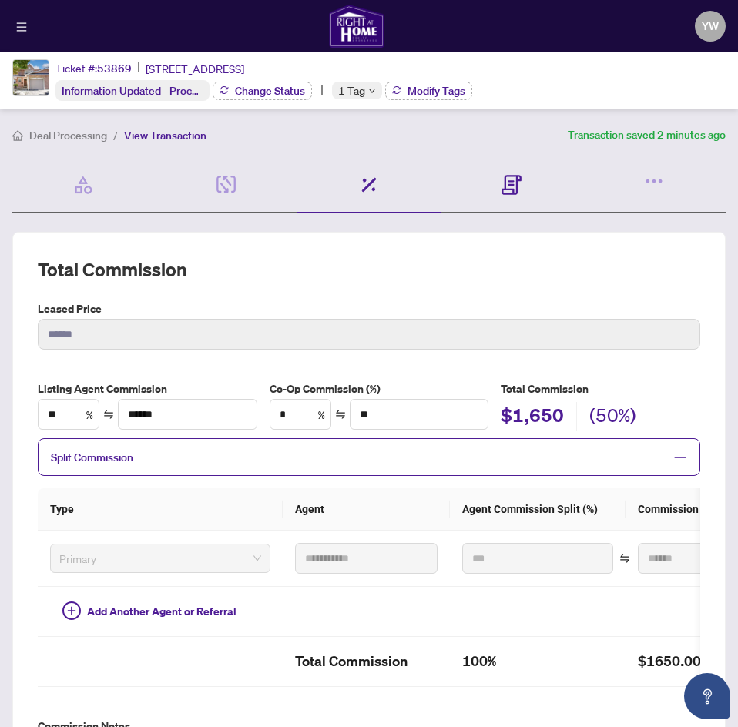
type input "**********"
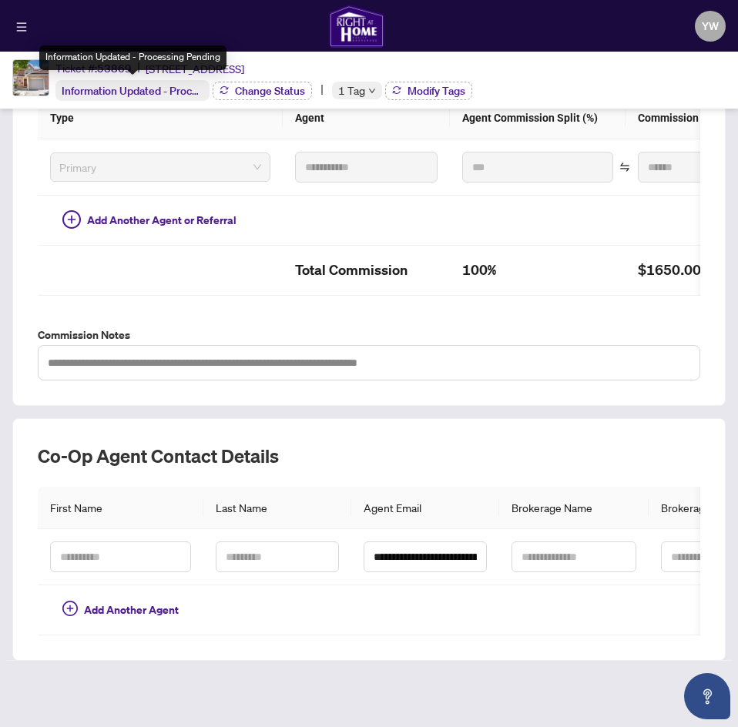
click at [33, 82] on img at bounding box center [30, 77] width 35 height 35
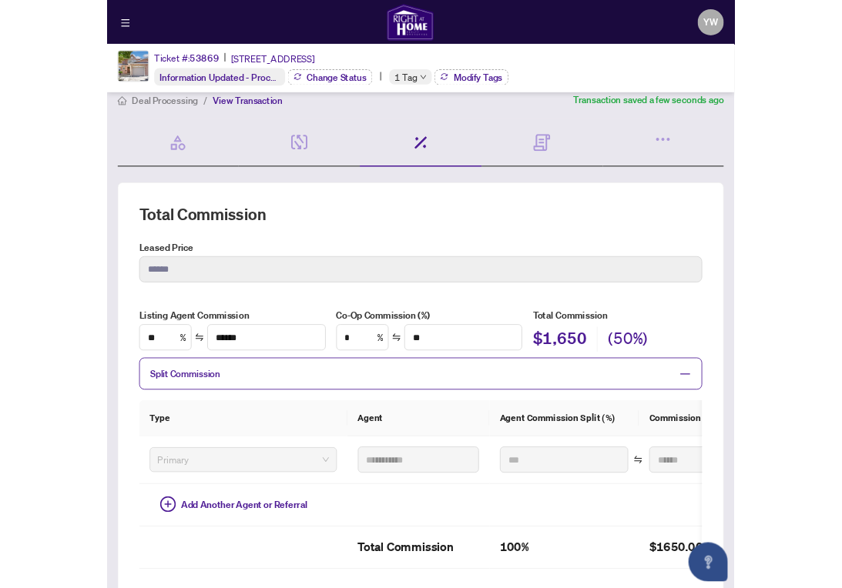
scroll to position [0, 0]
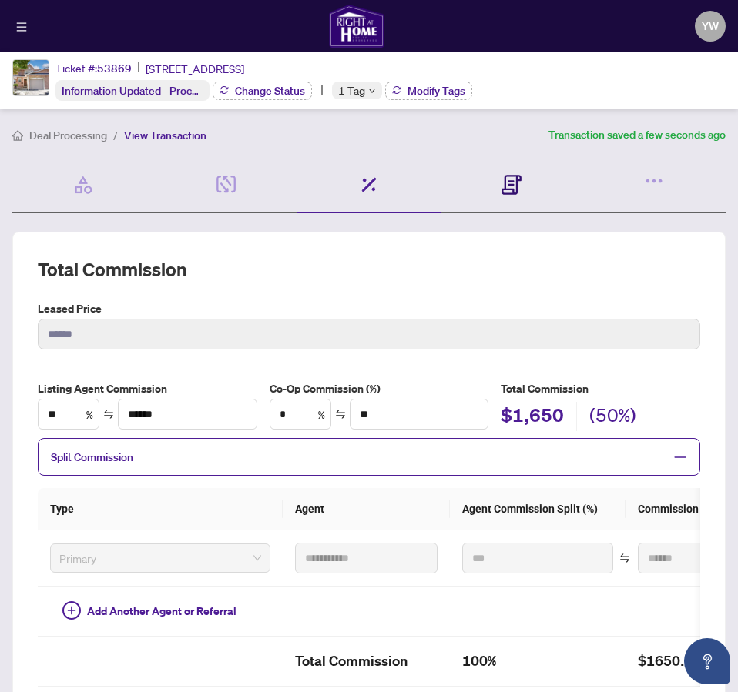
click at [511, 190] on icon at bounding box center [511, 185] width 20 height 20
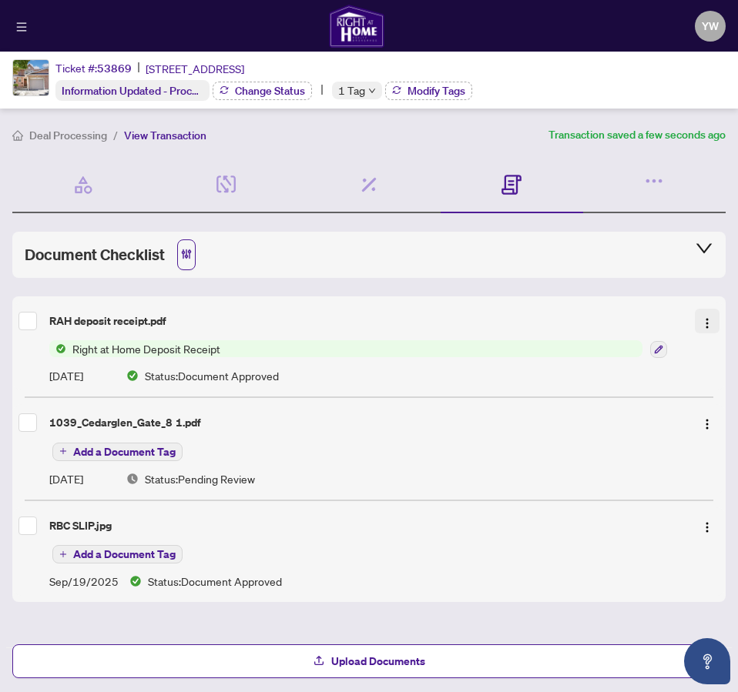
click at [701, 323] on img "button" at bounding box center [707, 323] width 12 height 12
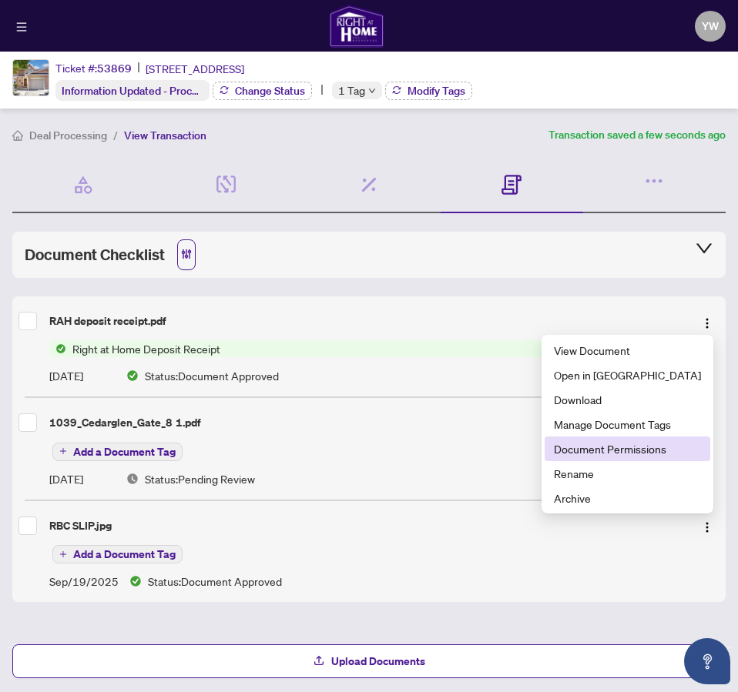
click at [683, 450] on span "Document Permissions" at bounding box center [627, 448] width 147 height 17
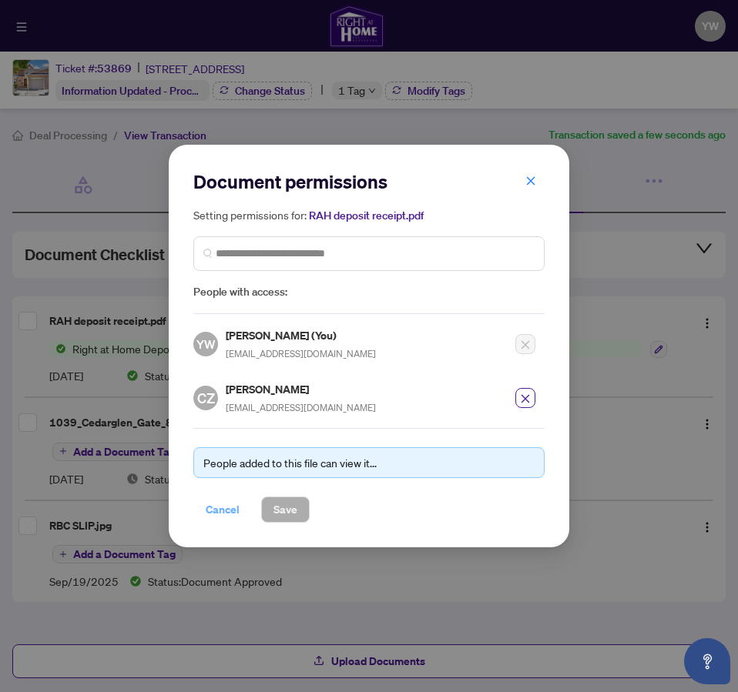
click at [229, 507] on span "Cancel" at bounding box center [223, 509] width 34 height 25
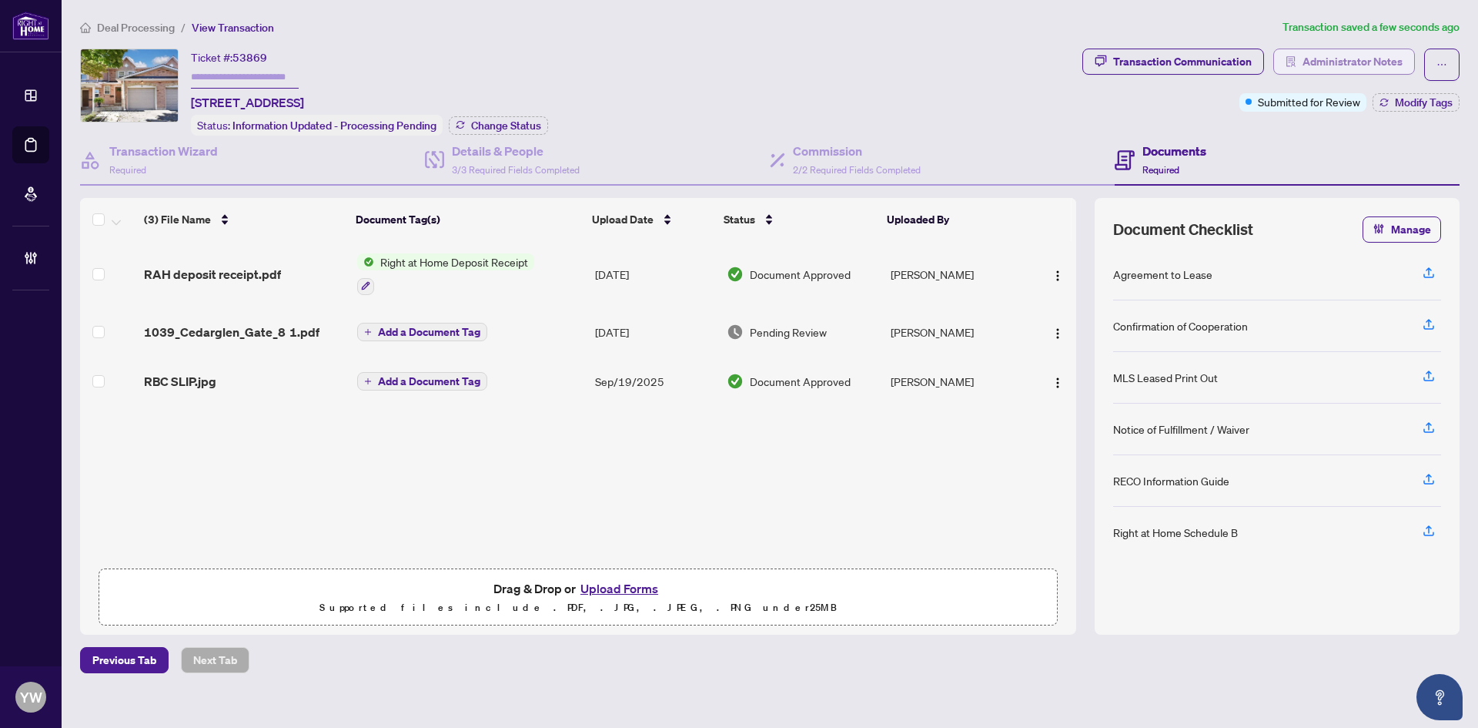
click at [737, 52] on span "Administrator Notes" at bounding box center [1353, 61] width 100 height 25
